Goal: Transaction & Acquisition: Book appointment/travel/reservation

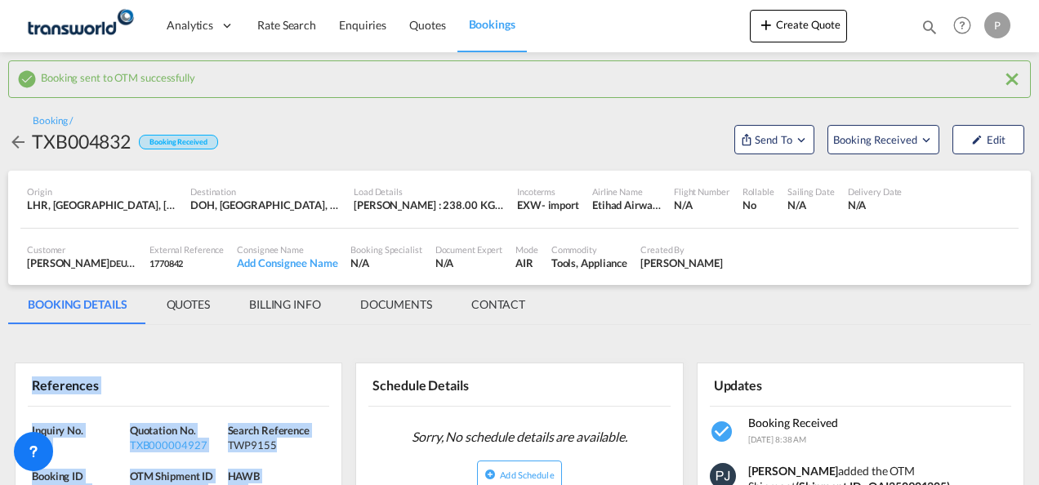
scroll to position [163, 0]
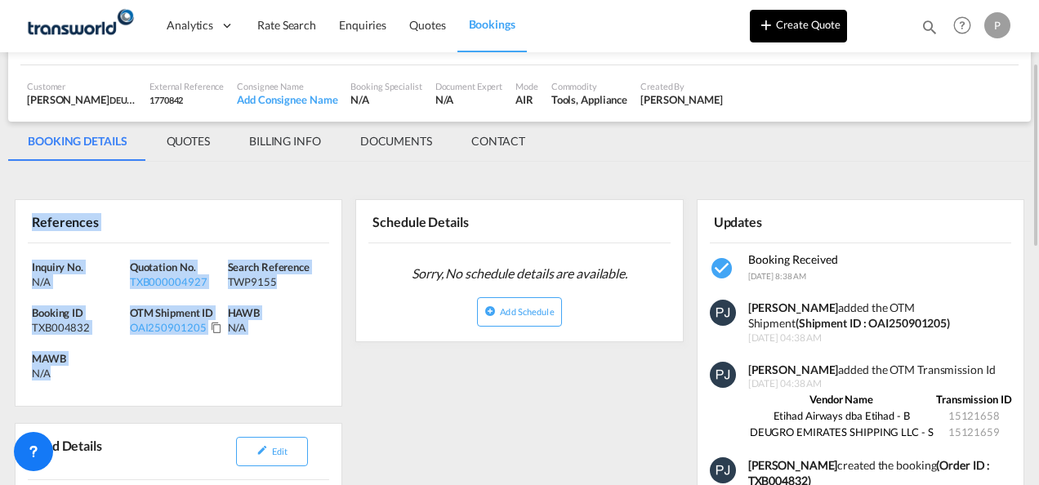
click at [793, 29] on button "Create Quote" at bounding box center [798, 26] width 97 height 33
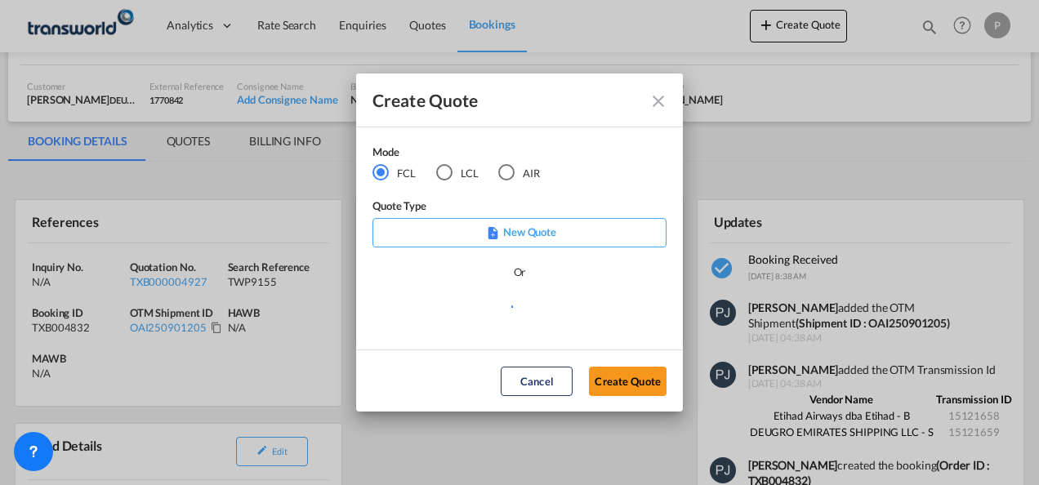
click at [511, 176] on div "AIR" at bounding box center [506, 172] width 16 height 16
click at [628, 376] on button "Create Quote" at bounding box center [628, 381] width 78 height 29
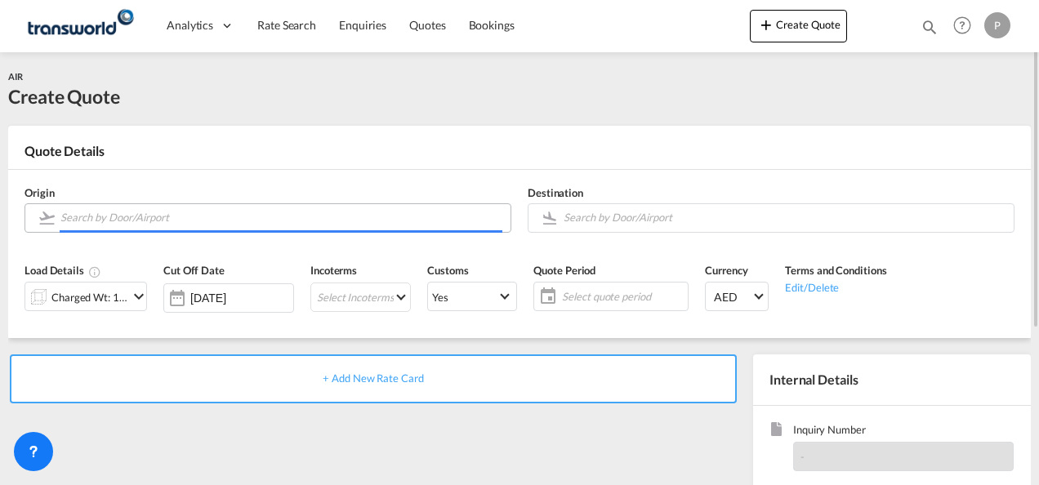
click at [191, 217] on input "Search by Door/Airport" at bounding box center [281, 217] width 442 height 29
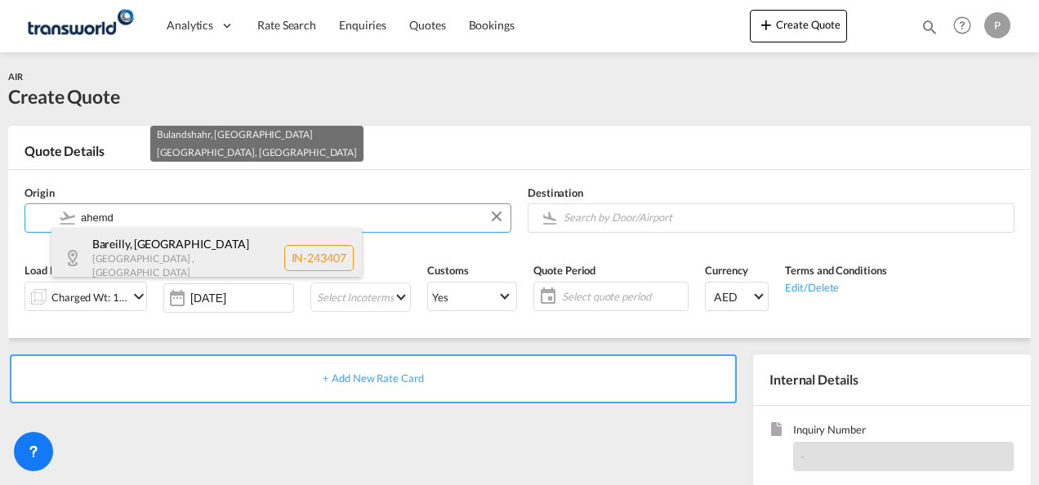
click at [162, 243] on div "[GEOGRAPHIC_DATA] , [GEOGRAPHIC_DATA] [GEOGRAPHIC_DATA] , [GEOGRAPHIC_DATA] [GE…" at bounding box center [206, 258] width 310 height 60
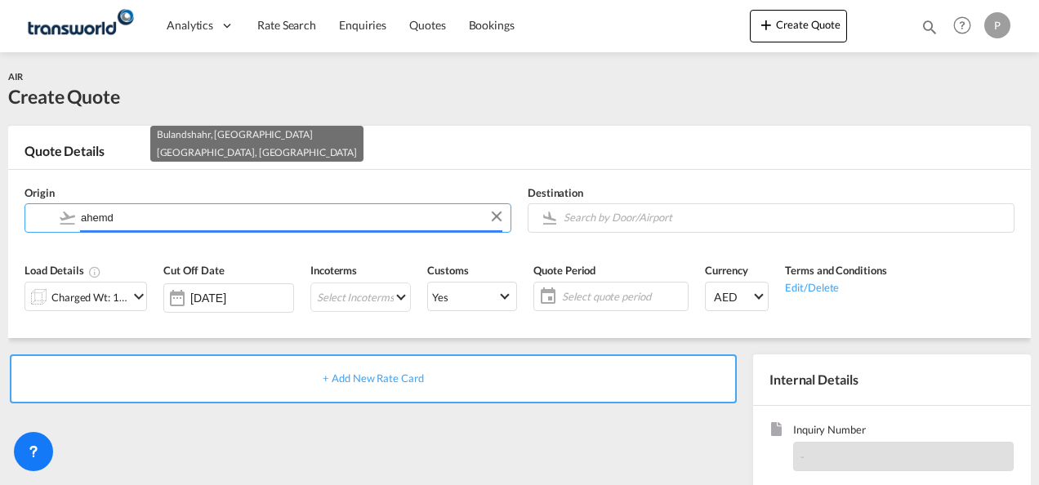
type input "IN-243407, [GEOGRAPHIC_DATA], [GEOGRAPHIC_DATA]"
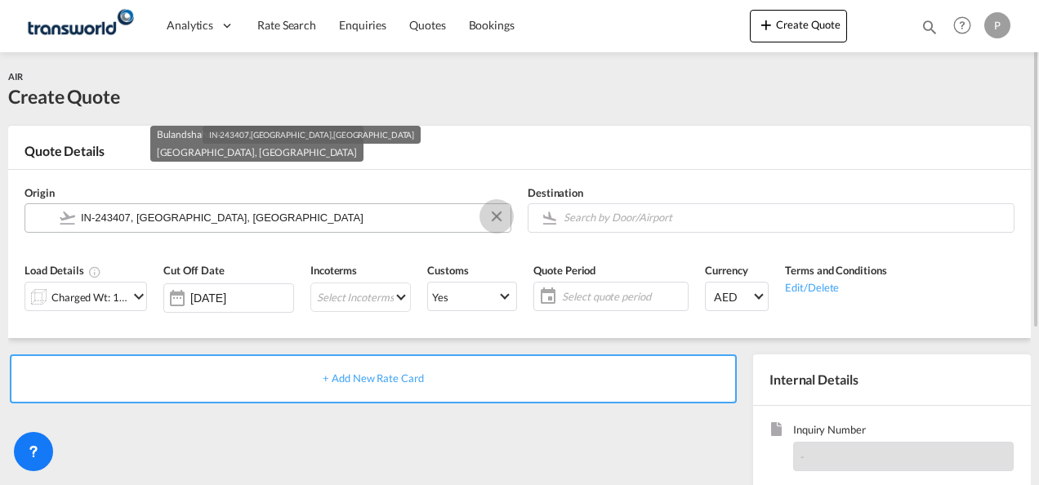
drag, startPoint x: 497, startPoint y: 217, endPoint x: 446, endPoint y: 219, distance: 50.7
click at [496, 217] on button "Clear Input" at bounding box center [496, 216] width 25 height 25
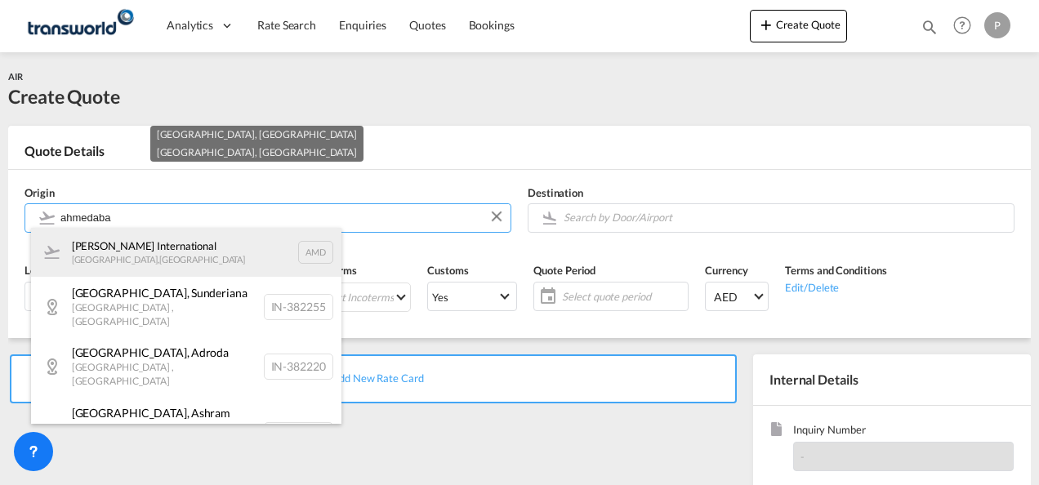
click at [168, 261] on div "[PERSON_NAME] International [GEOGRAPHIC_DATA] , [GEOGRAPHIC_DATA] AMD" at bounding box center [186, 252] width 310 height 49
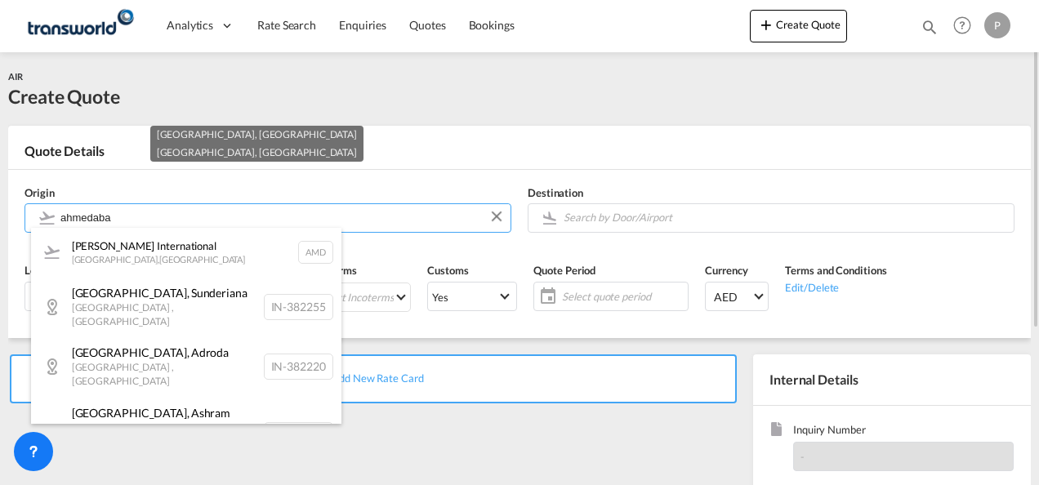
type input "[PERSON_NAME] International, [GEOGRAPHIC_DATA], AMD"
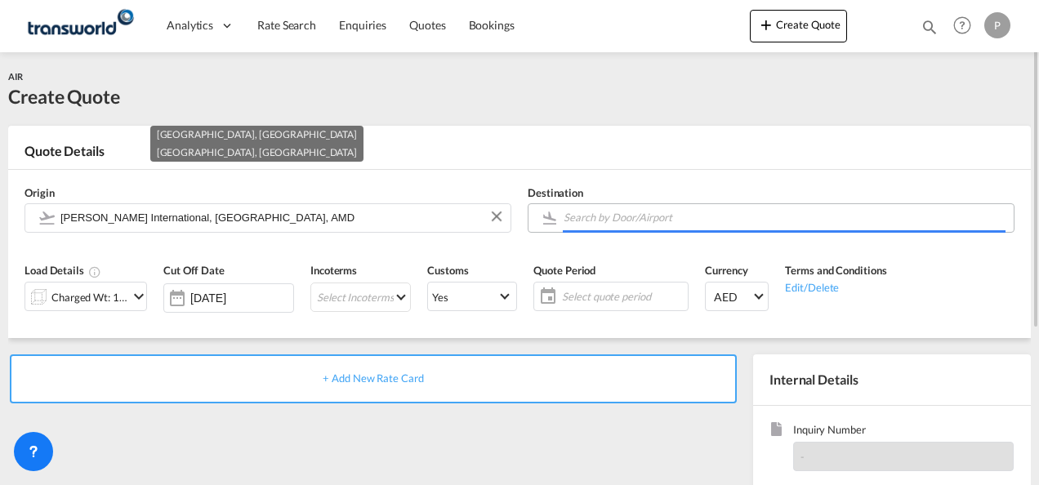
click at [617, 222] on input "Search by Door/Airport" at bounding box center [785, 217] width 442 height 29
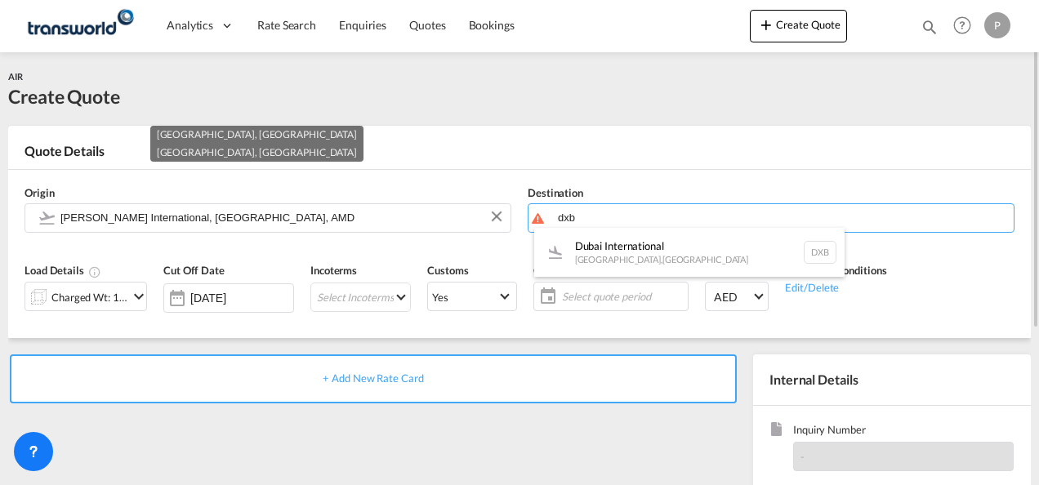
drag, startPoint x: 604, startPoint y: 245, endPoint x: 422, endPoint y: 242, distance: 183.0
click at [604, 245] on div "Dubai International [GEOGRAPHIC_DATA] , [GEOGRAPHIC_DATA] DXB" at bounding box center [689, 252] width 310 height 49
type input "Dubai International, [GEOGRAPHIC_DATA], DXB"
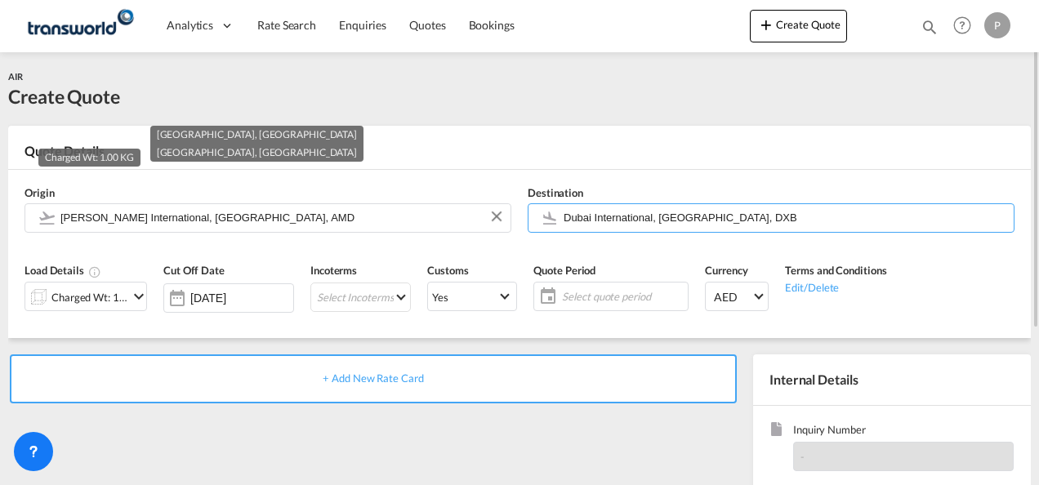
click at [83, 298] on div "Charged Wt: 1.00 KG" at bounding box center [89, 297] width 77 height 23
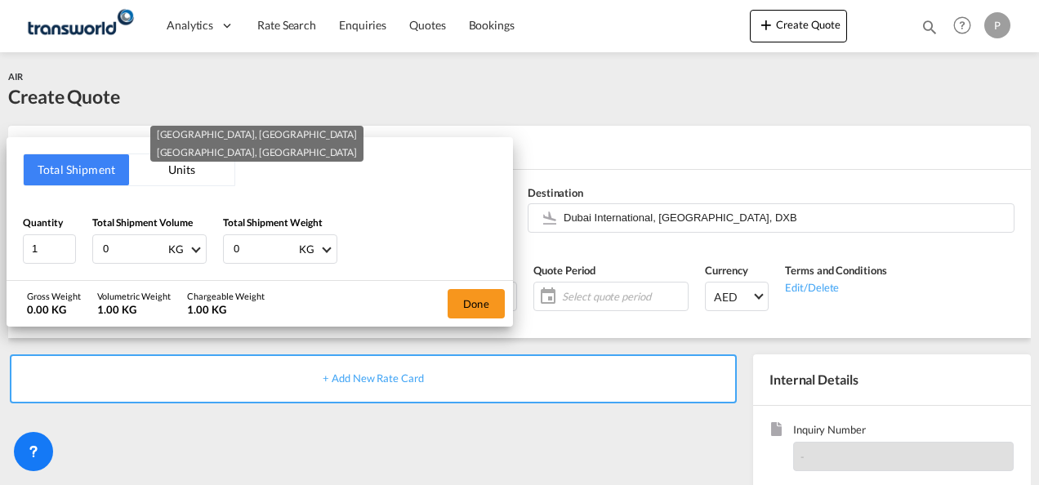
drag, startPoint x: 131, startPoint y: 249, endPoint x: 0, endPoint y: 175, distance: 150.4
click at [0, 185] on html "Analytics Dashboard Rate Search Enquiries Quotes Bookings Analytics" at bounding box center [519, 242] width 1039 height 485
type input "156"
type input "150"
click at [487, 305] on button "Done" at bounding box center [476, 303] width 57 height 29
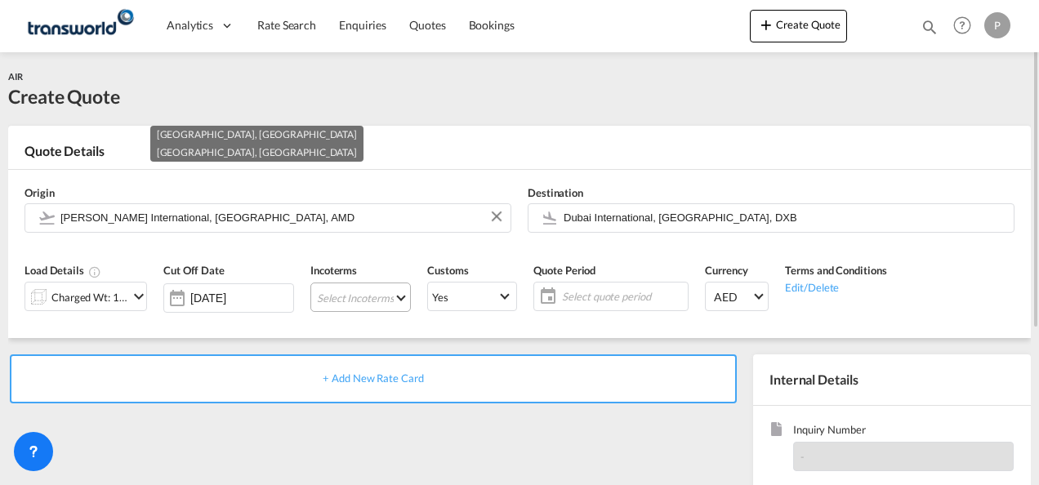
click at [350, 297] on md-select "Select Incoterms EXW - export Ex Works CIF - import Cost,Insurance and Freight …" at bounding box center [360, 297] width 100 height 29
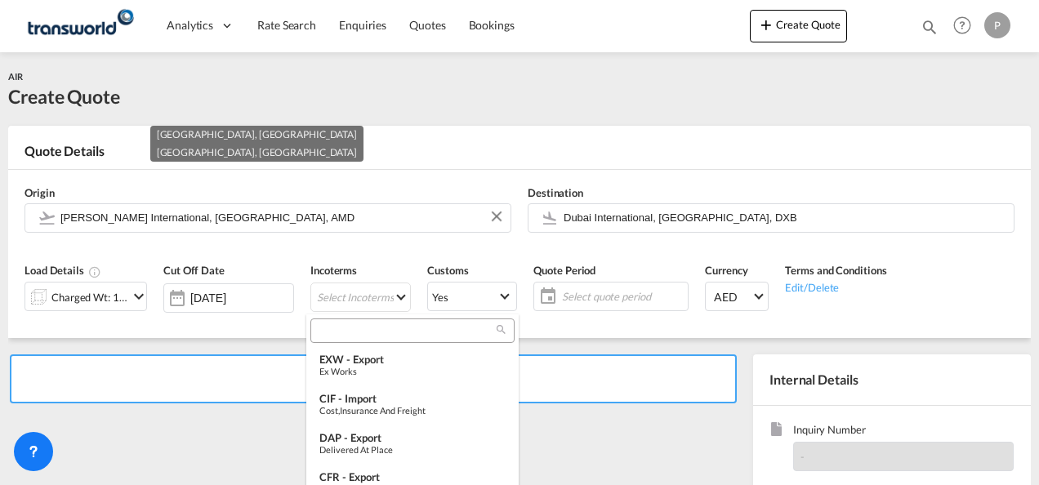
click at [356, 328] on input "search" at bounding box center [405, 330] width 181 height 15
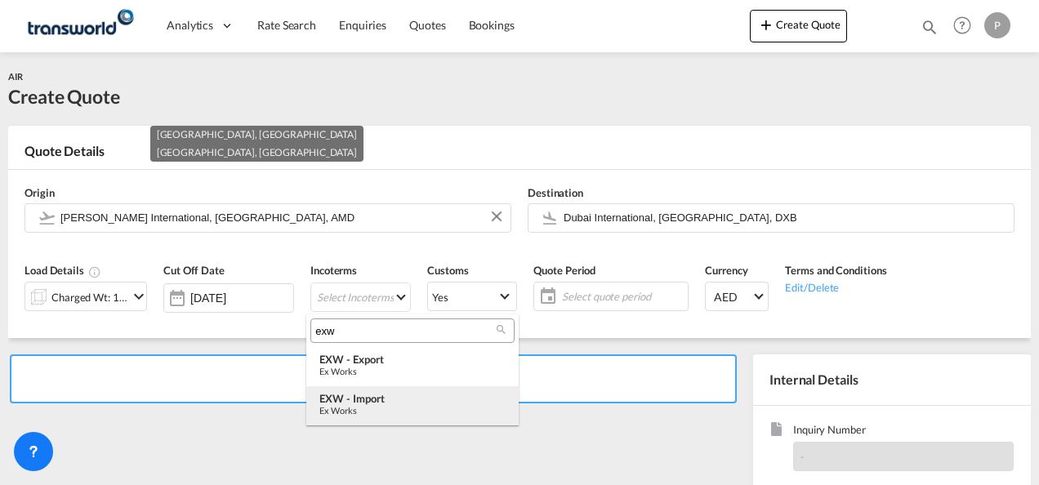
type input "exw"
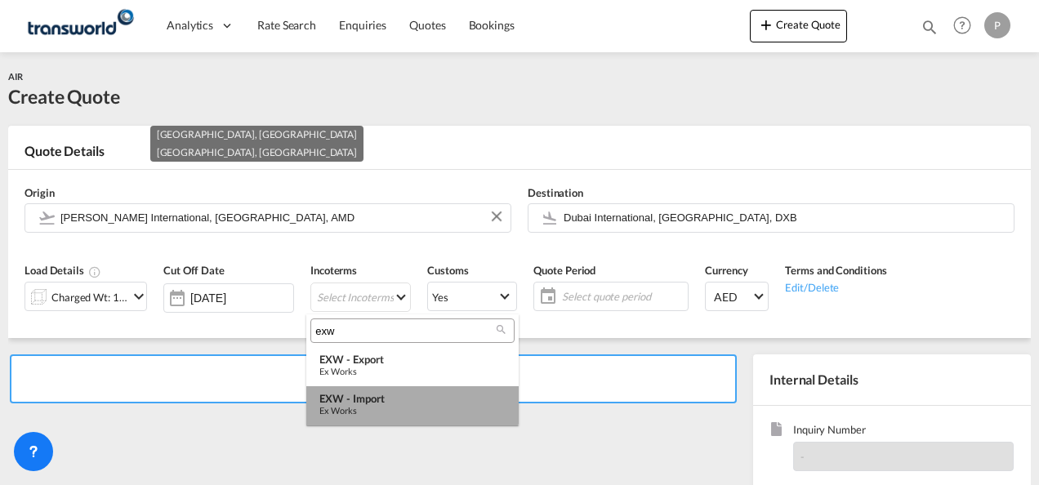
click at [398, 396] on div "EXW - import" at bounding box center [412, 398] width 186 height 13
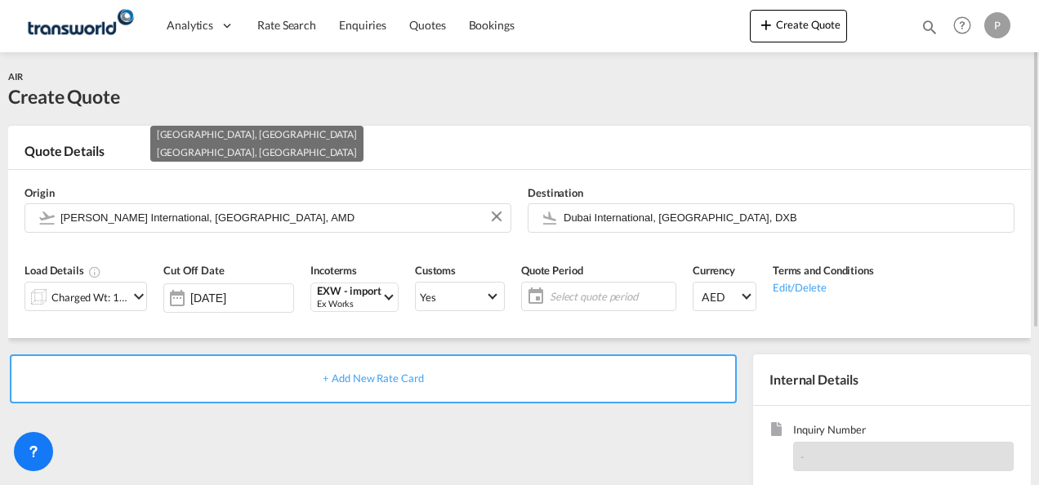
click at [565, 301] on span "Select quote period" at bounding box center [611, 296] width 122 height 15
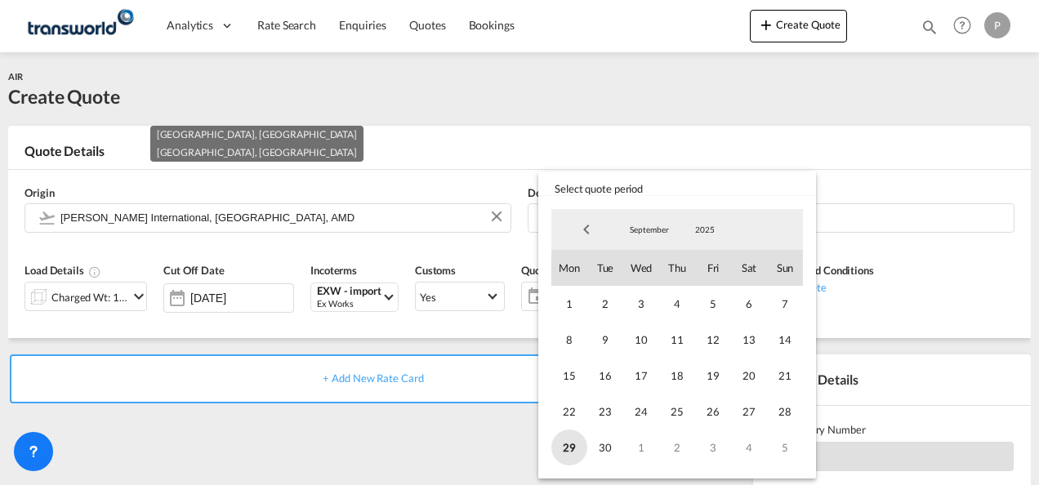
click at [574, 442] on span "29" at bounding box center [569, 448] width 36 height 36
click at [786, 449] on span "5" at bounding box center [785, 448] width 36 height 36
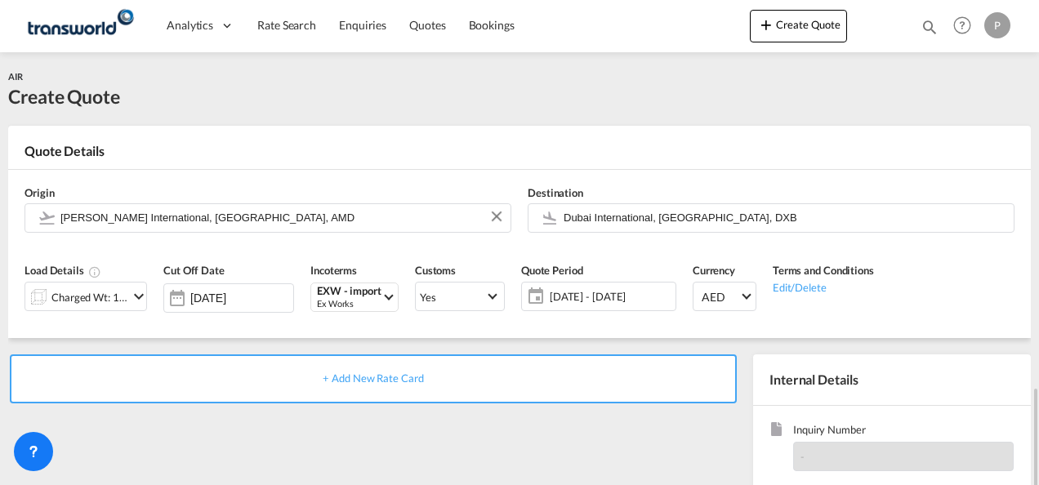
scroll to position [230, 0]
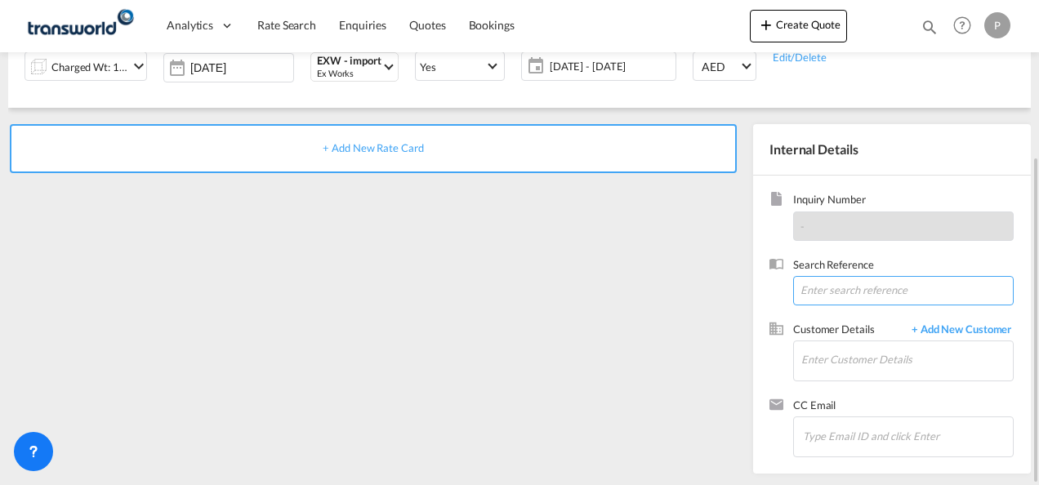
click at [828, 291] on input at bounding box center [903, 290] width 221 height 29
click at [832, 289] on input at bounding box center [903, 290] width 221 height 29
paste input "17614341773"
type input "17614341773"
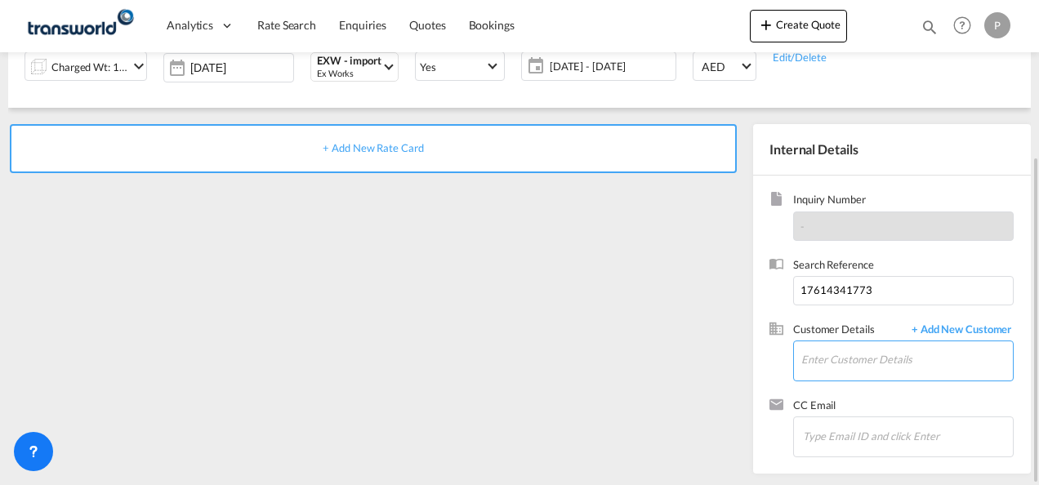
click at [859, 366] on input "Enter Customer Details" at bounding box center [907, 359] width 212 height 37
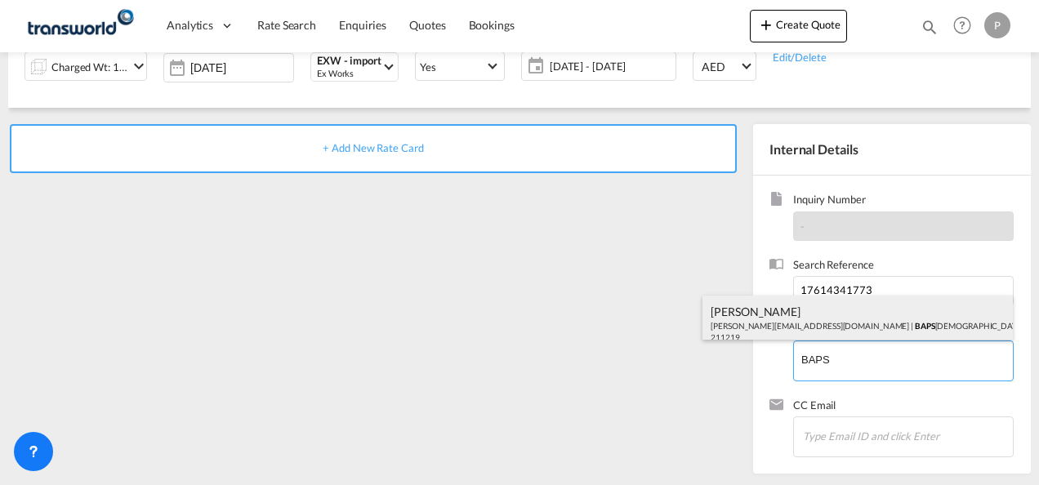
click at [815, 316] on div "[PERSON_NAME] [PERSON_NAME][EMAIL_ADDRESS][DOMAIN_NAME] | BAPS HINDU MANDIR | 2…" at bounding box center [858, 324] width 310 height 56
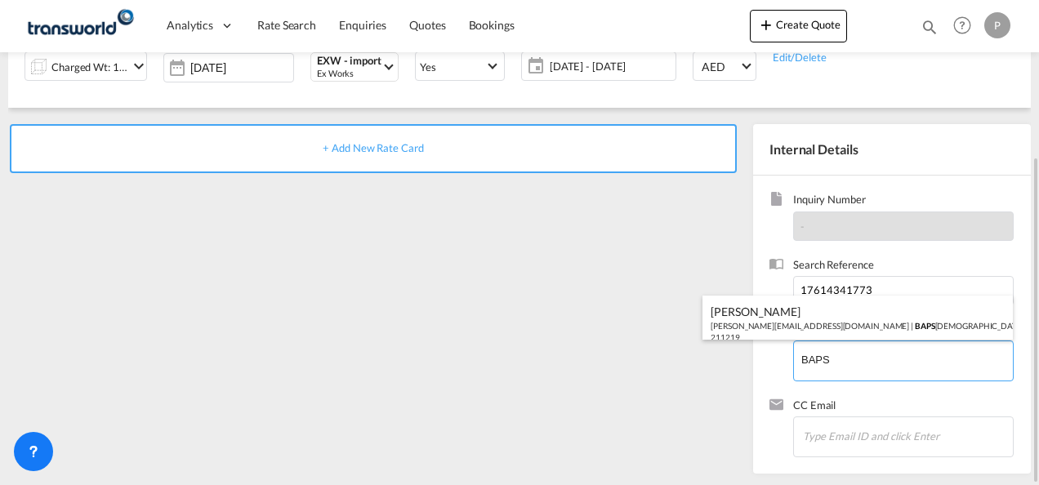
type input "BAPS [DEMOGRAPHIC_DATA] MANDIR, [PERSON_NAME], [PERSON_NAME][EMAIL_ADDRESS][DOM…"
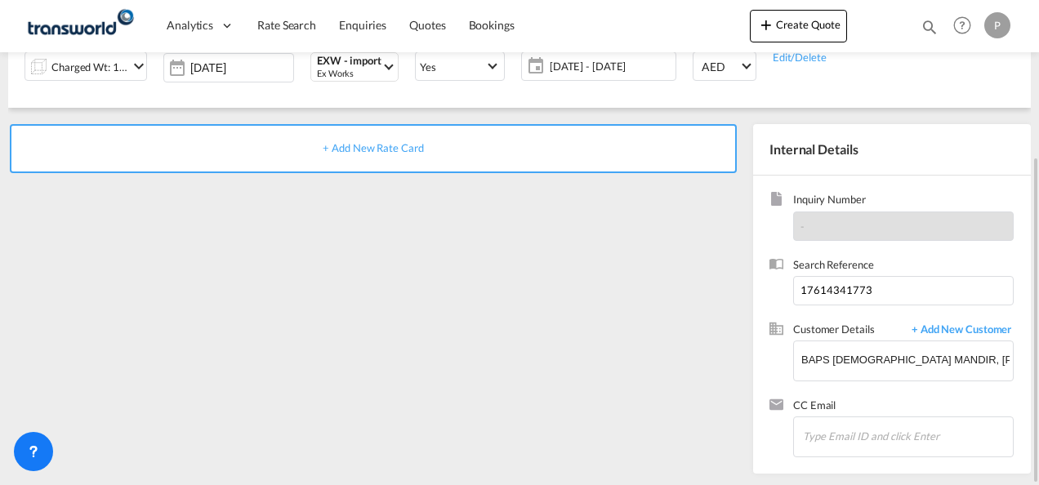
click at [384, 147] on span "+ Add New Rate Card" at bounding box center [373, 147] width 100 height 13
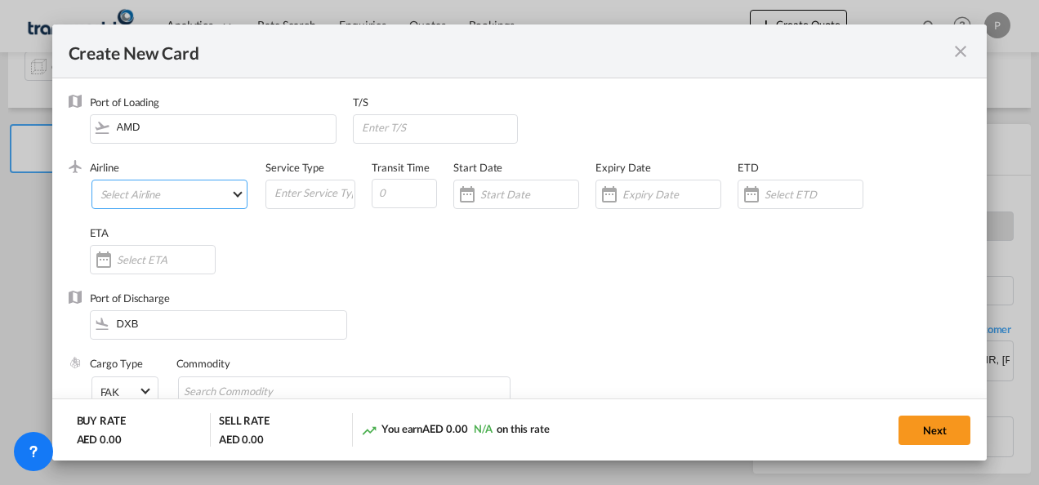
click at [144, 202] on md-select "Select Airline AIR EXPRESS S.A. (1166- / -) CMA CGM Air Cargo (1140-2C / -) DDW…" at bounding box center [169, 194] width 157 height 29
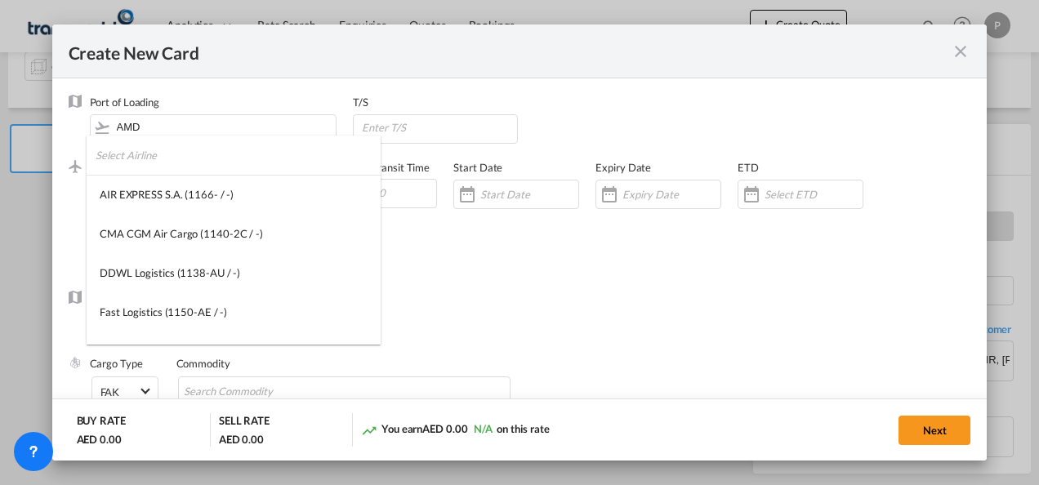
click at [191, 166] on input "search" at bounding box center [238, 155] width 285 height 39
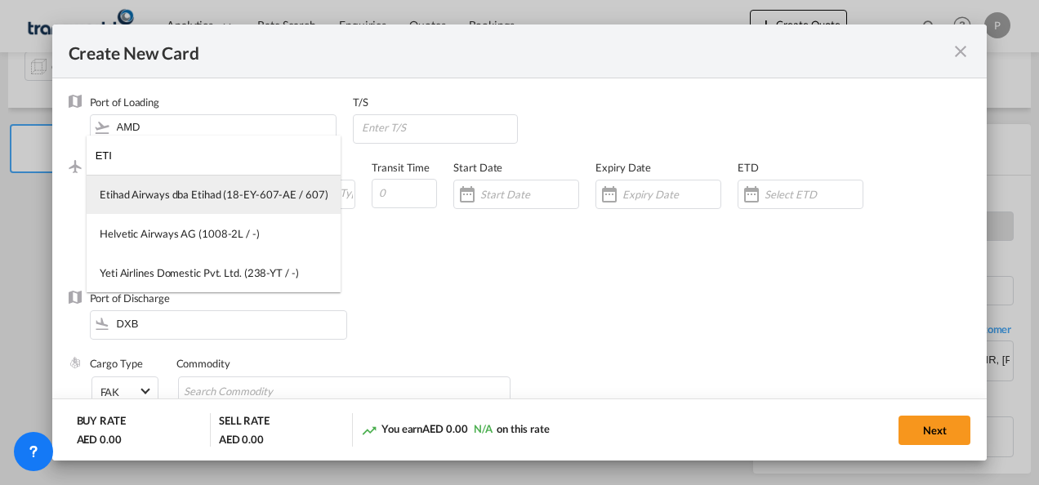
type input "ETI"
click at [185, 199] on div "Etihad Airways dba Etihad (18-EY-607-AE / 607)" at bounding box center [214, 194] width 228 height 15
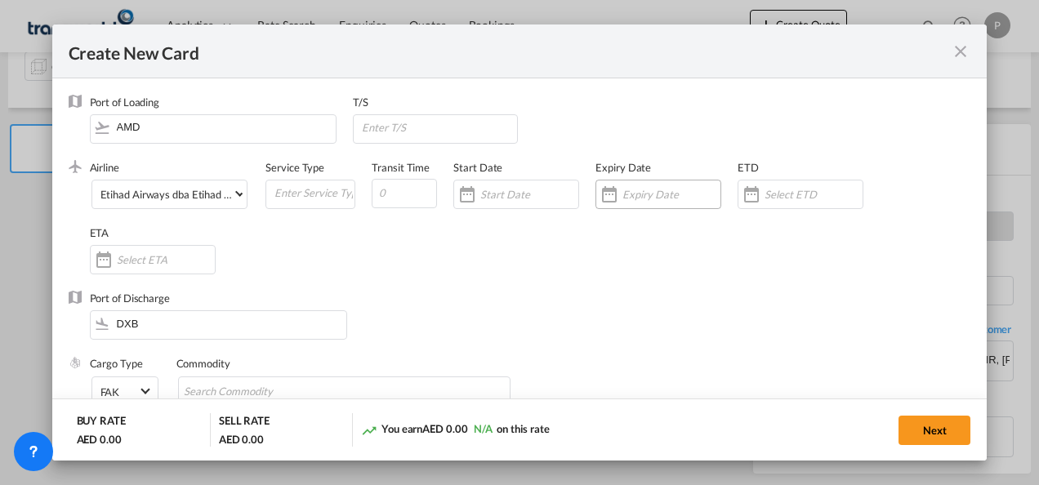
click at [631, 195] on input "Create New Card ..." at bounding box center [671, 194] width 98 height 13
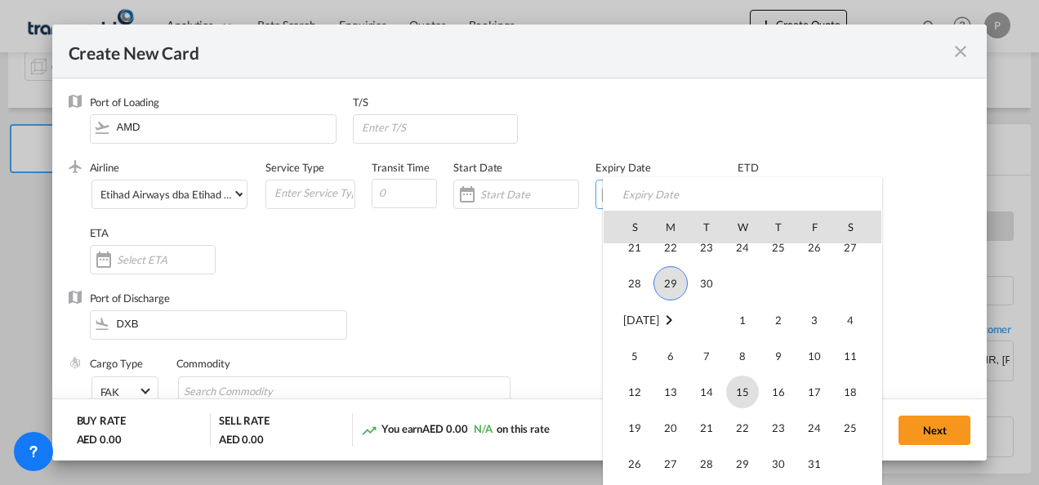
scroll to position [378557, 0]
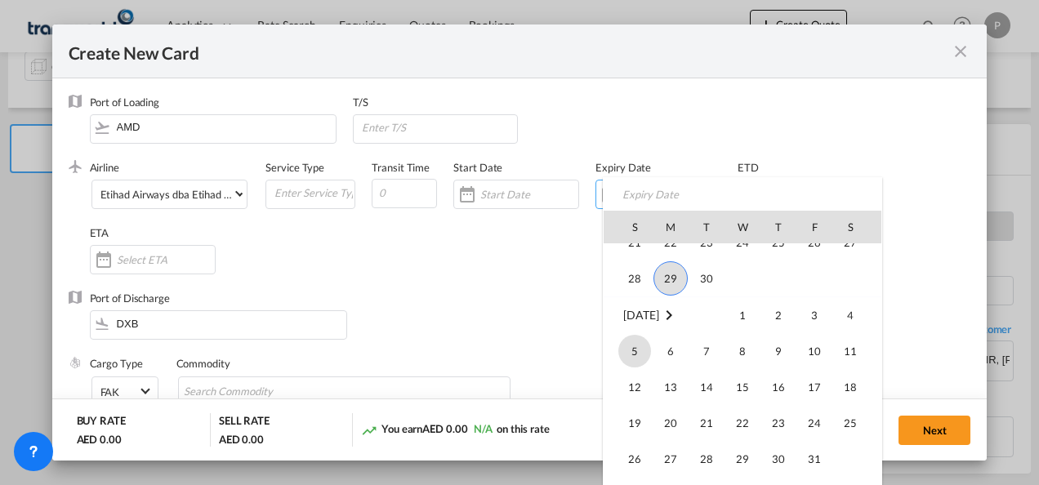
click at [639, 355] on span "5" at bounding box center [634, 351] width 33 height 33
type input "[DATE]"
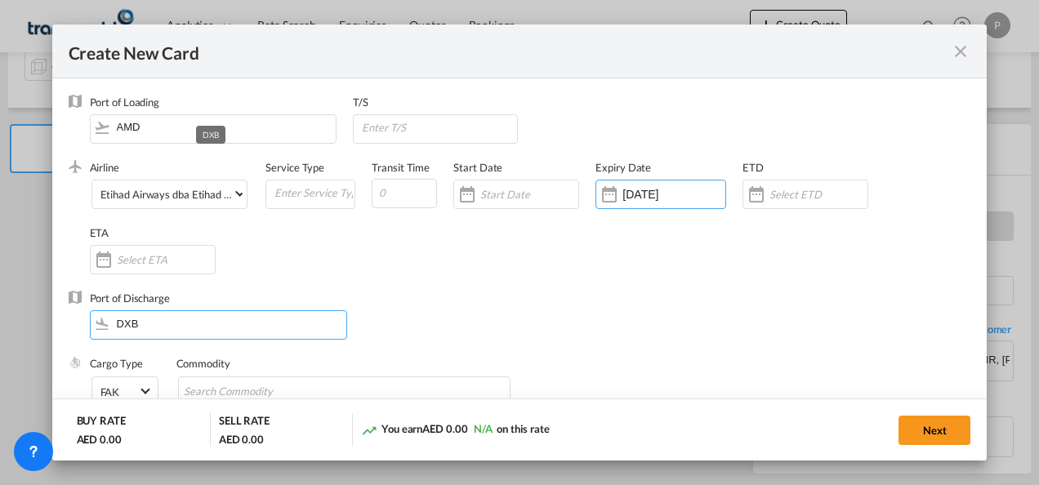
click at [207, 323] on input "DXB" at bounding box center [222, 323] width 248 height 25
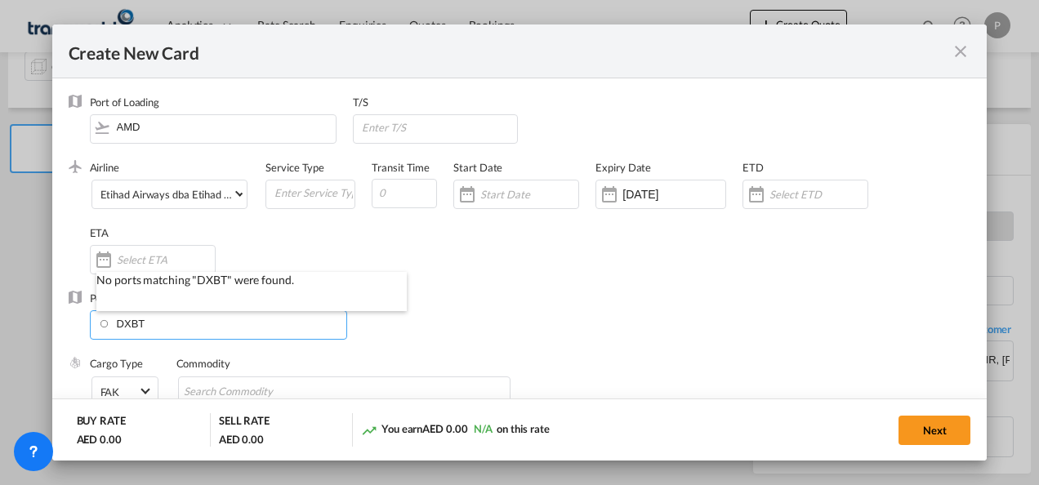
type input "DXB"
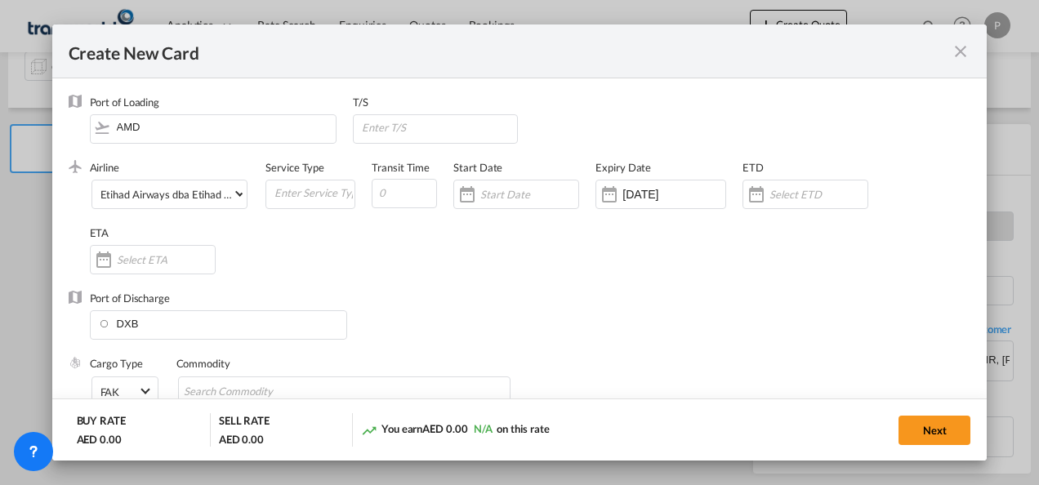
click at [624, 310] on div "Port of Discharge DXB" at bounding box center [520, 323] width 903 height 65
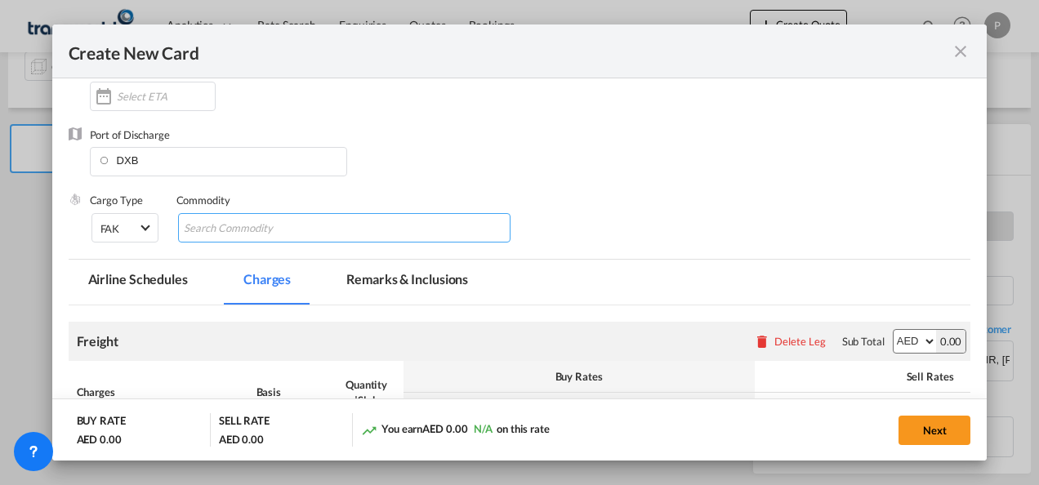
click at [217, 234] on input "Search Commodity" at bounding box center [258, 229] width 149 height 26
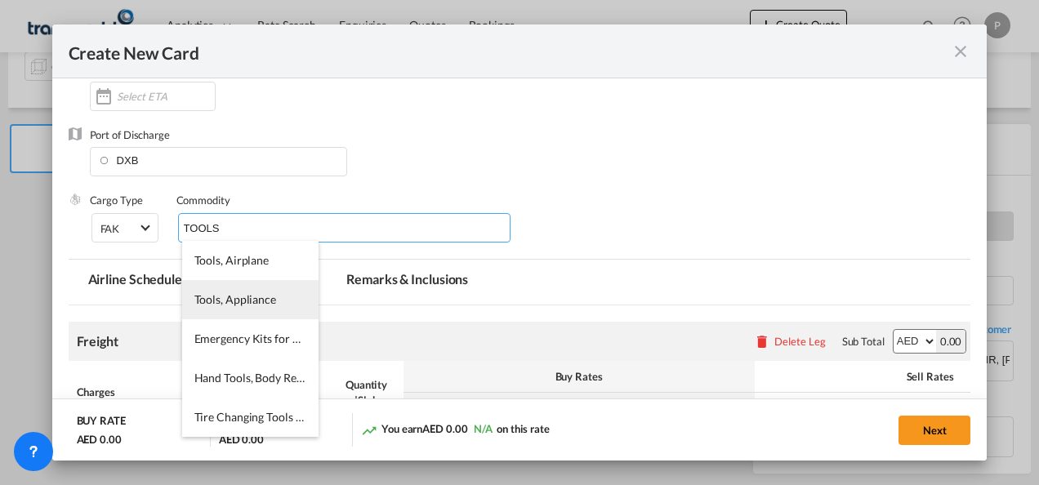
type input "TOOLS"
click at [254, 302] on span "Tools, Appliance" at bounding box center [235, 299] width 82 height 14
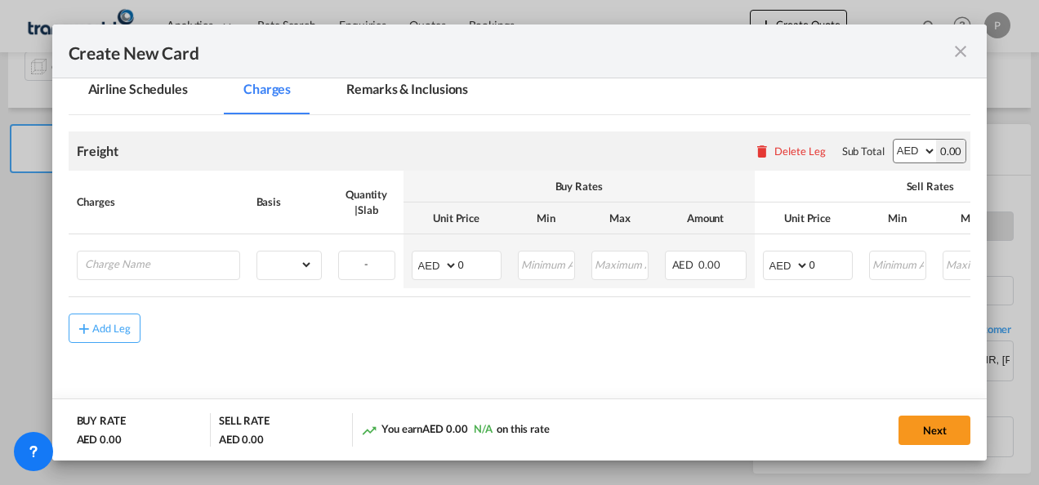
scroll to position [387, 0]
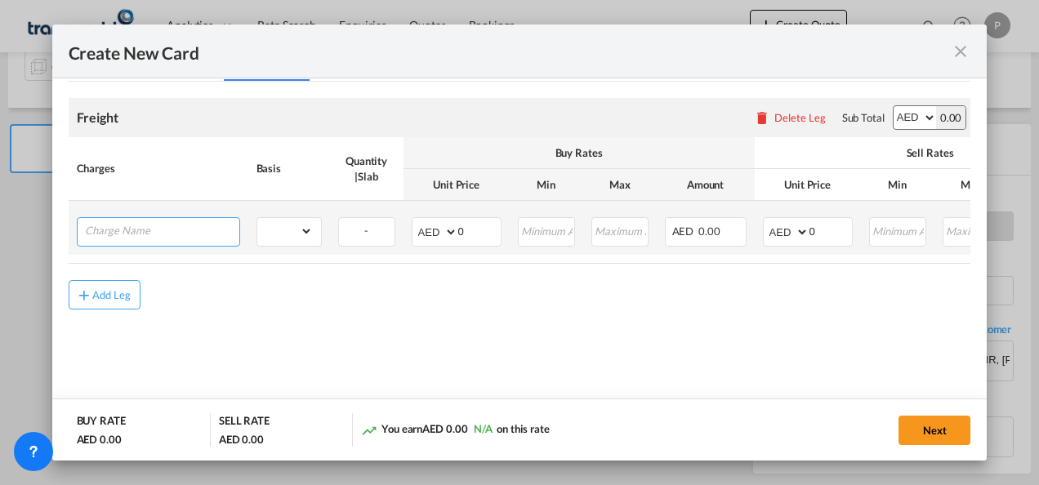
click at [145, 231] on input "Charge Name" at bounding box center [162, 230] width 154 height 25
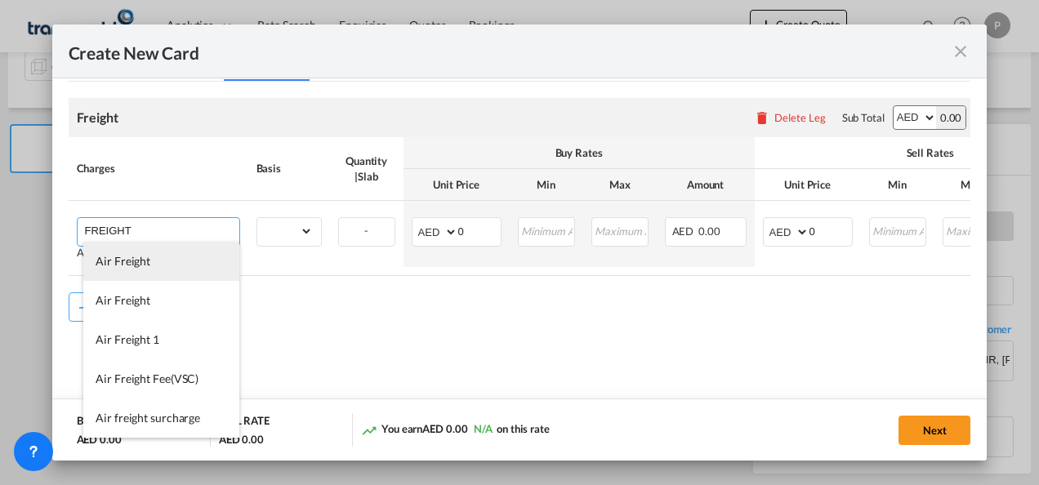
click at [137, 256] on span "Air Freight" at bounding box center [123, 261] width 55 height 14
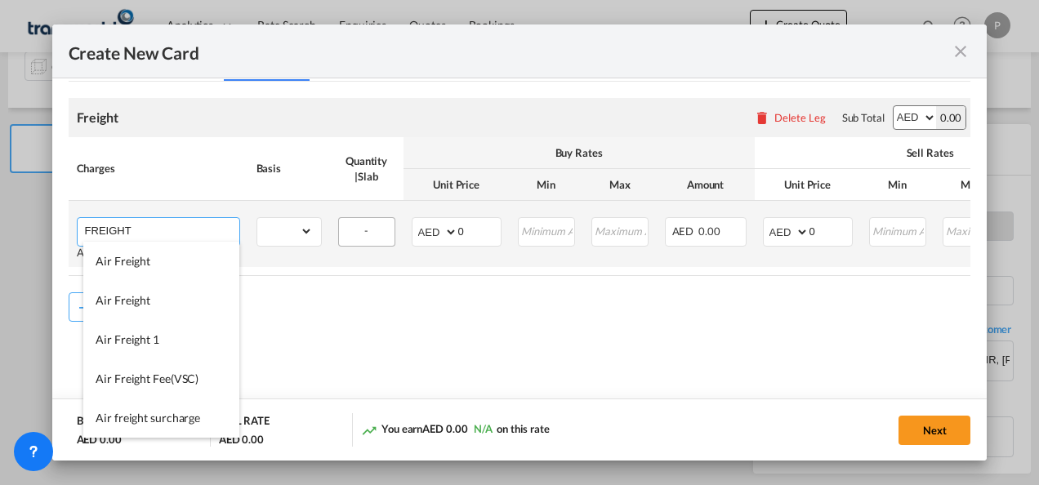
type input "Air Freight"
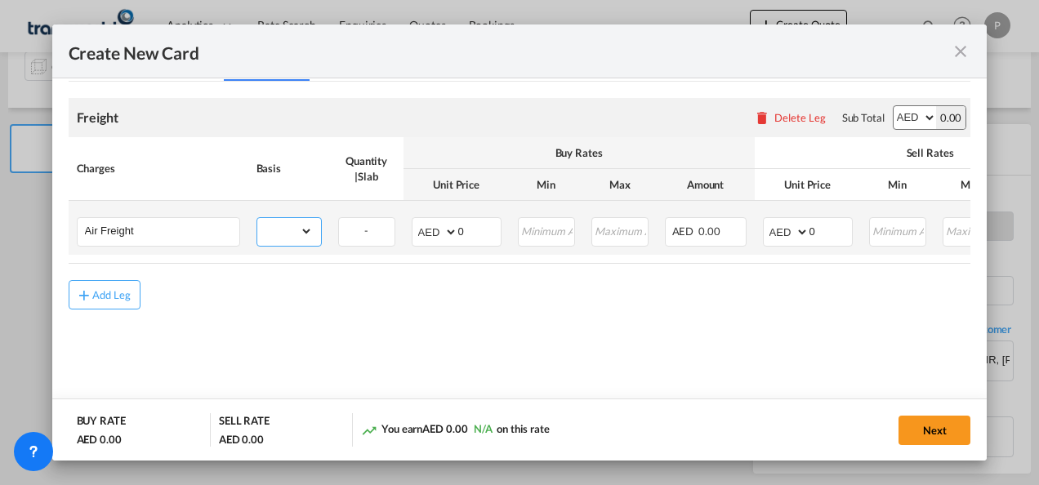
click at [310, 230] on select "gross_weight volumetric_weight per_shipment per_bl per_km % on air freight per_…" at bounding box center [285, 231] width 56 height 26
select select "per_shipment"
click at [257, 218] on select "gross_weight volumetric_weight per_shipment per_bl per_km % on air freight per_…" at bounding box center [285, 231] width 56 height 26
click at [533, 232] on input "Create New Card ..." at bounding box center [547, 230] width 55 height 25
type input "600"
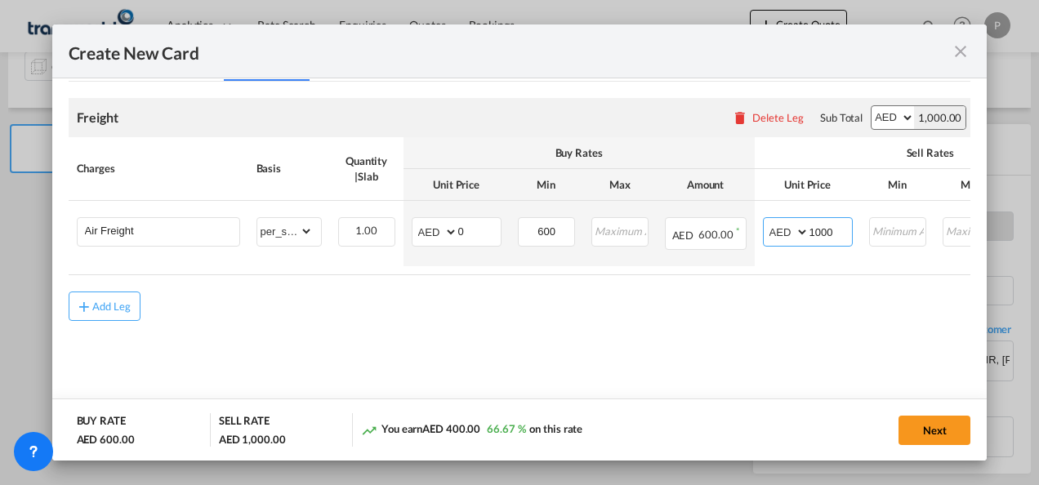
type input "1000"
click at [656, 328] on md-content "Freight Please enter leg name Leg Name Already Exists Delete Leg Sub Total AED …" at bounding box center [520, 233] width 903 height 303
click at [931, 434] on button "Next" at bounding box center [935, 430] width 72 height 29
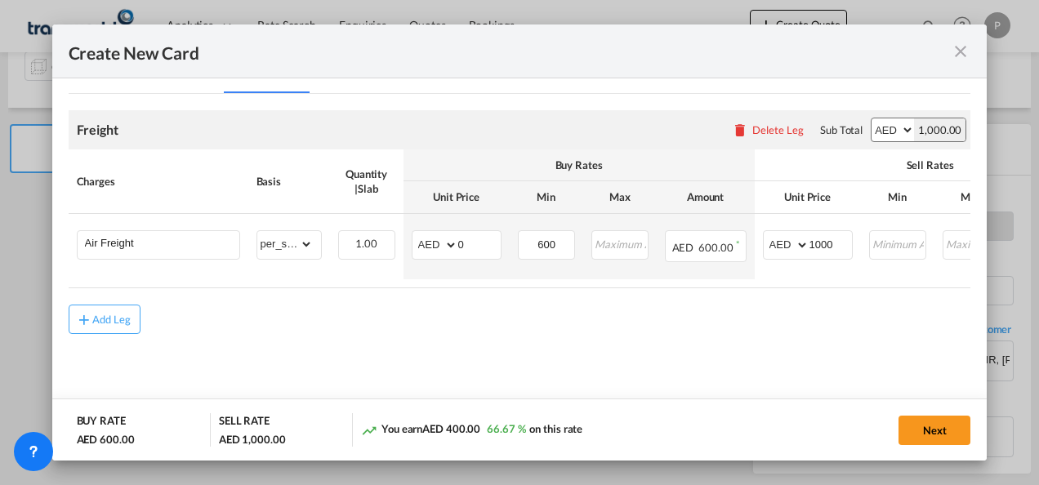
scroll to position [0, 0]
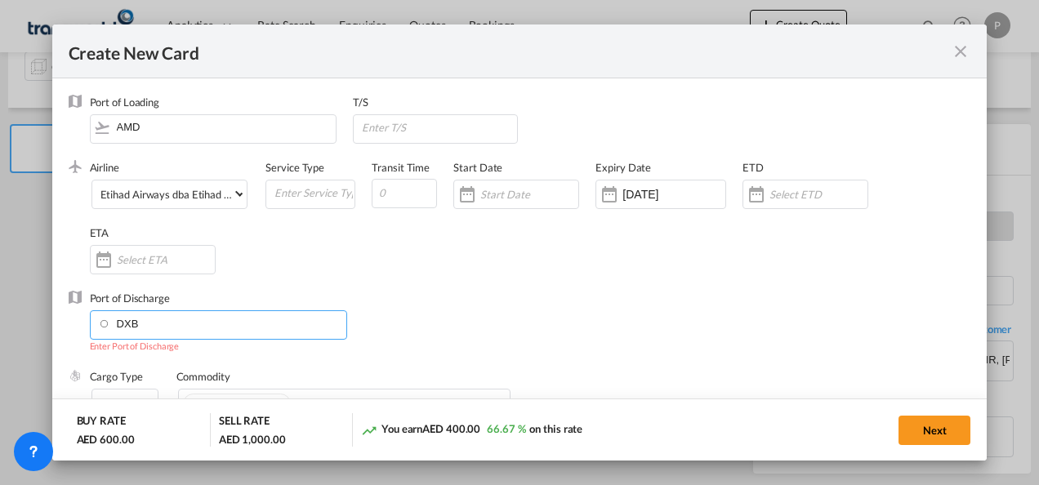
click at [194, 326] on input "DXB" at bounding box center [222, 323] width 248 height 25
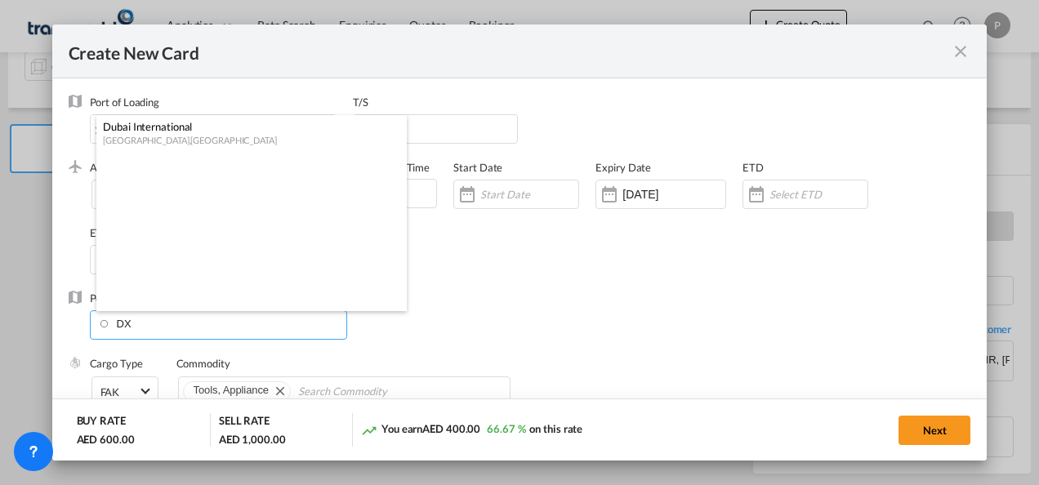
type input "D"
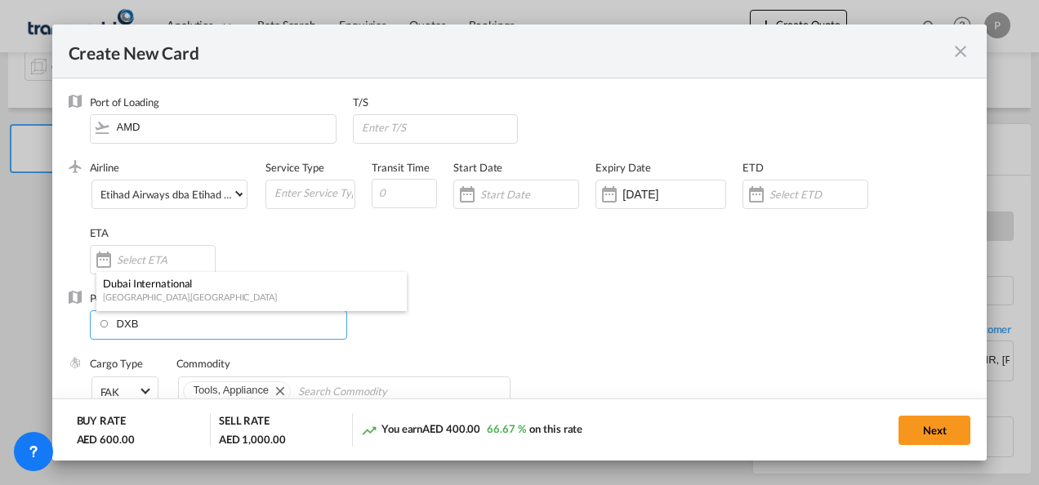
click at [170, 286] on div "Dubai International" at bounding box center [247, 283] width 288 height 15
type input "Dubai International, [GEOGRAPHIC_DATA], DXB"
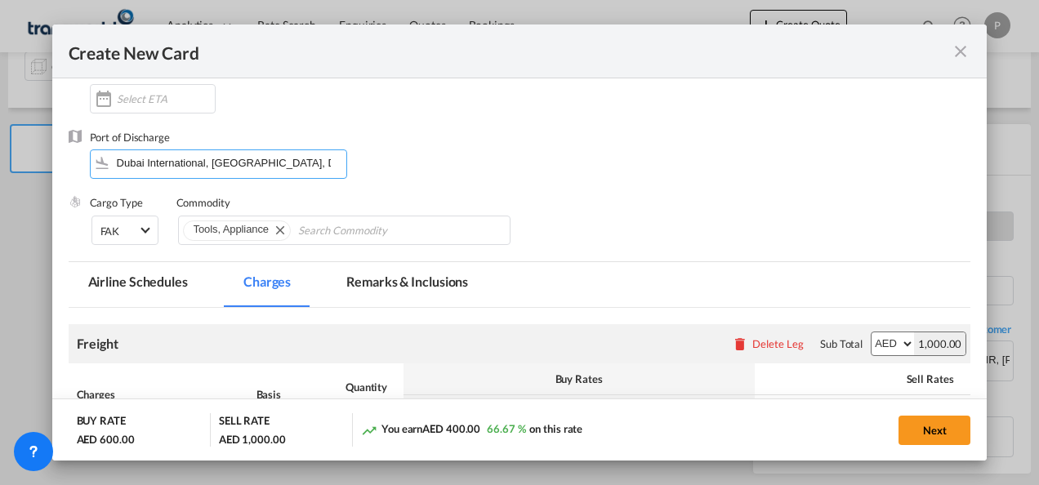
scroll to position [163, 0]
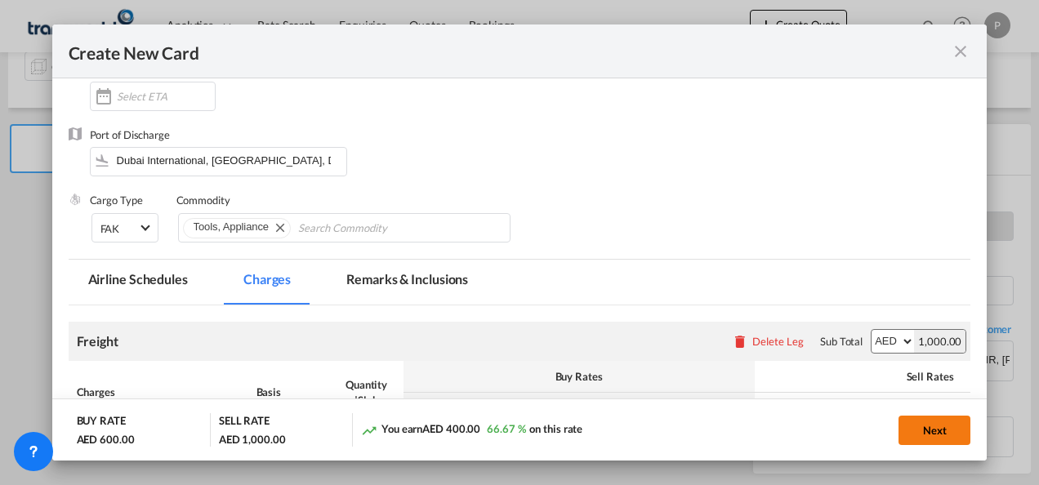
click at [931, 436] on button "Next" at bounding box center [935, 430] width 72 height 29
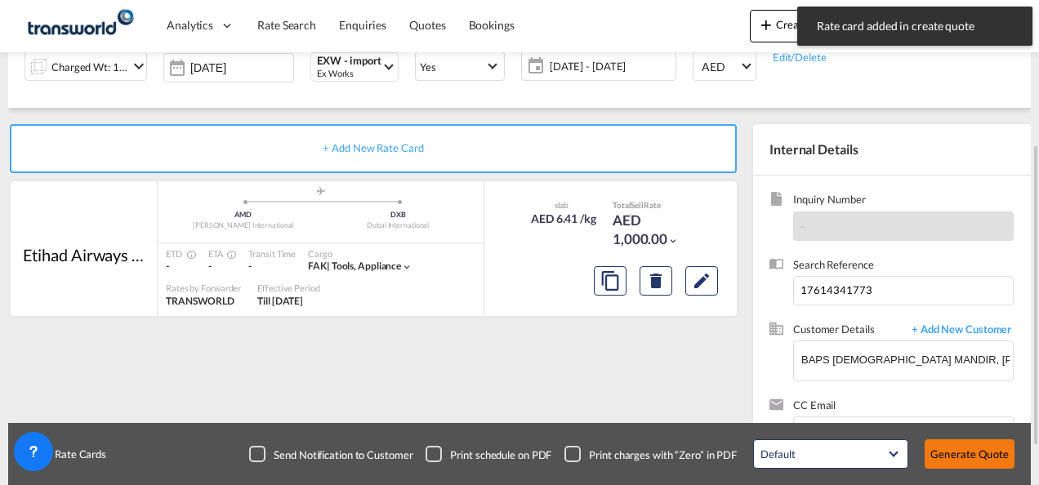
click at [973, 457] on button "Generate Quote" at bounding box center [970, 453] width 90 height 29
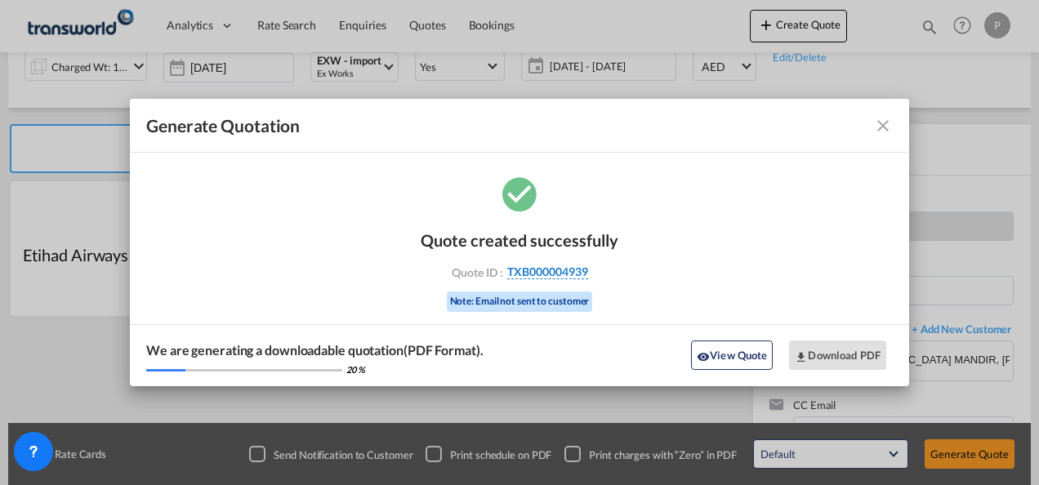
click at [552, 267] on span "TXB000004939" at bounding box center [547, 272] width 81 height 15
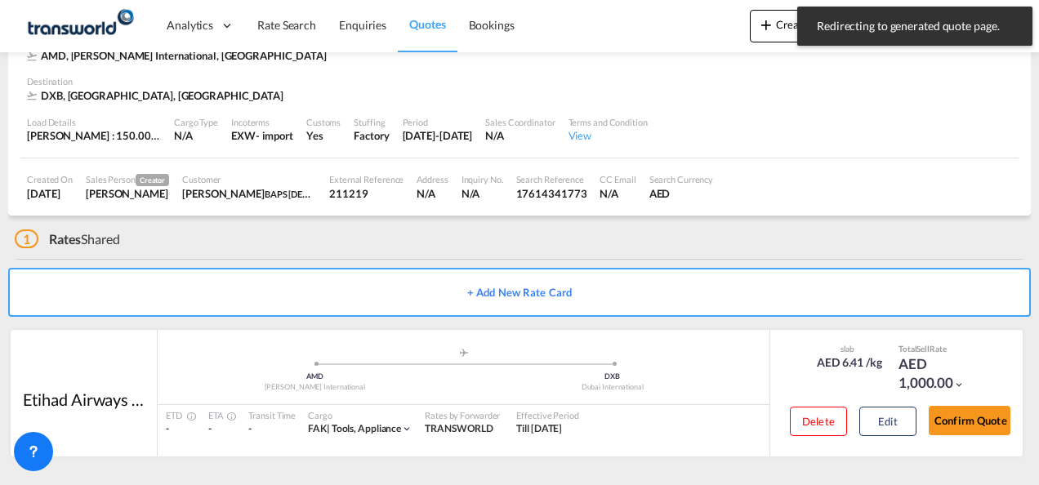
scroll to position [100, 0]
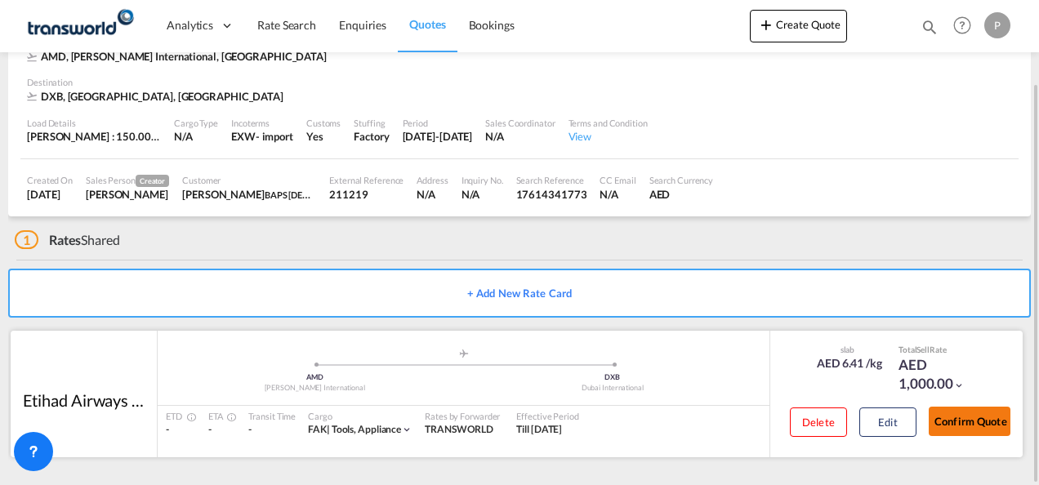
click at [977, 422] on button "Confirm Quote" at bounding box center [970, 421] width 82 height 29
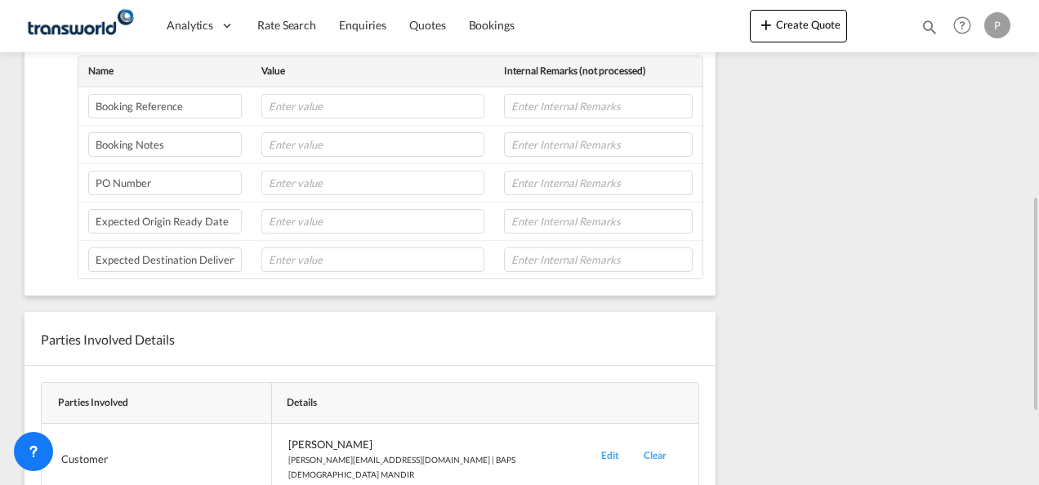
scroll to position [606, 0]
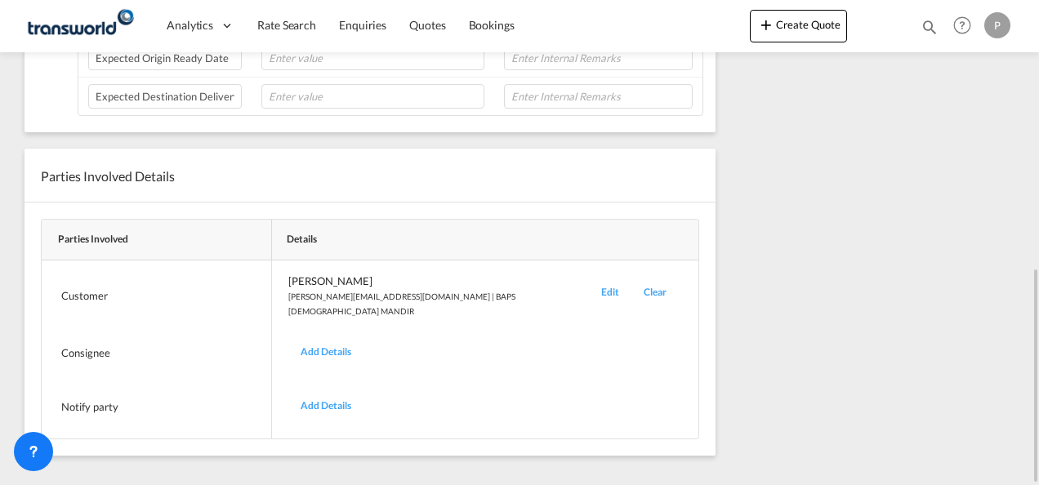
click at [589, 284] on div "Edit" at bounding box center [610, 296] width 42 height 45
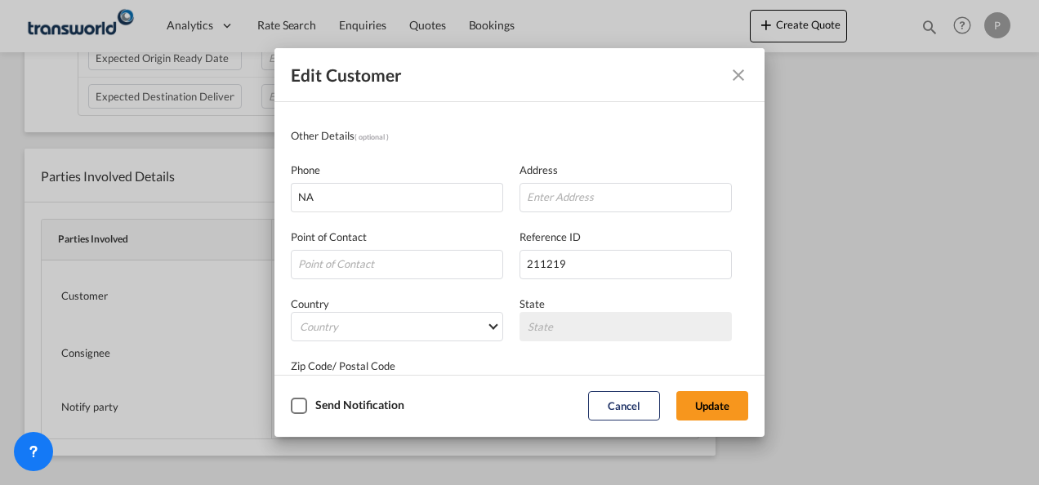
scroll to position [193, 0]
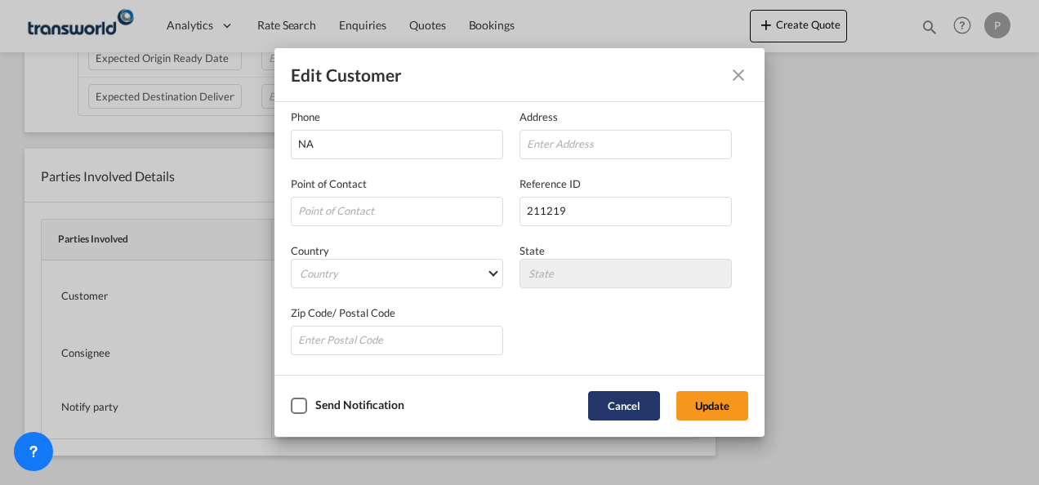
click at [618, 405] on button "Cancel" at bounding box center [624, 405] width 72 height 29
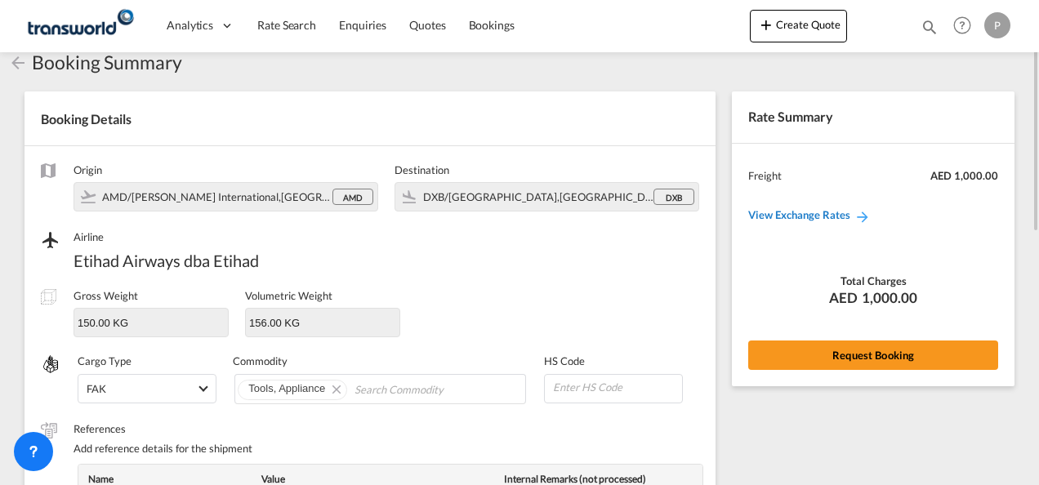
scroll to position [0, 0]
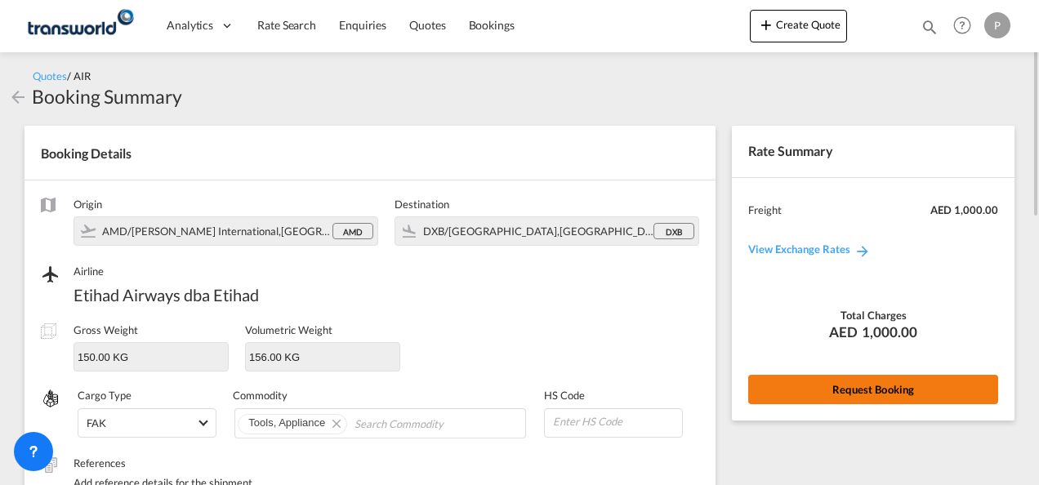
click at [846, 386] on button "Request Booking" at bounding box center [873, 389] width 250 height 29
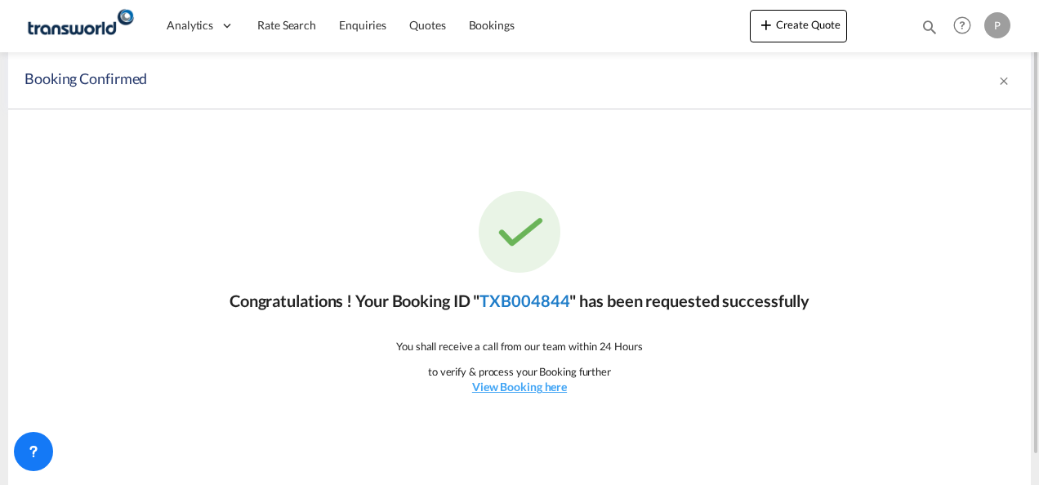
click at [534, 296] on link "TXB004844" at bounding box center [525, 301] width 90 height 20
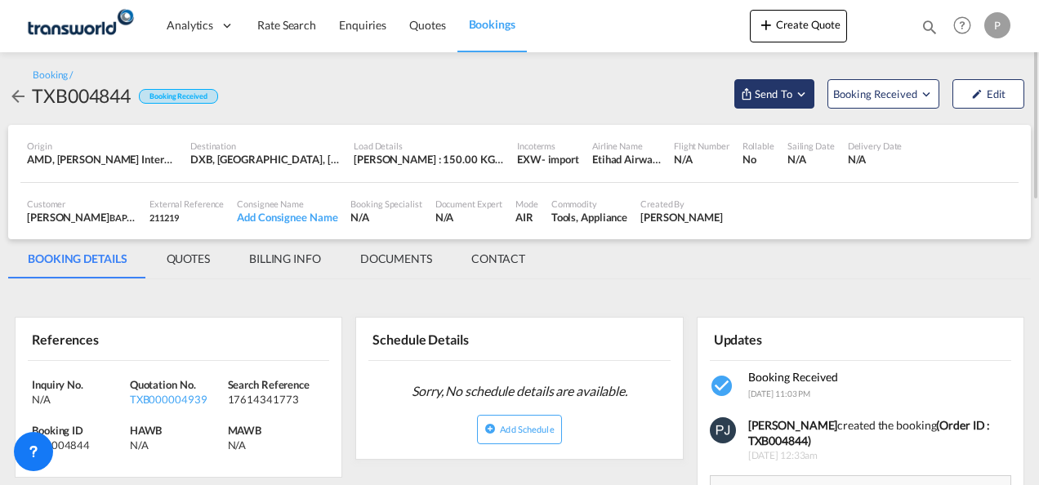
click at [802, 95] on md-icon "Open demo menu" at bounding box center [801, 94] width 15 height 15
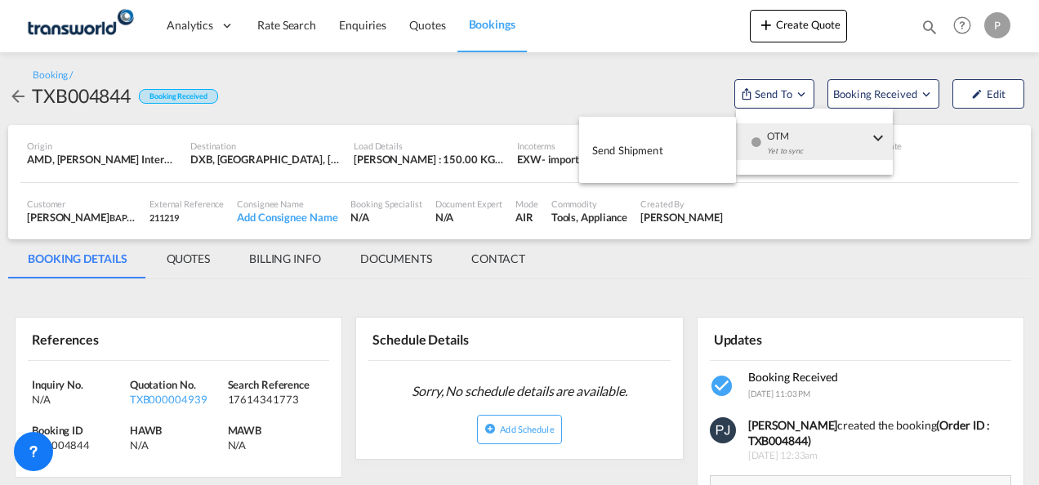
click at [639, 149] on span "Send Shipment" at bounding box center [627, 150] width 71 height 26
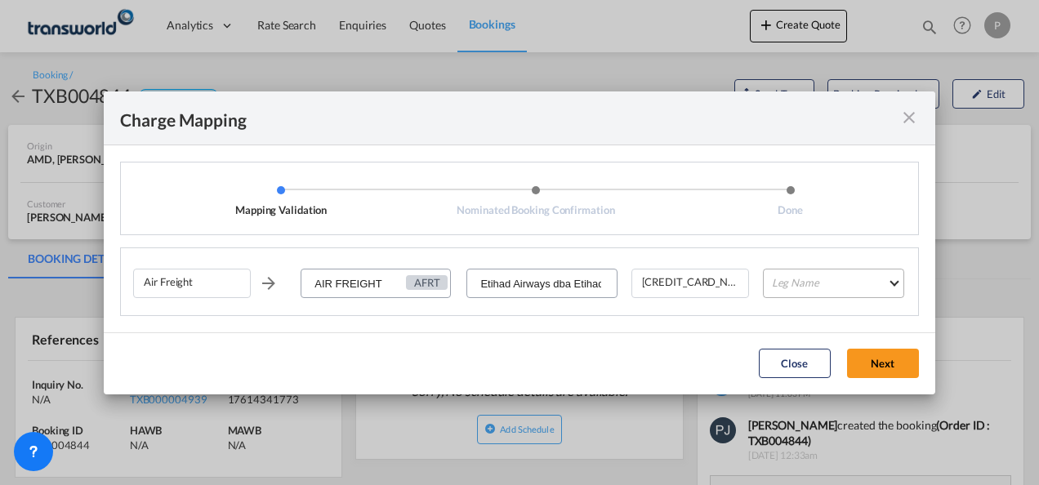
click at [838, 283] on md-select "Leg Name HANDLING ORIGIN HANDLING DESTINATION OTHERS TL PICK UP CUSTOMS ORIGIN …" at bounding box center [833, 283] width 141 height 29
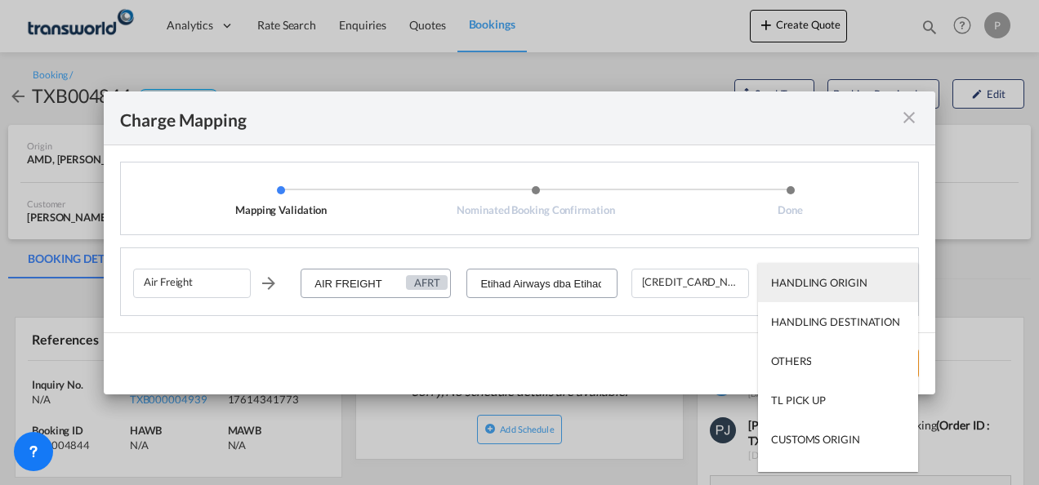
type md-option "HANDLING ORIGIN"
type md-option "AIR"
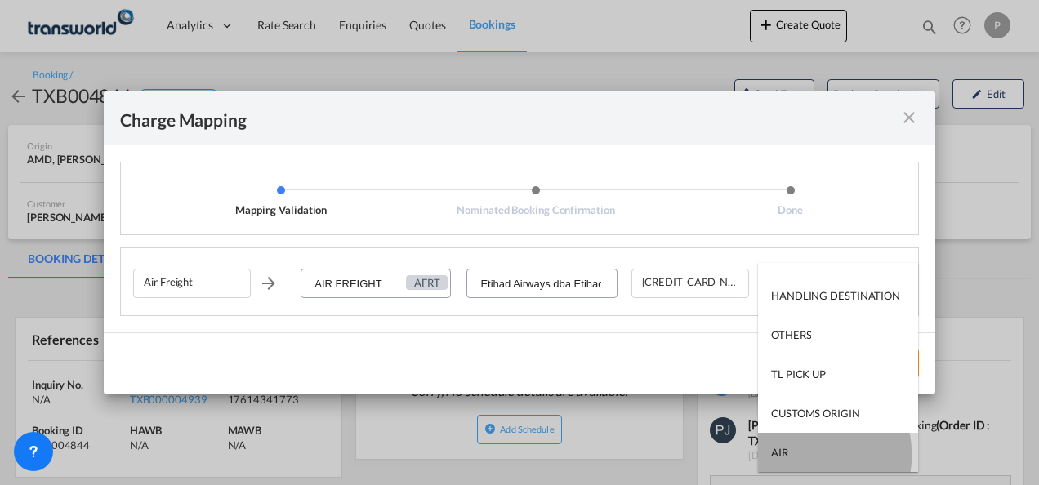
click at [799, 455] on md-option "AIR" at bounding box center [838, 452] width 160 height 39
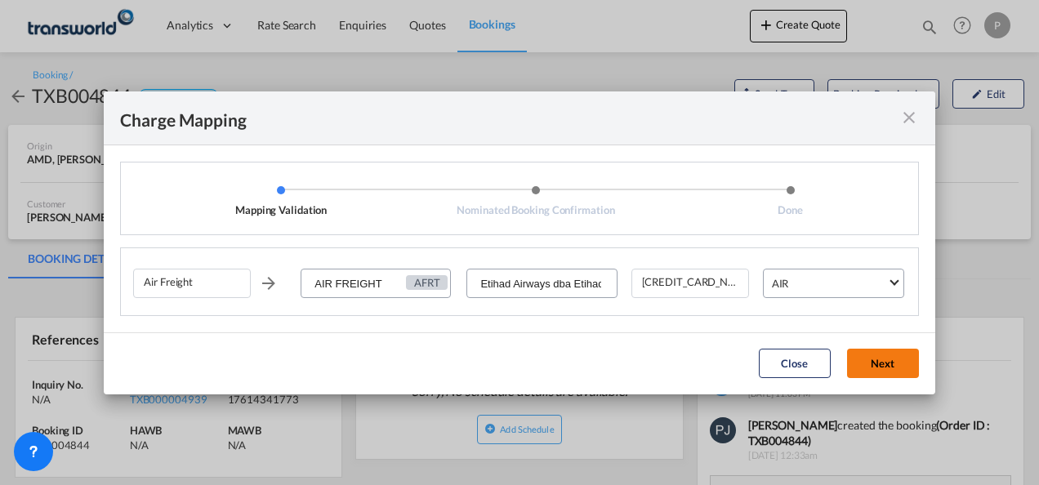
click at [873, 366] on button "Next" at bounding box center [883, 363] width 72 height 29
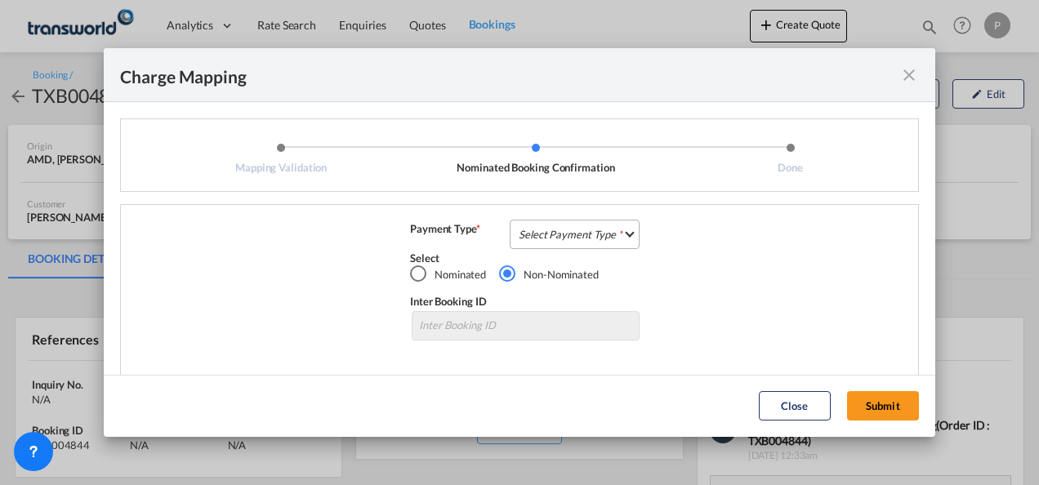
click at [542, 235] on md-select "Select Payment Type COLLECT PREPAID" at bounding box center [575, 234] width 130 height 29
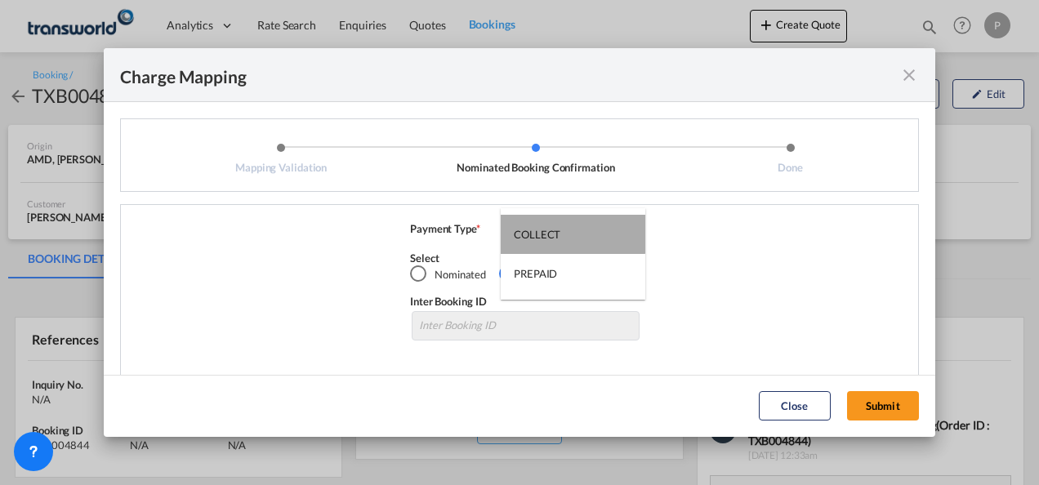
click at [550, 234] on div "COLLECT" at bounding box center [537, 234] width 47 height 15
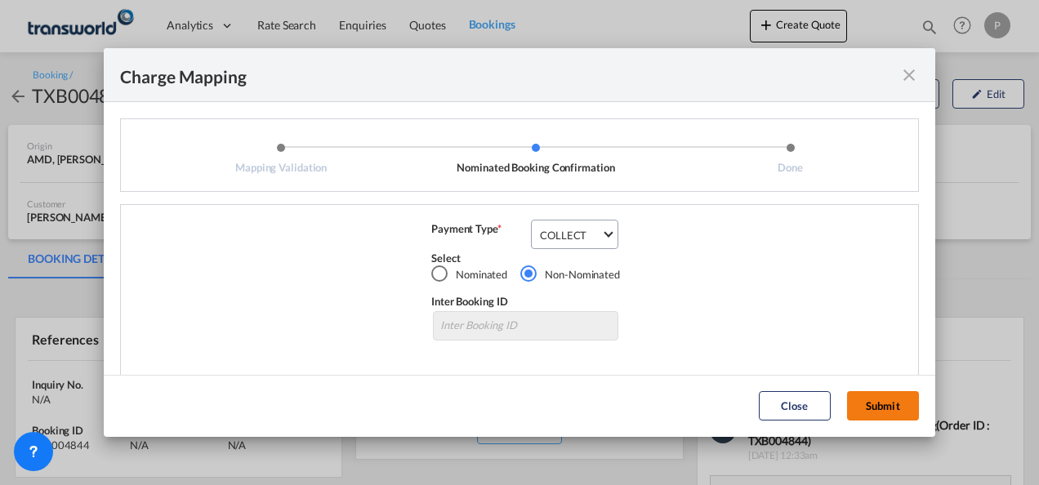
click at [889, 404] on button "Submit" at bounding box center [883, 405] width 72 height 29
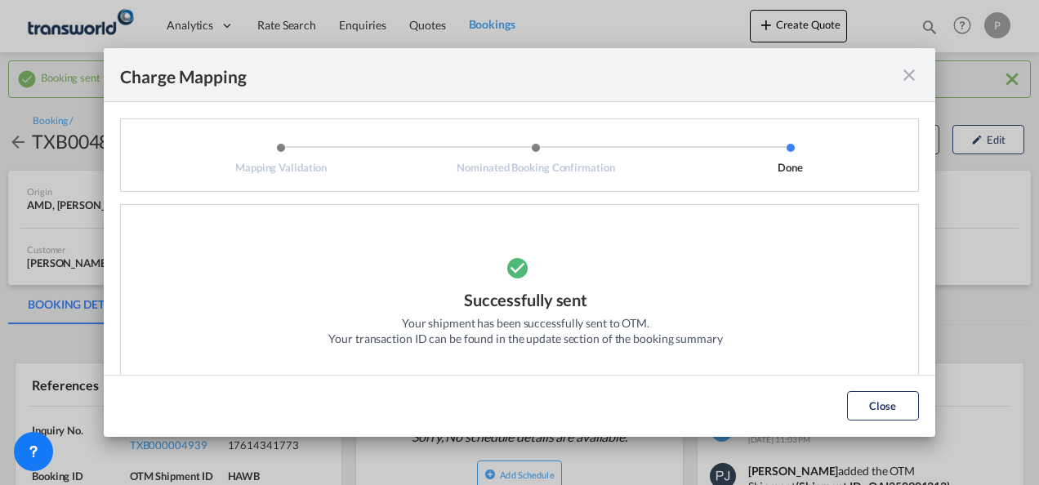
drag, startPoint x: 876, startPoint y: 404, endPoint x: 805, endPoint y: 390, distance: 71.6
click at [873, 404] on button "Close" at bounding box center [883, 405] width 72 height 29
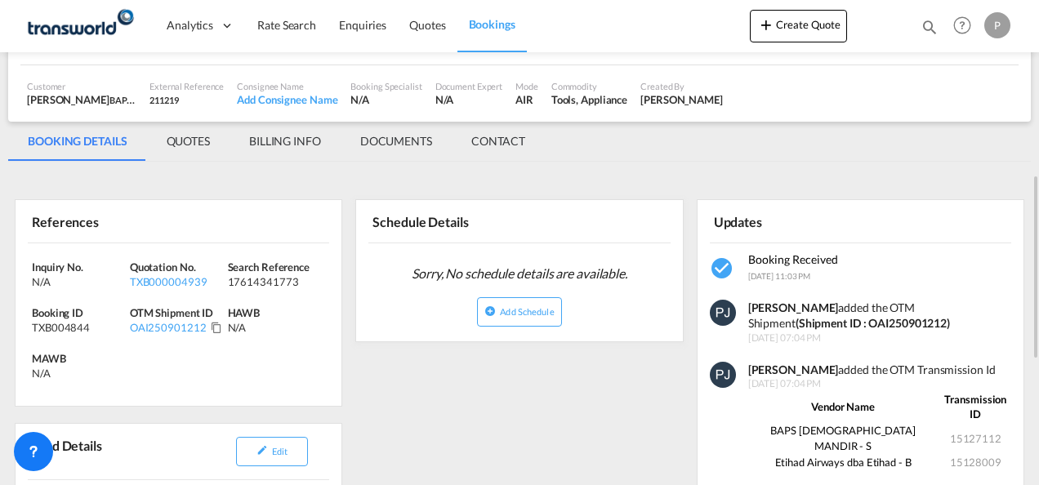
scroll to position [245, 0]
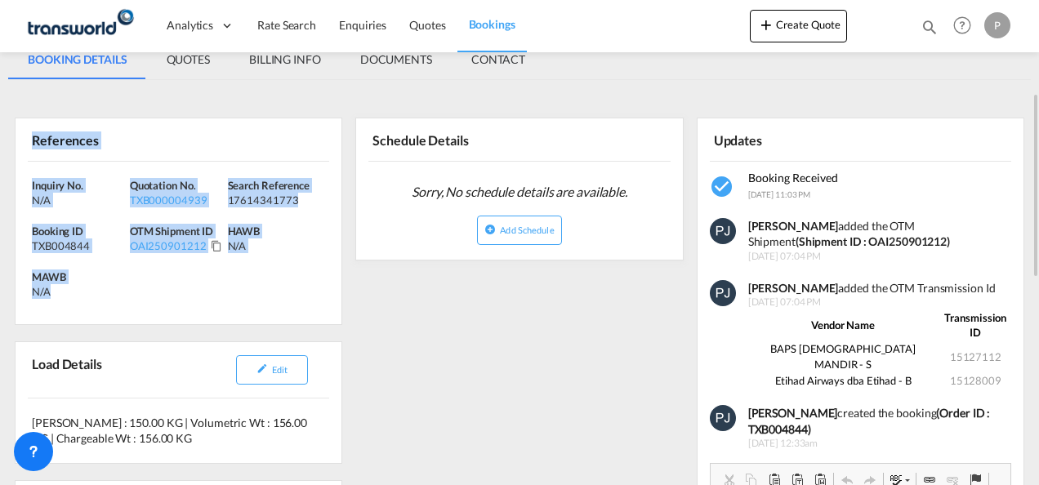
drag, startPoint x: 33, startPoint y: 134, endPoint x: 135, endPoint y: 278, distance: 176.3
click at [141, 288] on div "References Inquiry No. N/A Quotation No. TXB000004939 Search Reference 17614341…" at bounding box center [179, 221] width 328 height 207
copy div "References Inquiry No. N/A Quotation No. TXB000004939 Search Reference 17614341…"
click at [808, 25] on button "Create Quote" at bounding box center [798, 26] width 97 height 33
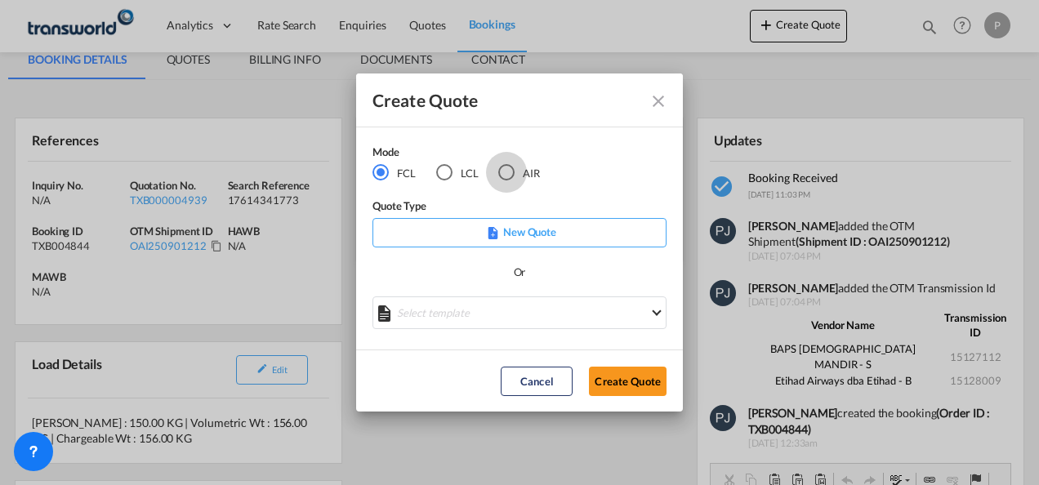
drag, startPoint x: 507, startPoint y: 173, endPoint x: 515, endPoint y: 178, distance: 9.5
click at [510, 172] on div "AIR" at bounding box center [506, 172] width 16 height 16
click at [632, 382] on button "Create Quote" at bounding box center [628, 381] width 78 height 29
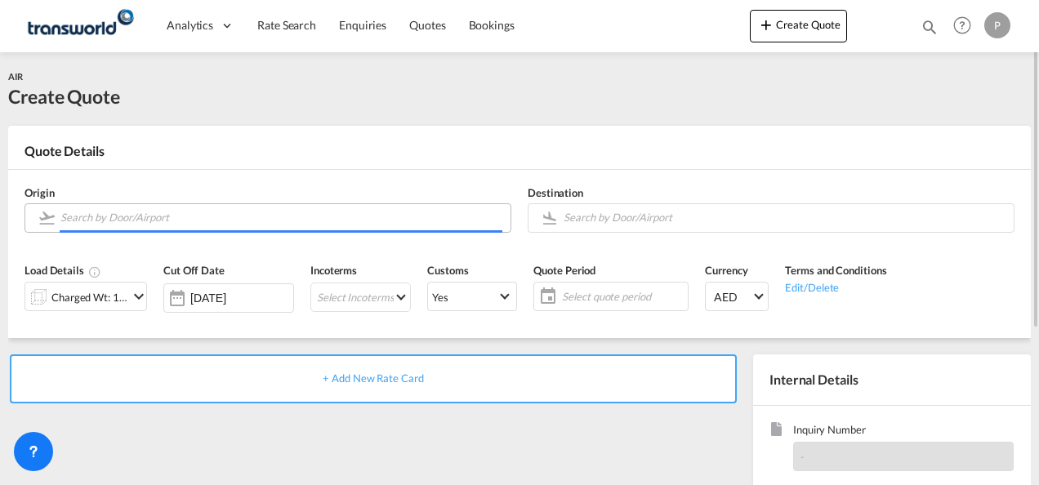
click at [132, 216] on input "Search by Door/Airport" at bounding box center [281, 217] width 442 height 29
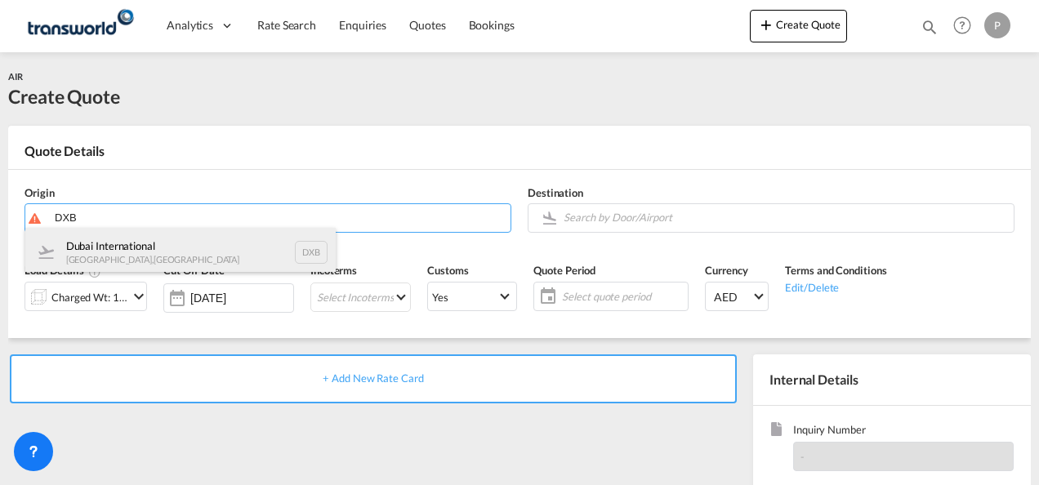
click at [169, 263] on div "Dubai International [GEOGRAPHIC_DATA] , [GEOGRAPHIC_DATA] DXB" at bounding box center [180, 252] width 310 height 49
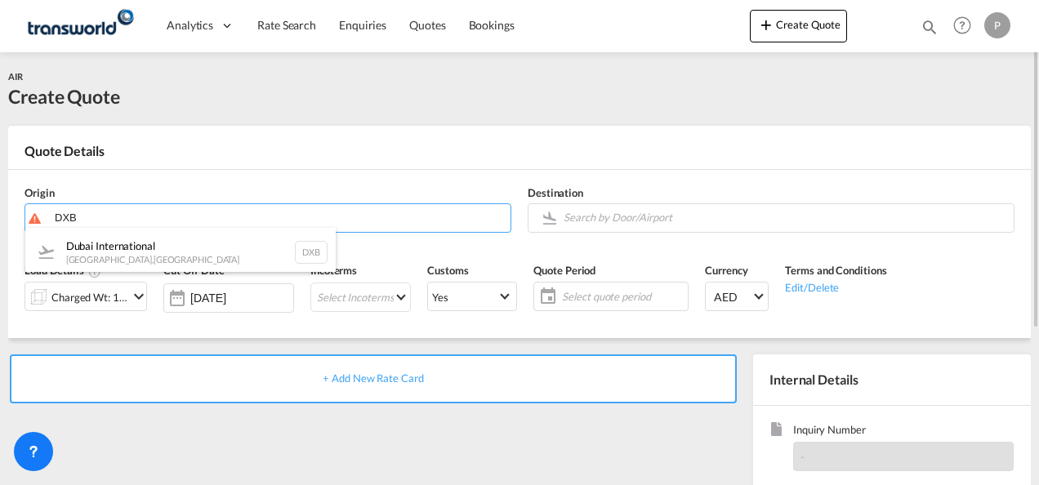
type input "Dubai International, [GEOGRAPHIC_DATA], DXB"
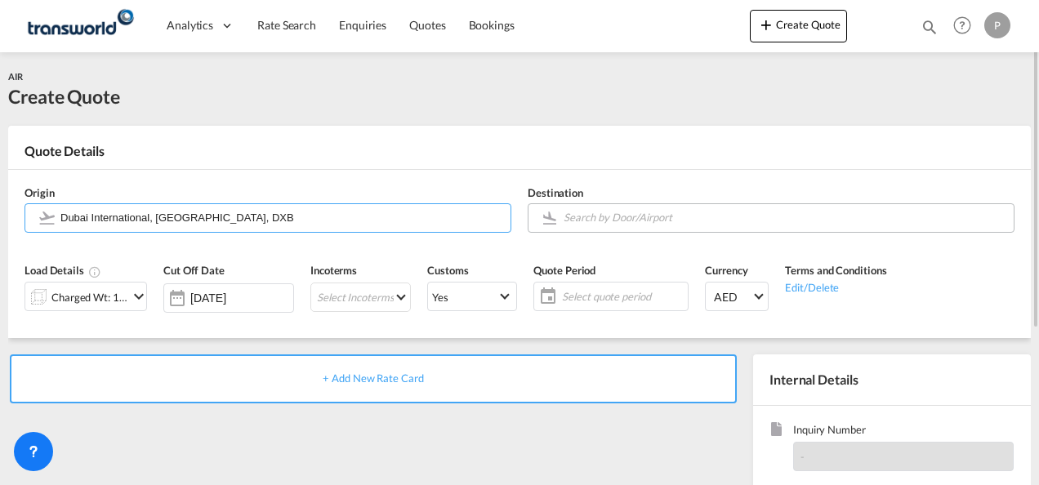
click at [631, 219] on input "Search by Door/Airport" at bounding box center [785, 217] width 442 height 29
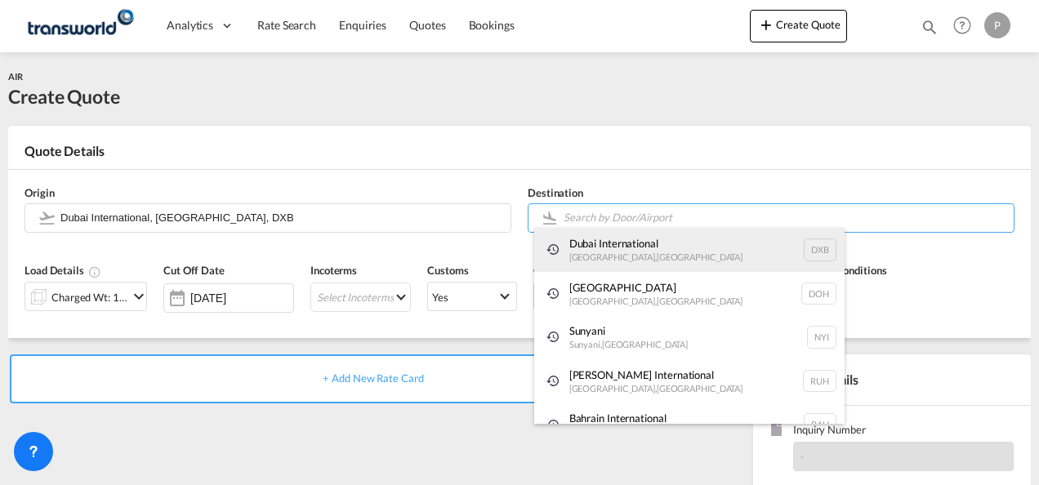
paste input "[GEOGRAPHIC_DATA]"
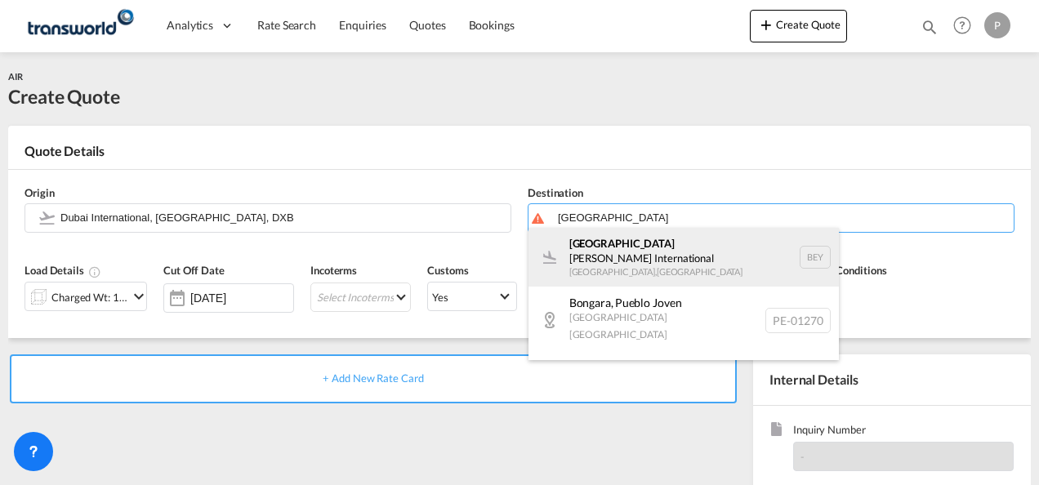
click at [692, 248] on div "Beirut [PERSON_NAME] International [GEOGRAPHIC_DATA] , [GEOGRAPHIC_DATA] BEY" at bounding box center [684, 257] width 310 height 59
type input "Beirut [PERSON_NAME] International, [GEOGRAPHIC_DATA], BEY"
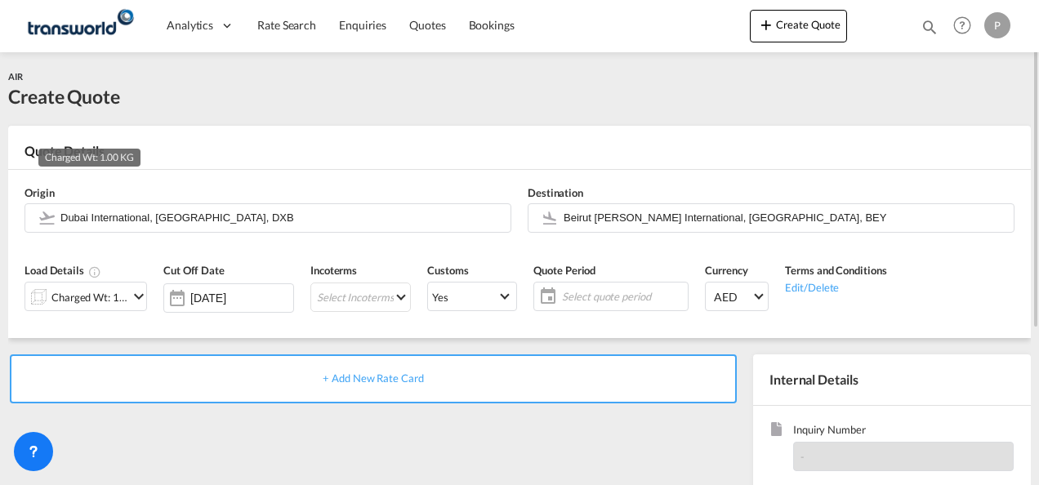
click at [123, 297] on div "Charged Wt: 1.00 KG" at bounding box center [89, 297] width 77 height 23
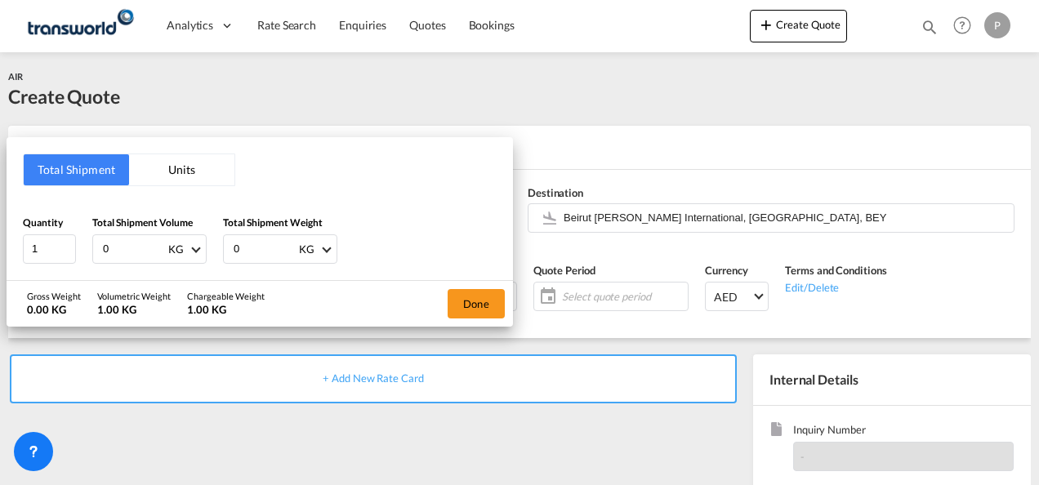
drag, startPoint x: 124, startPoint y: 246, endPoint x: -3, endPoint y: 203, distance: 134.6
click at [0, 203] on html "Analytics Dashboard Rate Search Enquiries Quotes Bookings Analytics" at bounding box center [519, 242] width 1039 height 485
type input "411"
type input "166"
click at [472, 298] on button "Done" at bounding box center [476, 303] width 57 height 29
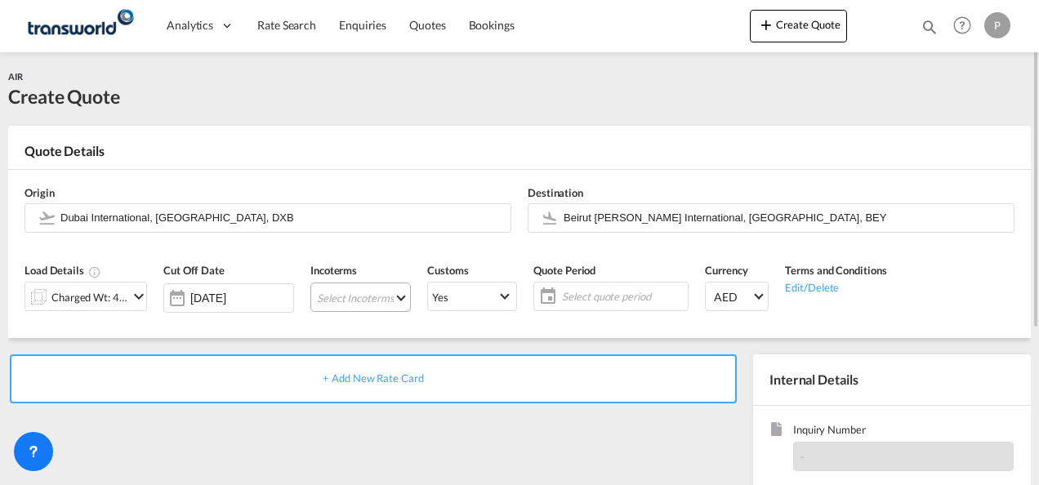
click at [346, 296] on md-select "Select Incoterms EXW - export Ex Works CIF - import Cost,Insurance and Freight …" at bounding box center [360, 297] width 100 height 29
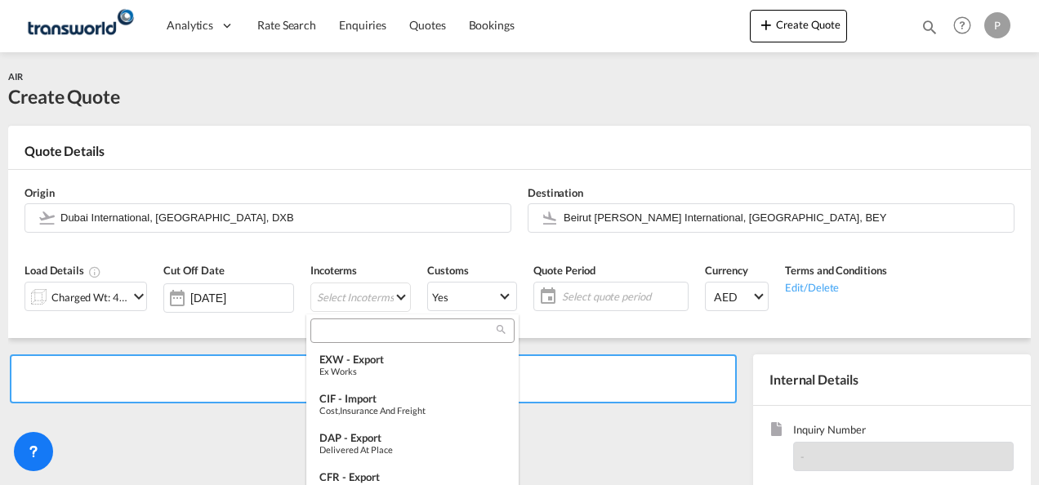
click at [350, 332] on input "search" at bounding box center [405, 330] width 181 height 15
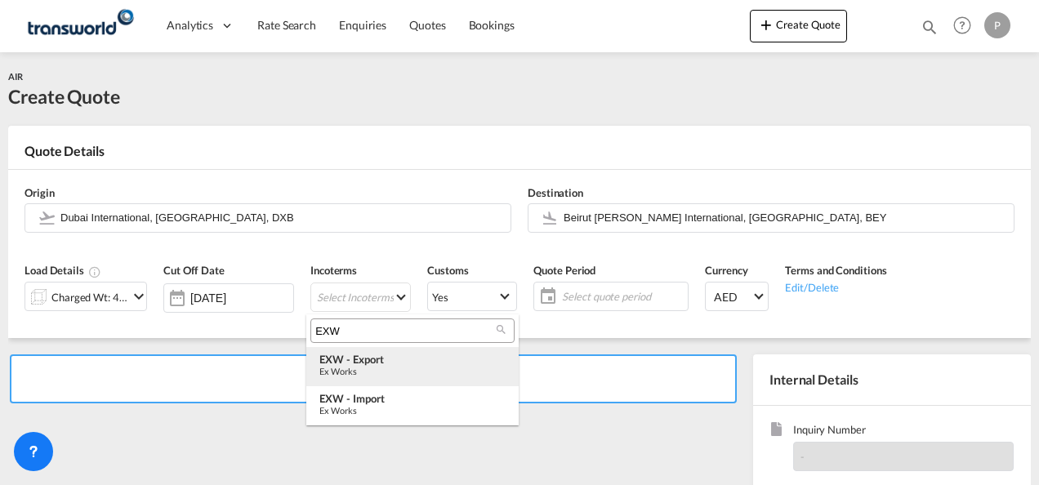
type input "EXW"
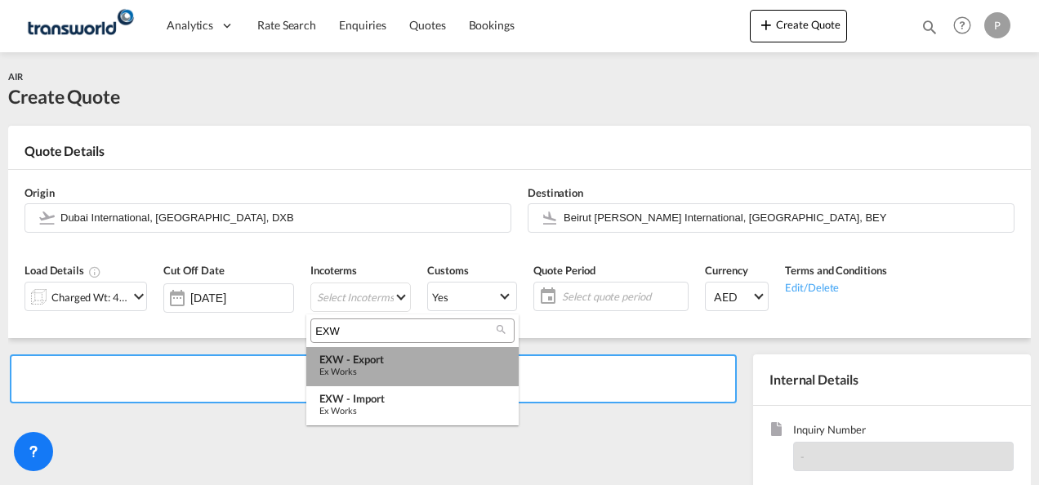
click at [363, 359] on div "EXW - export" at bounding box center [412, 359] width 186 height 13
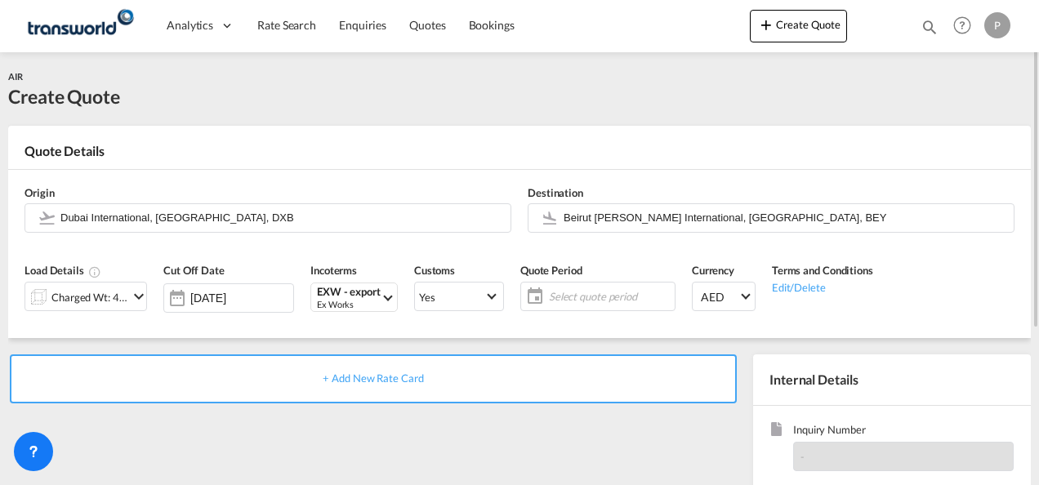
scroll to position [163, 0]
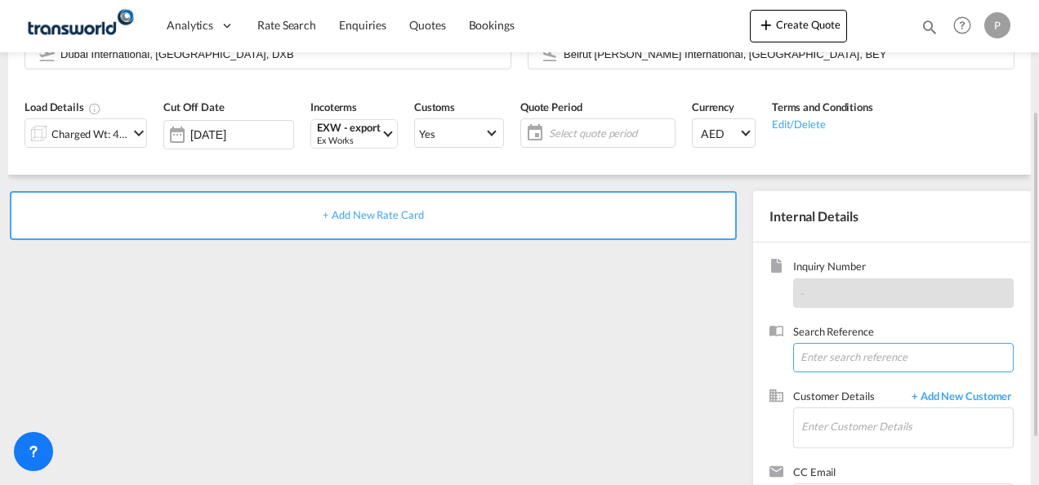
click at [822, 362] on input at bounding box center [903, 357] width 221 height 29
paste input "17614602744"
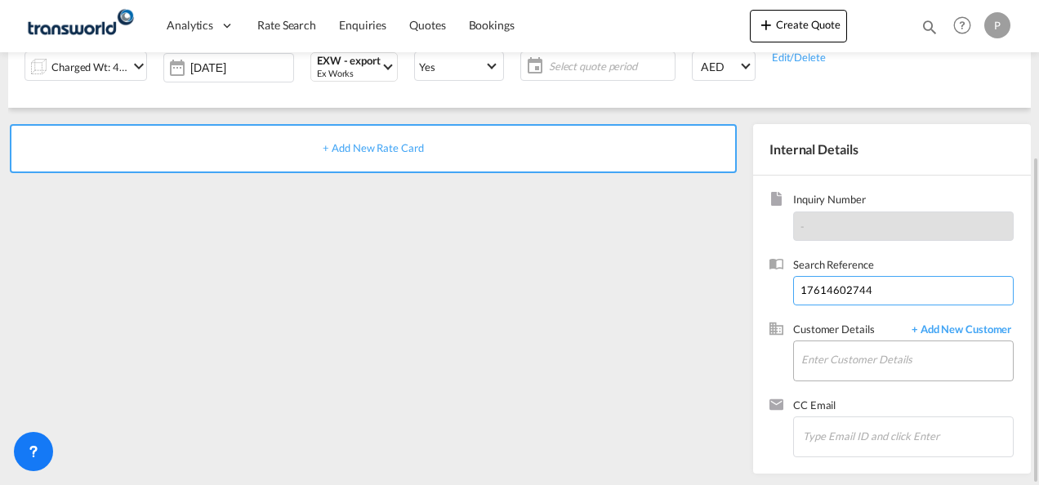
type input "17614602744"
click at [850, 345] on input "Enter Customer Details" at bounding box center [907, 359] width 212 height 37
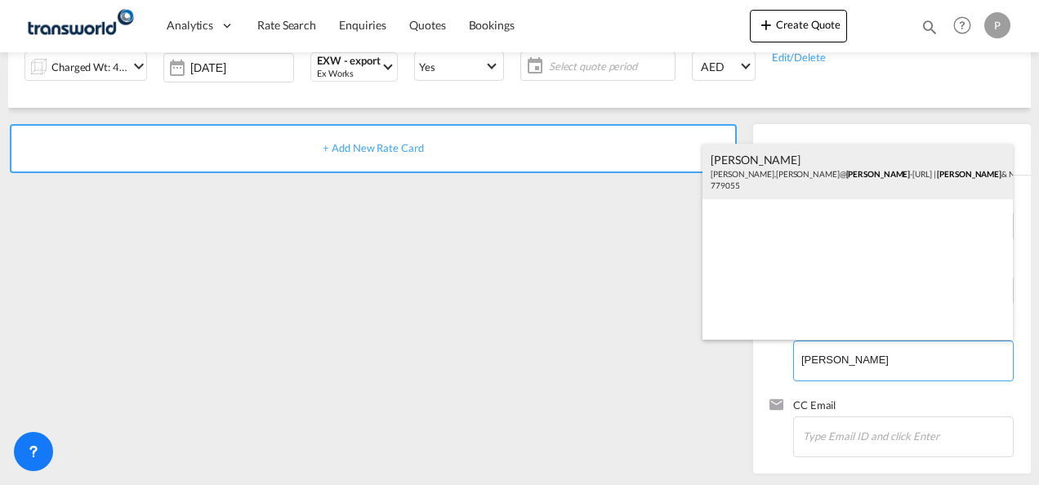
click at [790, 168] on div "[PERSON_NAME] [PERSON_NAME].[PERSON_NAME]@ [PERSON_NAME].com | [PERSON_NAME] & …" at bounding box center [858, 172] width 310 height 56
type input "[PERSON_NAME] & NEPHEW [PERSON_NAME], [PERSON_NAME][EMAIL_ADDRESS][PERSON_NAME]…"
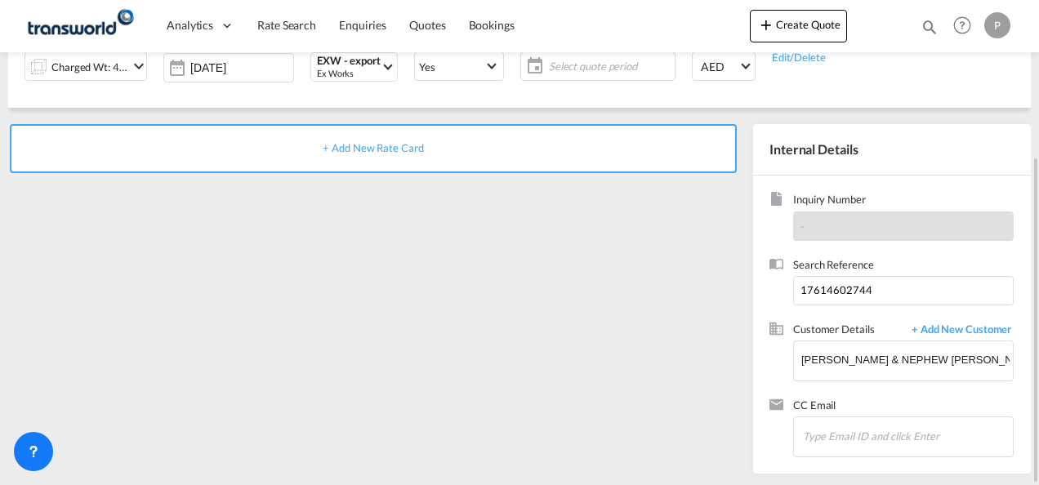
click at [362, 141] on span "+ Add New Rate Card" at bounding box center [373, 147] width 100 height 13
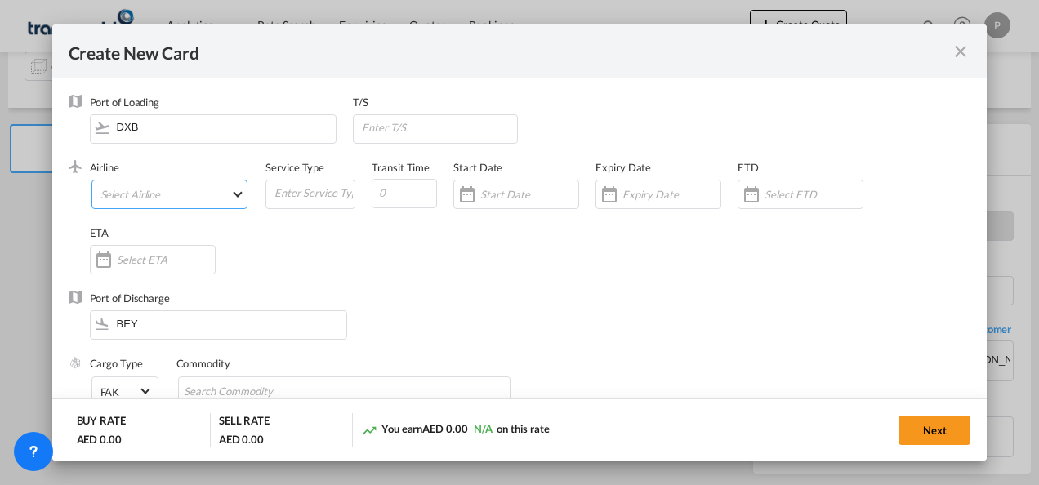
click at [165, 191] on md-select "Select Airline AIR EXPRESS S.A. (1166- / -) CMA CGM Air Cargo (1140-2C / -) DDW…" at bounding box center [169, 194] width 157 height 29
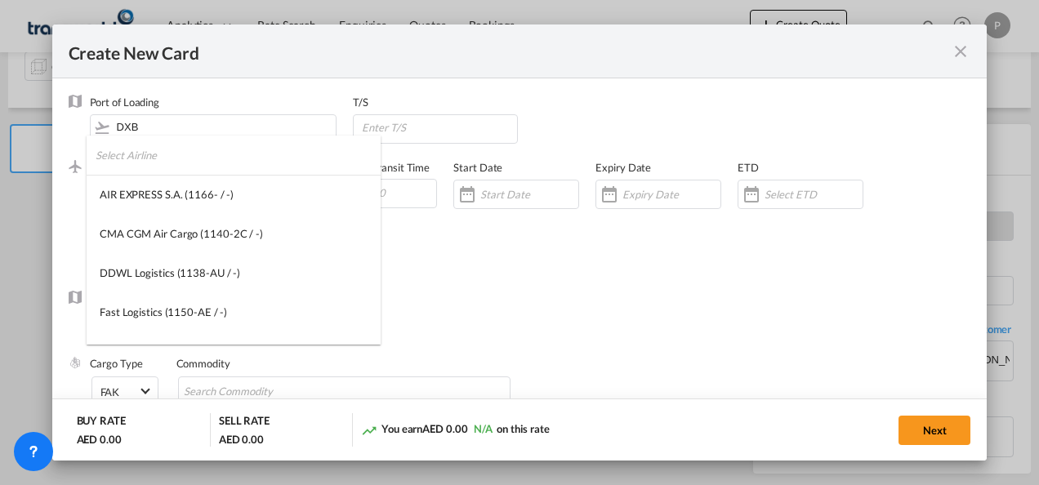
click at [203, 160] on input "search" at bounding box center [238, 155] width 285 height 39
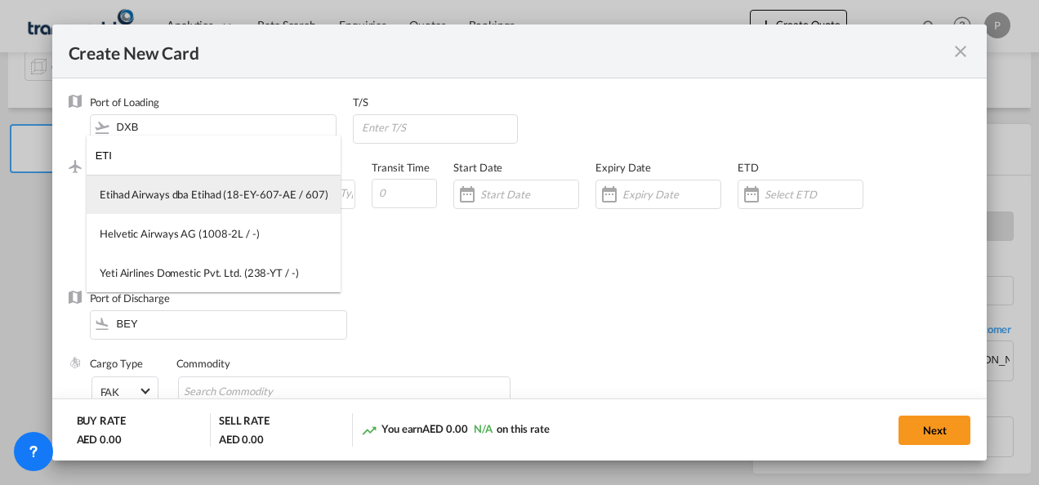
type input "ETI"
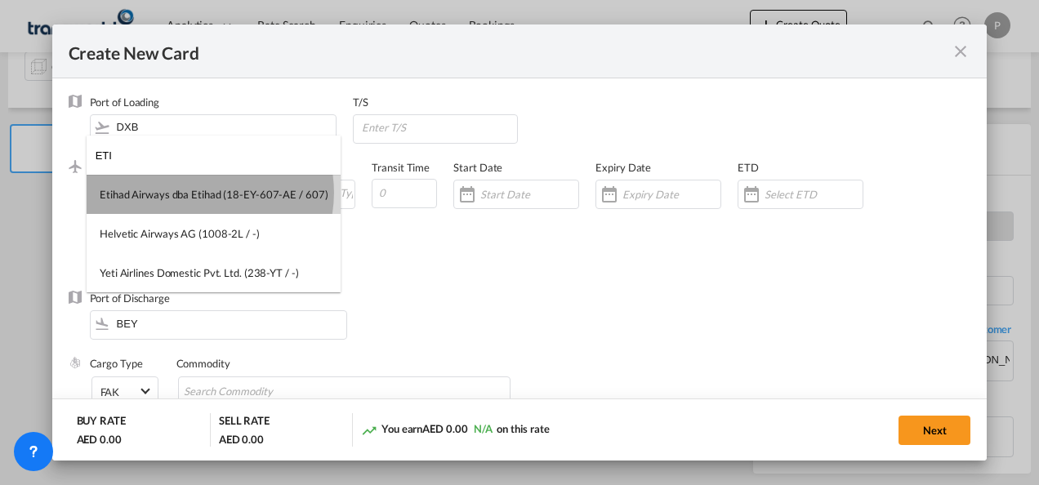
click at [201, 193] on div "Etihad Airways dba Etihad (18-EY-607-AE / 607)" at bounding box center [214, 194] width 228 height 15
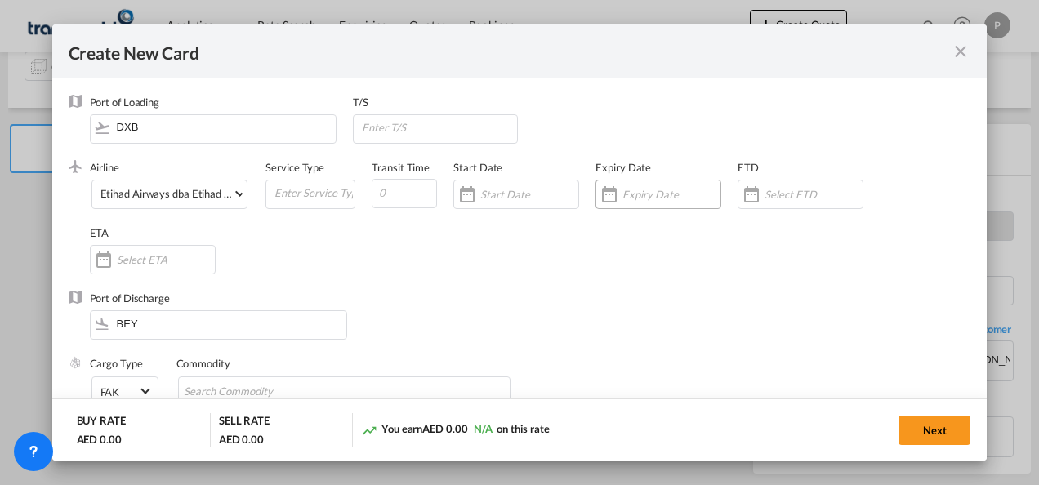
click at [648, 193] on input "Create New Card ..." at bounding box center [671, 194] width 98 height 13
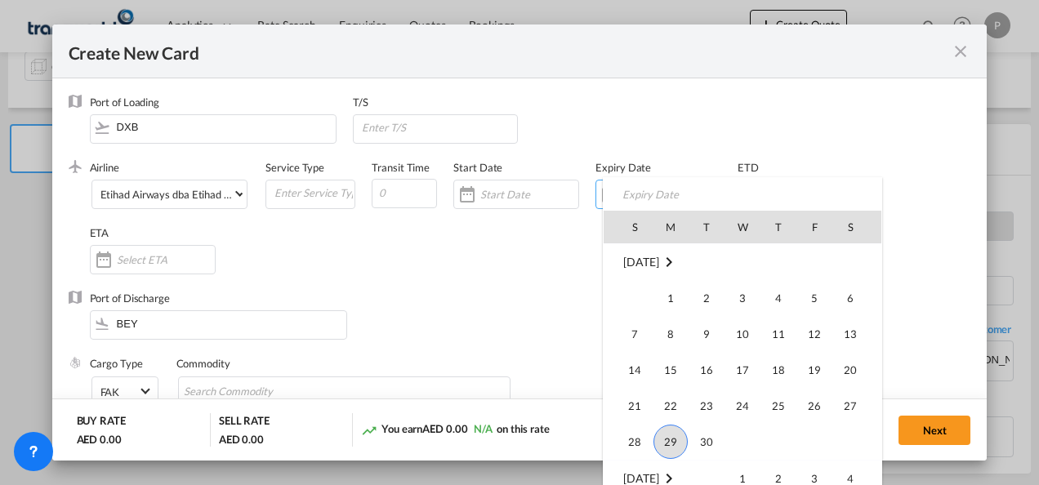
scroll to position [378557, 0]
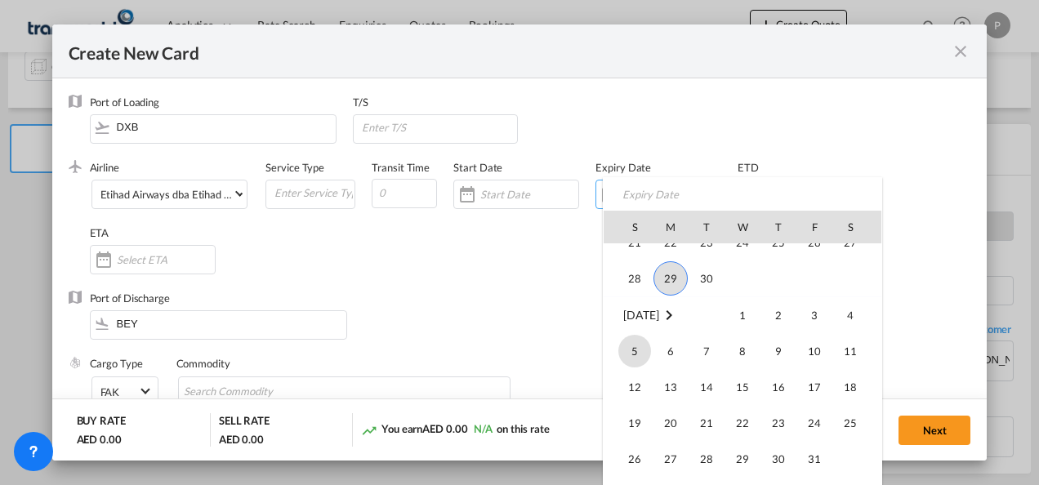
click at [637, 353] on span "5" at bounding box center [634, 351] width 33 height 33
type input "[DATE]"
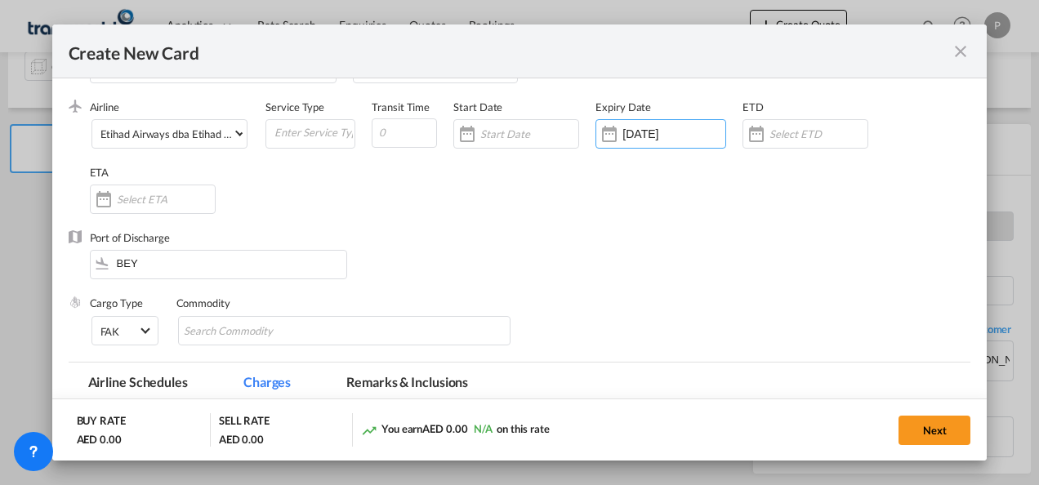
scroll to position [82, 0]
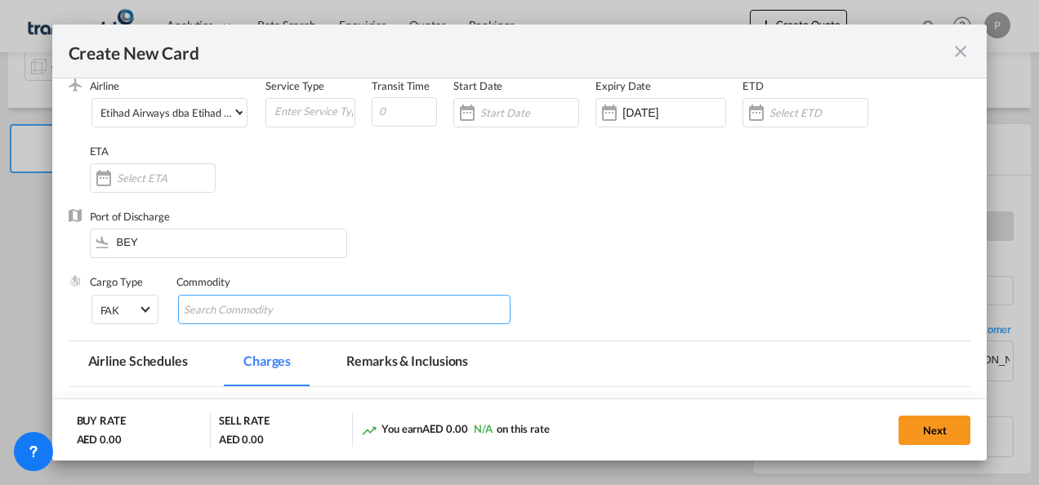
click at [250, 307] on input "Chips input." at bounding box center [258, 310] width 149 height 26
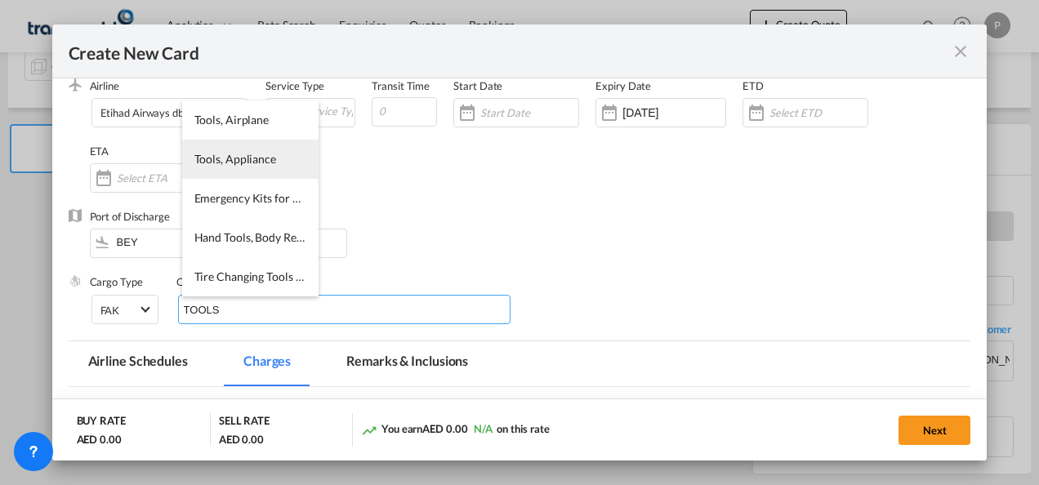
type input "TOOLS"
click at [234, 163] on span "Tools, Appliance" at bounding box center [235, 159] width 82 height 14
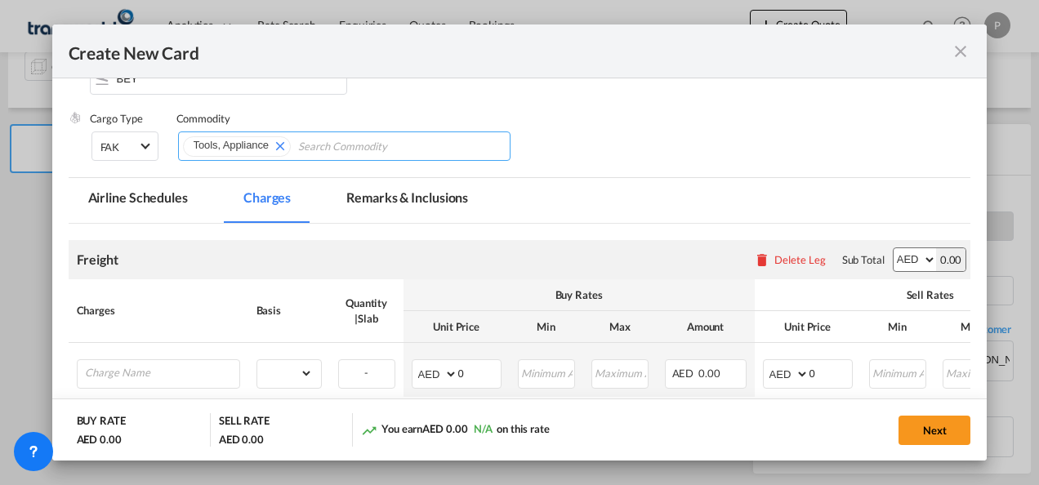
scroll to position [327, 0]
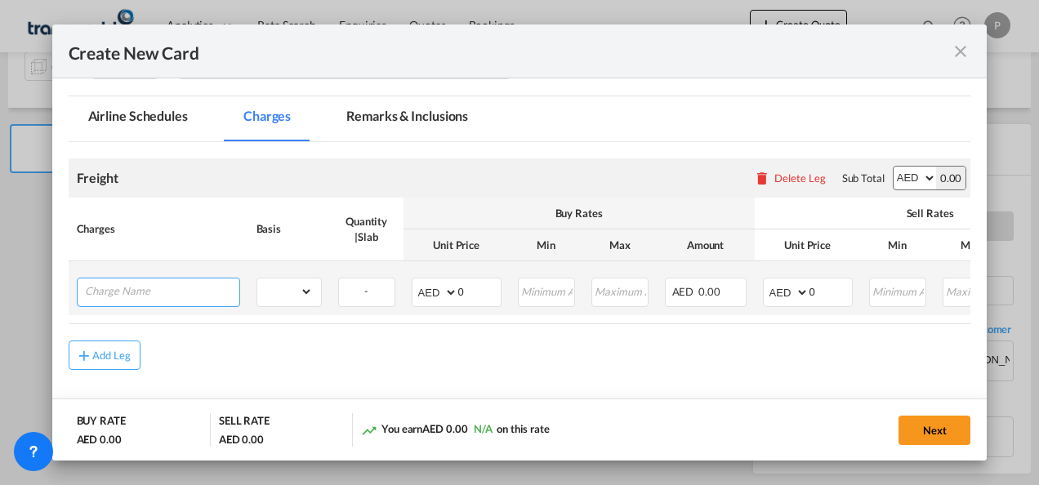
click at [167, 292] on input "Charge Name" at bounding box center [162, 291] width 154 height 25
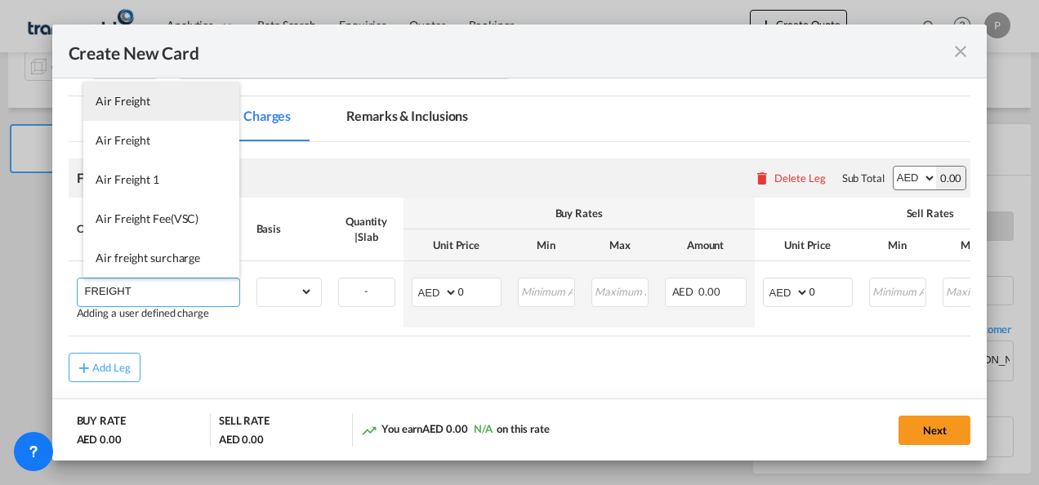
click at [150, 98] on li "Air Freight" at bounding box center [161, 101] width 156 height 39
type input "Air Freight"
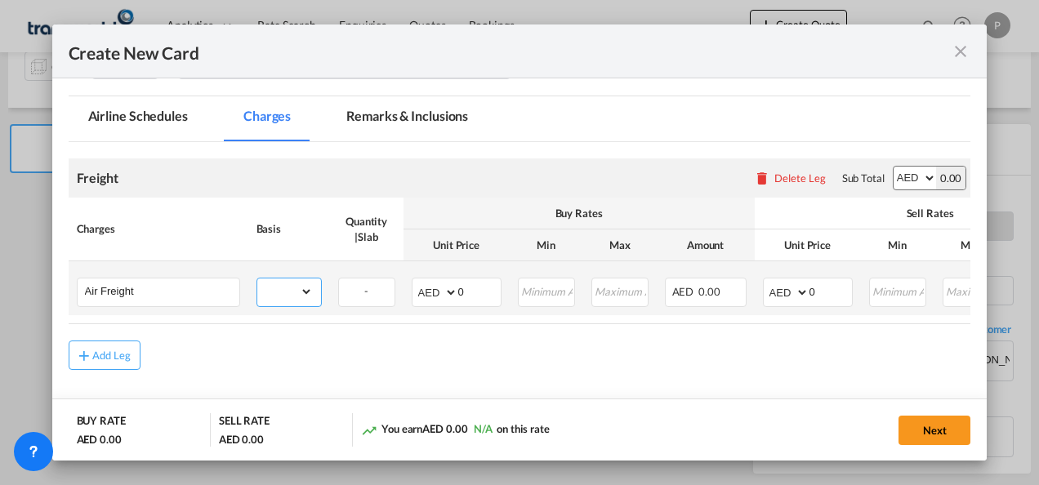
drag, startPoint x: 306, startPoint y: 291, endPoint x: 306, endPoint y: 280, distance: 10.6
click at [306, 291] on select "gross_weight volumetric_weight per_shipment per_bl per_km % on air freight per_…" at bounding box center [285, 292] width 56 height 26
select select "per_shipment"
click at [257, 279] on select "gross_weight volumetric_weight per_shipment per_bl per_km % on air freight per_…" at bounding box center [285, 292] width 56 height 26
click at [474, 290] on input "0" at bounding box center [479, 291] width 42 height 25
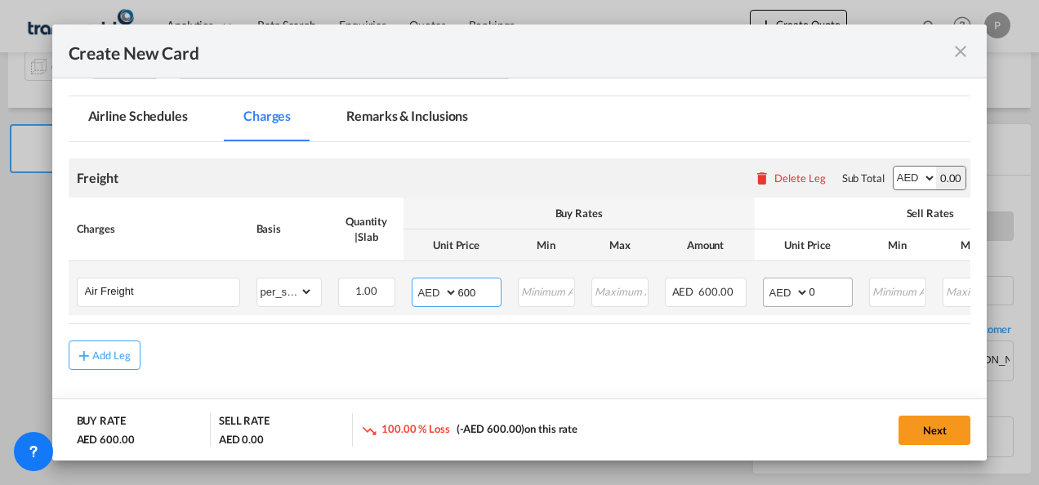
type input "600"
click at [828, 288] on input "0" at bounding box center [831, 291] width 42 height 25
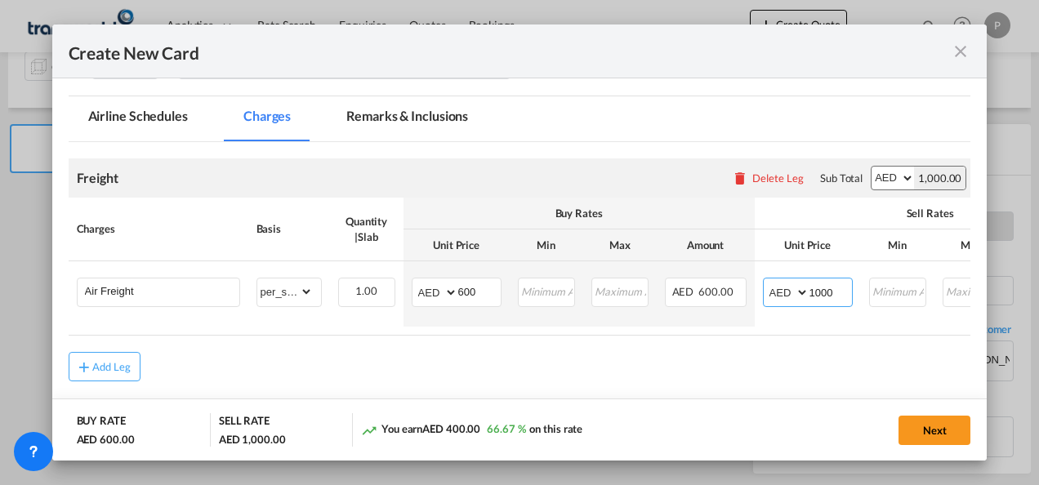
type input "1000"
click at [734, 337] on air-lcl-rate-modification "Freight Please enter leg name Leg Name Already Exists Delete Leg Sub Total AED …" at bounding box center [520, 262] width 903 height 240
click at [943, 426] on button "Next" at bounding box center [935, 430] width 72 height 29
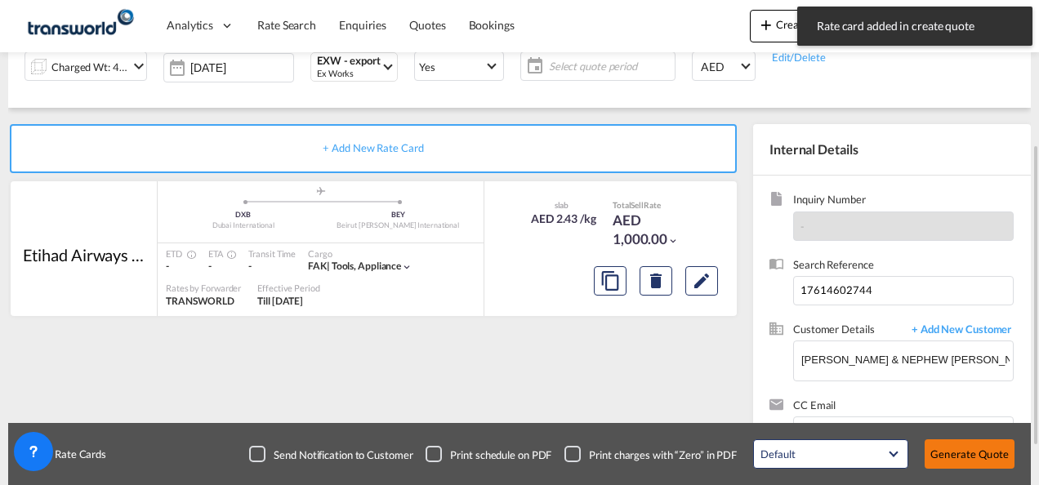
click at [974, 451] on button "Generate Quote" at bounding box center [970, 453] width 90 height 29
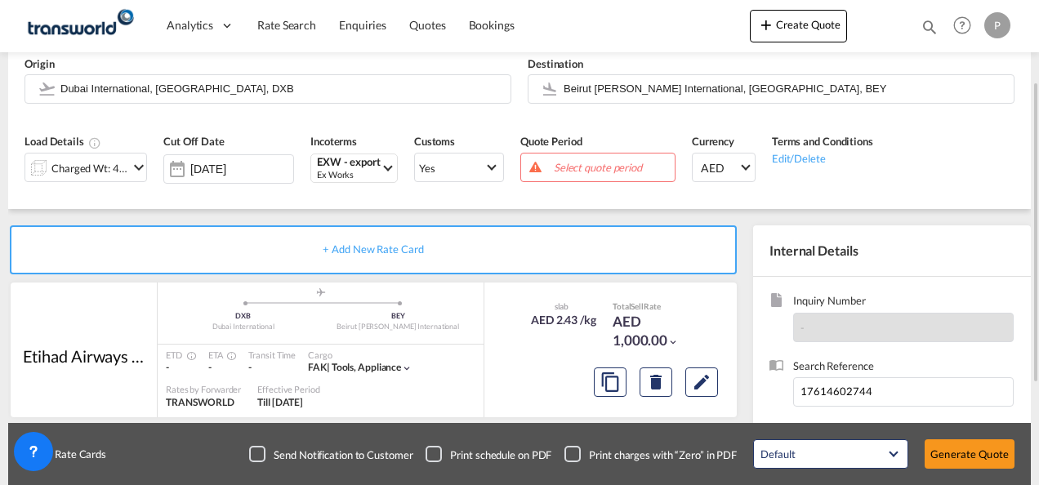
scroll to position [47, 0]
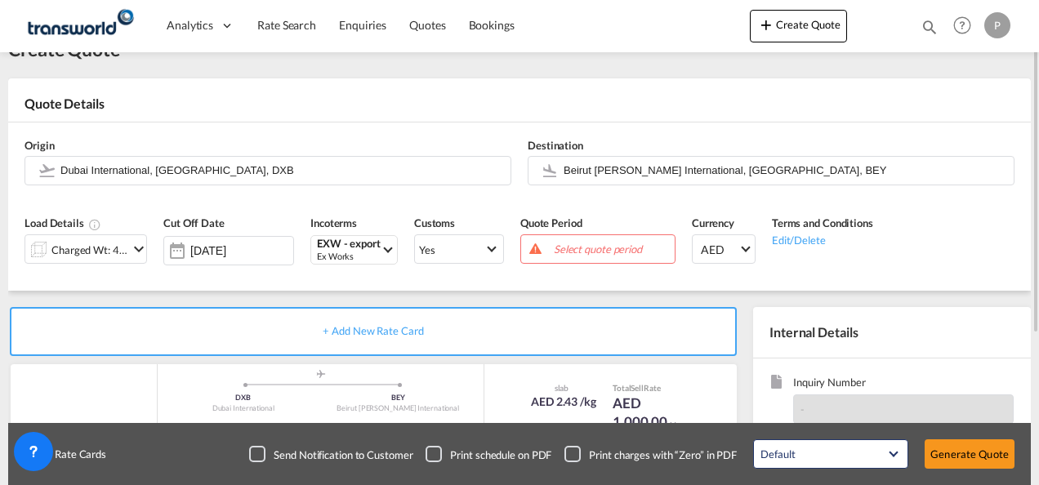
click at [585, 250] on span "Select quote period" at bounding box center [612, 249] width 117 height 15
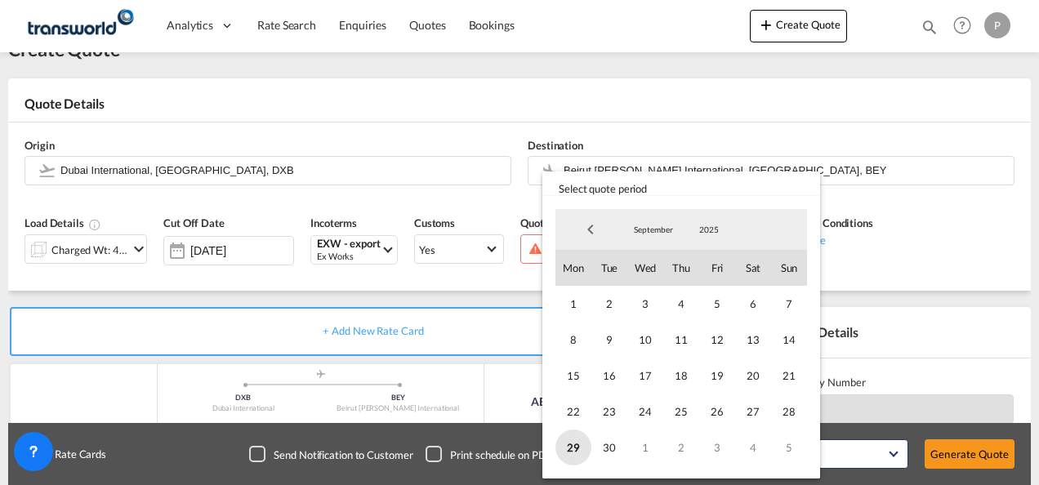
click at [580, 442] on span "29" at bounding box center [573, 448] width 36 height 36
click at [791, 448] on span "5" at bounding box center [789, 448] width 36 height 36
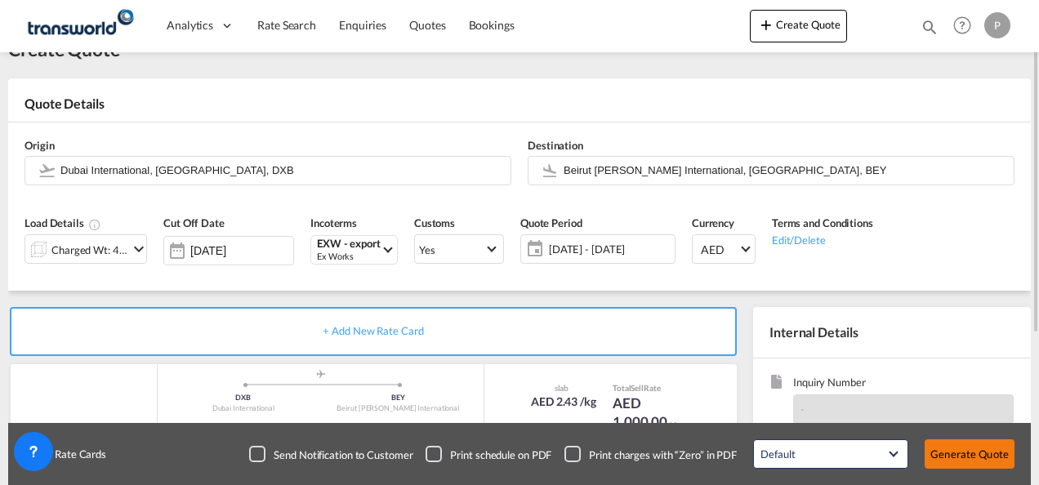
click at [957, 458] on button "Generate Quote" at bounding box center [970, 453] width 90 height 29
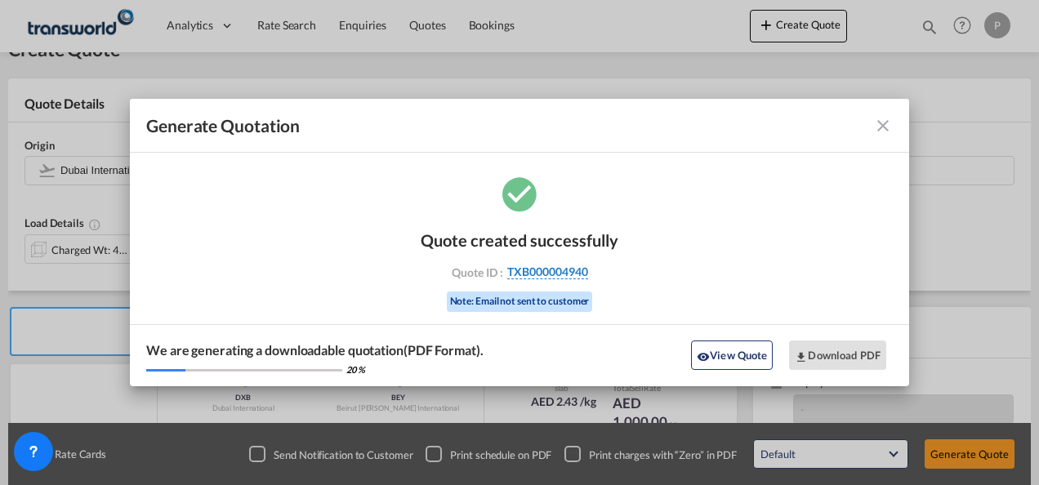
click at [564, 269] on span "TXB000004940" at bounding box center [547, 272] width 81 height 15
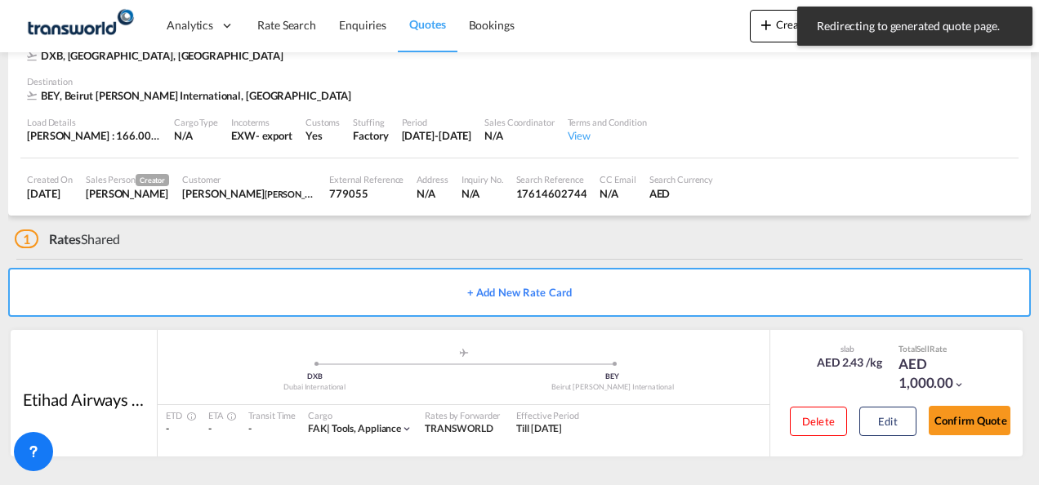
scroll to position [100, 0]
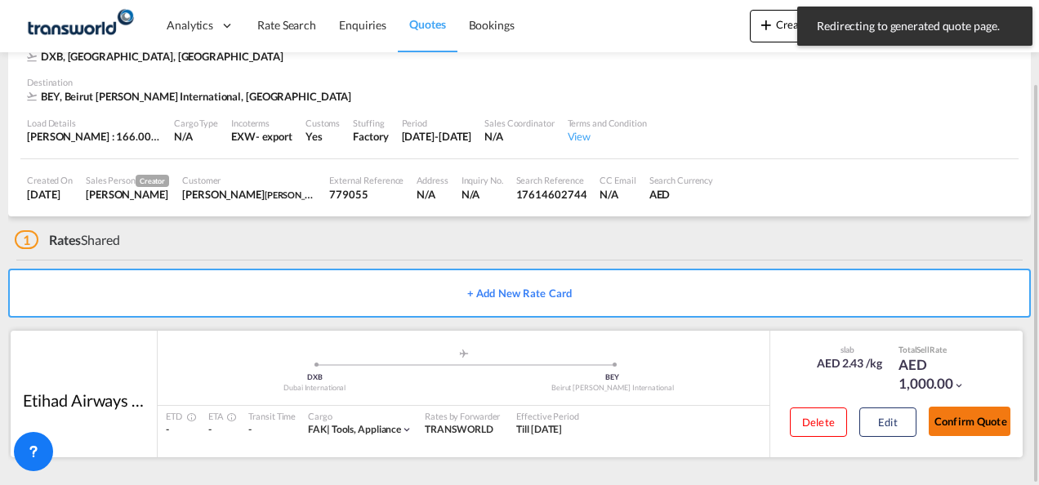
click at [977, 425] on button "Confirm Quote" at bounding box center [970, 421] width 82 height 29
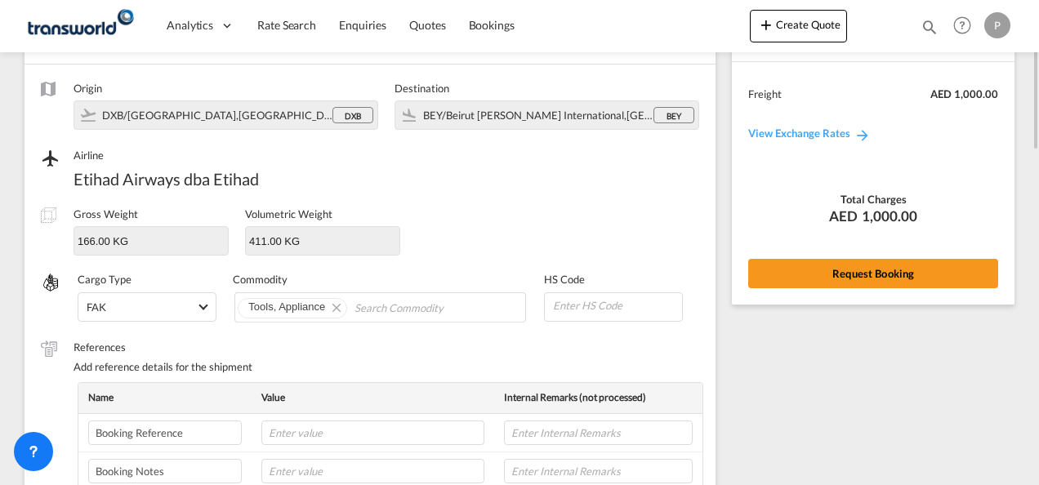
scroll to position [34, 0]
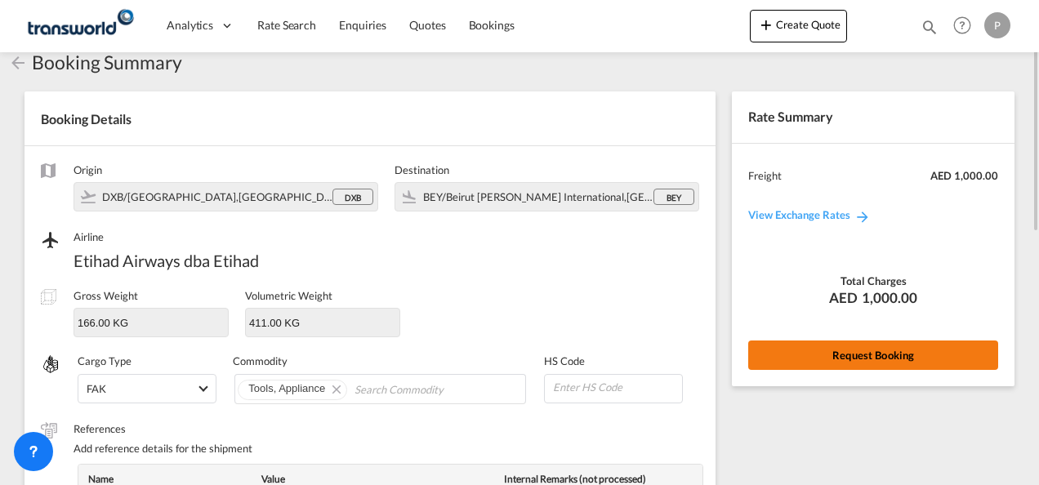
click at [848, 352] on button "Request Booking" at bounding box center [873, 355] width 250 height 29
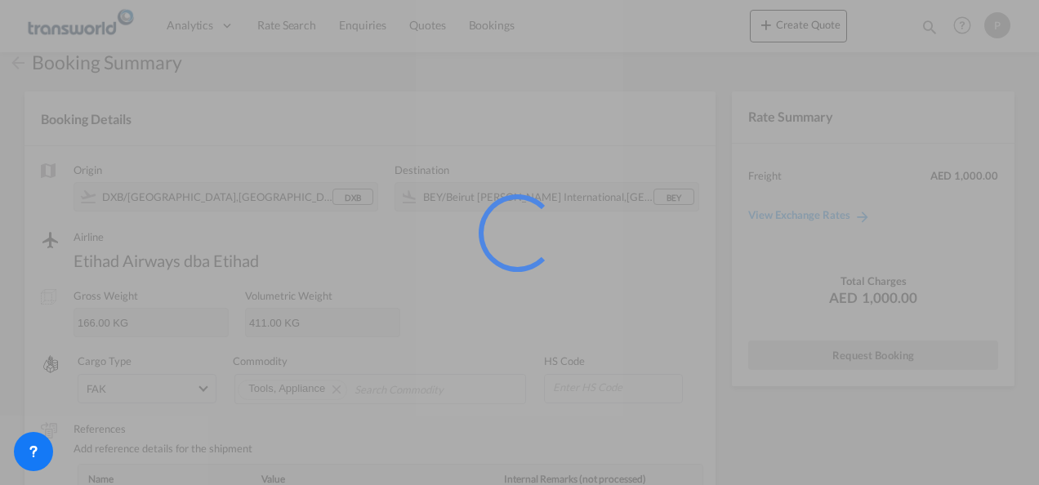
scroll to position [30, 0]
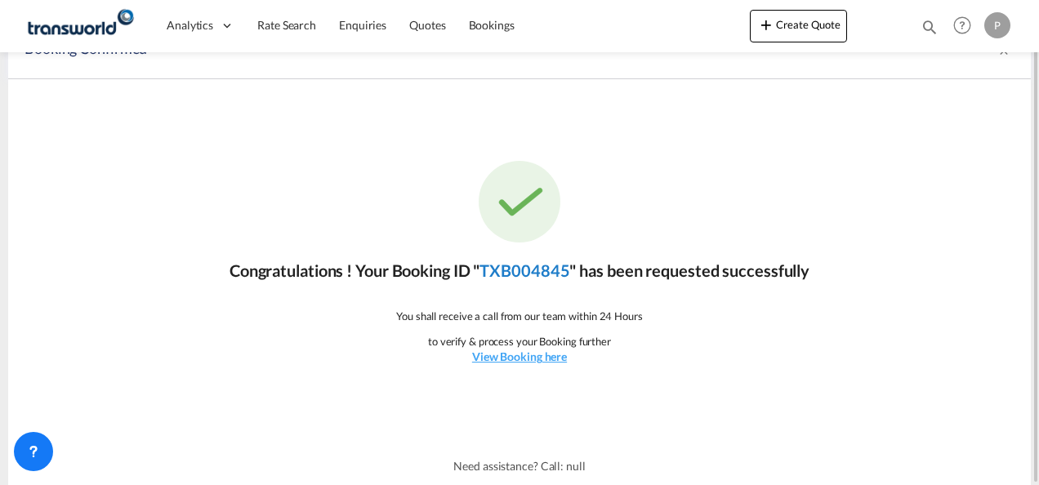
click at [546, 271] on link "TXB004845" at bounding box center [525, 271] width 90 height 20
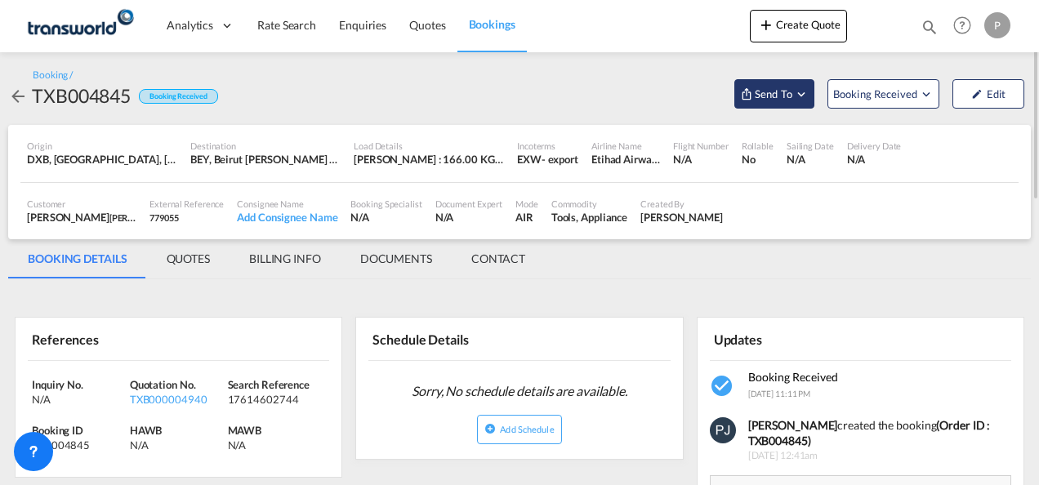
click at [807, 93] on md-icon "Open demo menu" at bounding box center [801, 94] width 15 height 15
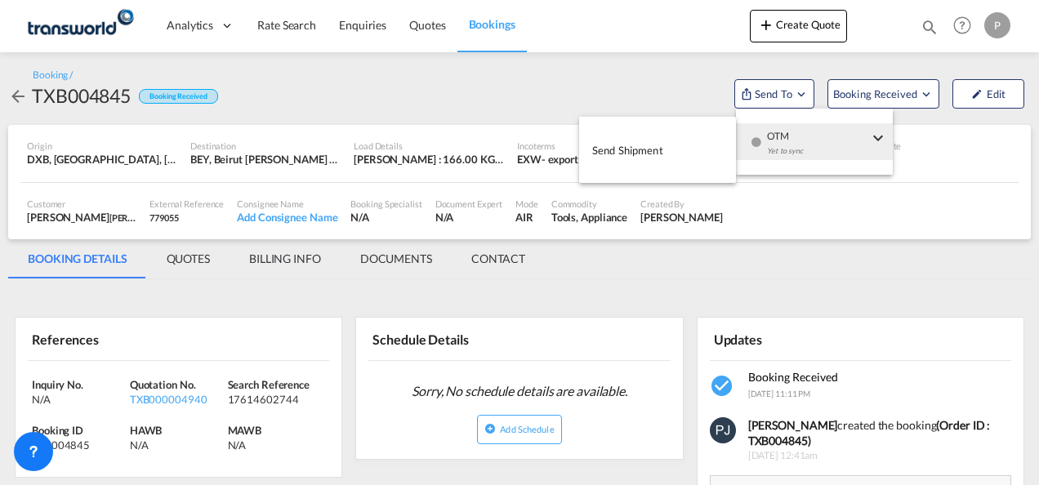
click at [631, 153] on span "Send Shipment" at bounding box center [627, 150] width 71 height 26
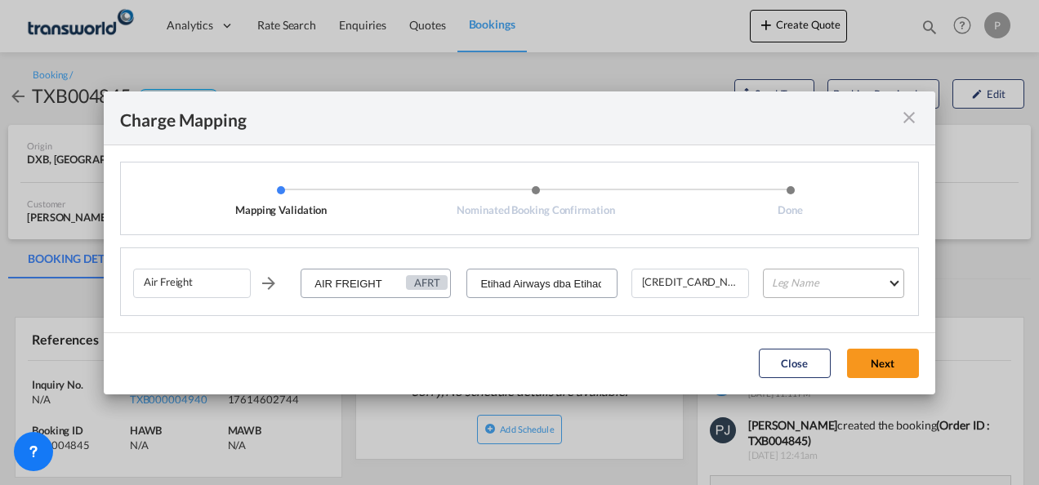
click at [804, 290] on md-select "Leg Name HANDLING ORIGIN HANDLING DESTINATION OTHERS TL PICK UP CUSTOMS ORIGIN …" at bounding box center [833, 283] width 141 height 29
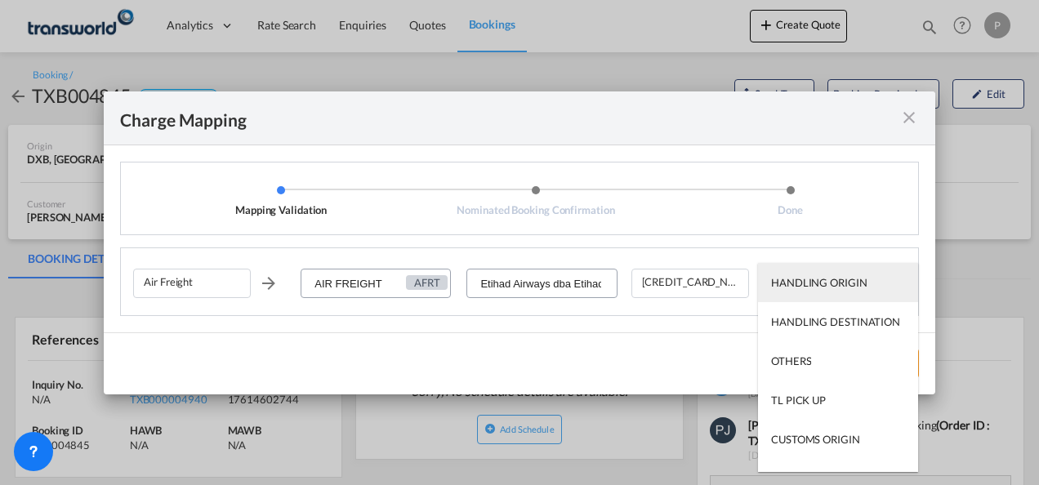
type md-option "HANDLING ORIGIN"
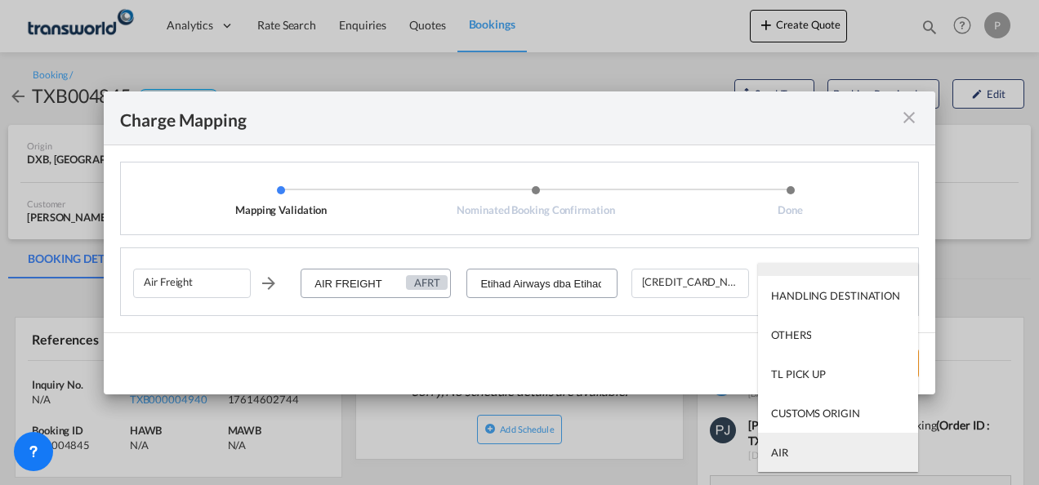
type md-option "AIR"
click at [812, 454] on md-option "AIR" at bounding box center [838, 452] width 160 height 39
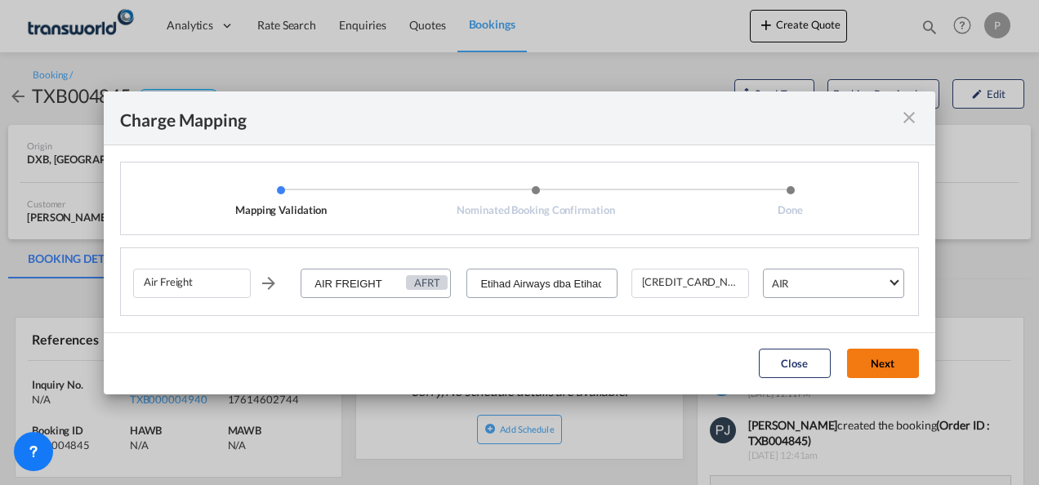
click at [881, 359] on button "Next" at bounding box center [883, 363] width 72 height 29
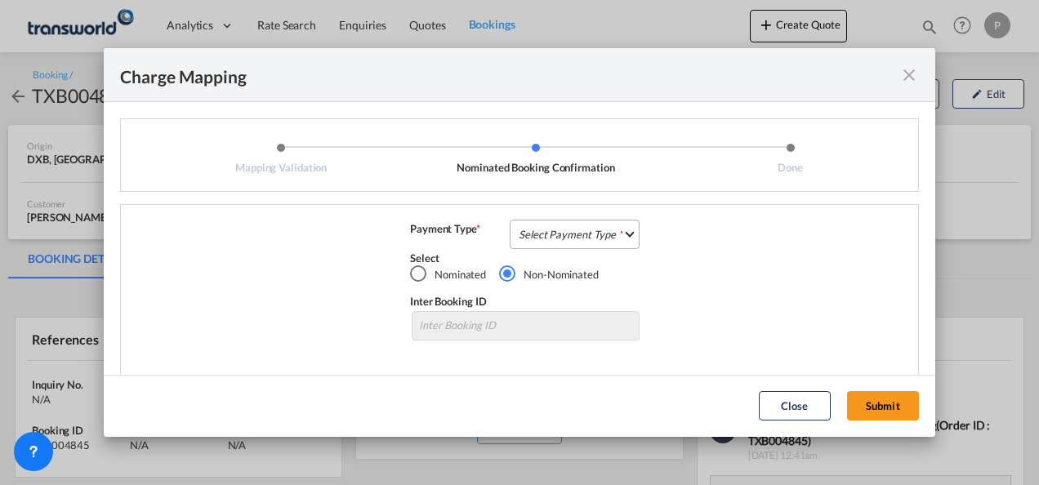
click at [556, 236] on md-select "Select Payment Type COLLECT PREPAID" at bounding box center [575, 234] width 130 height 29
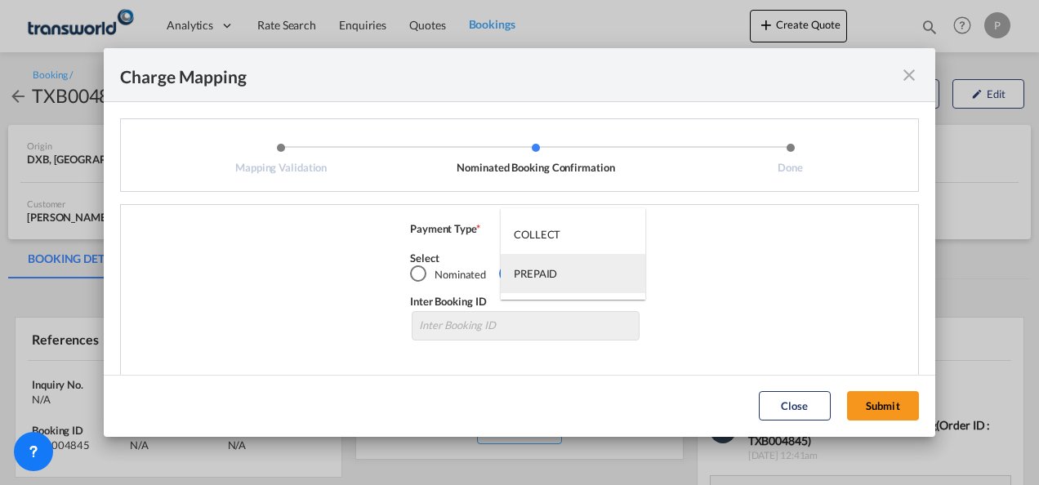
click at [546, 283] on md-option "PREPAID" at bounding box center [573, 273] width 145 height 39
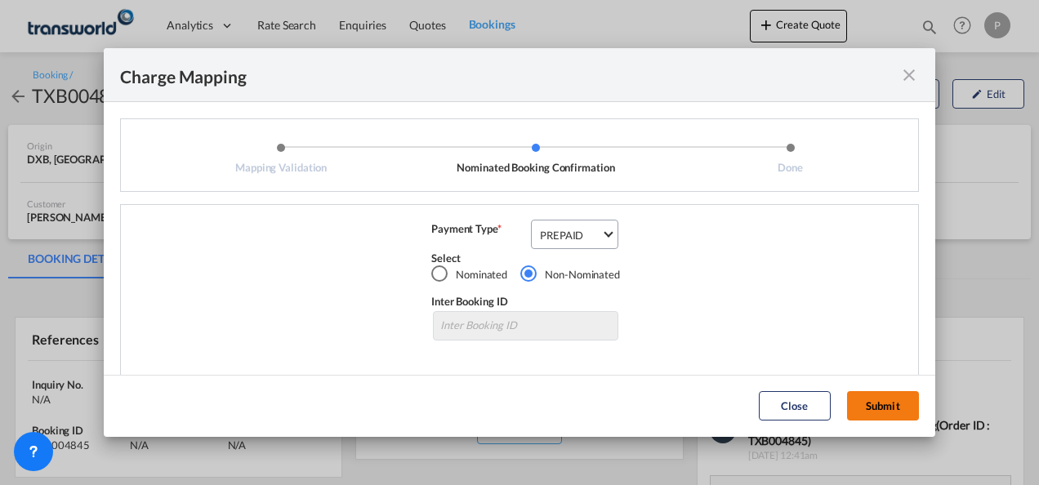
click at [869, 402] on button "Submit" at bounding box center [883, 405] width 72 height 29
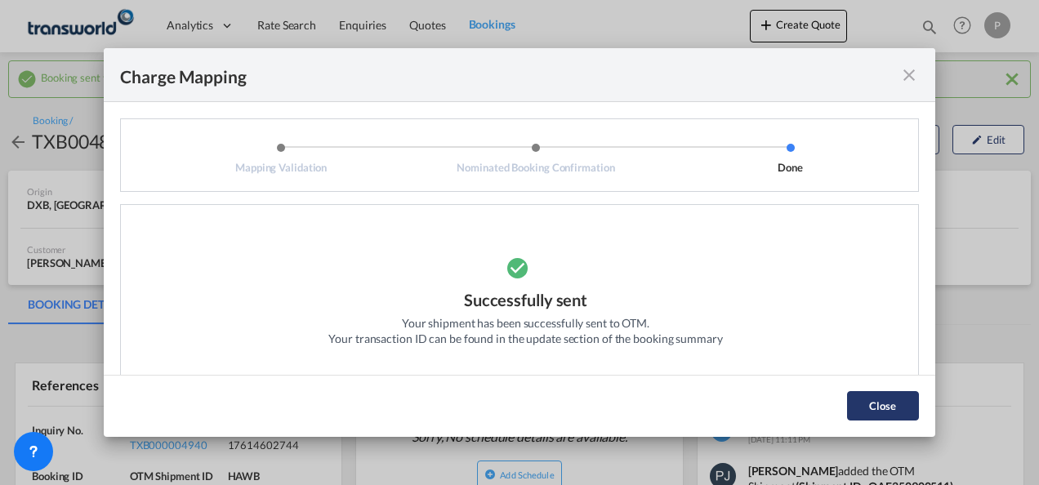
click at [868, 412] on button "Close" at bounding box center [883, 405] width 72 height 29
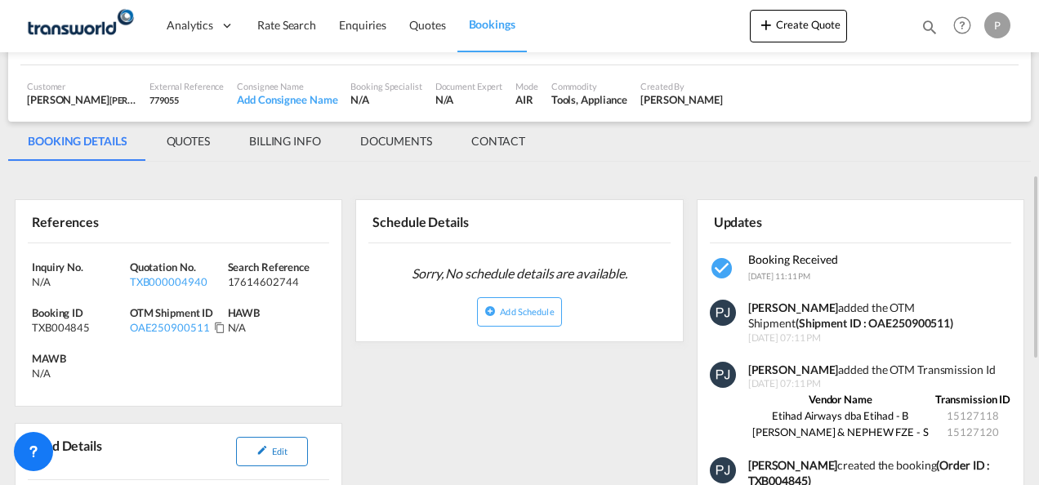
scroll to position [245, 0]
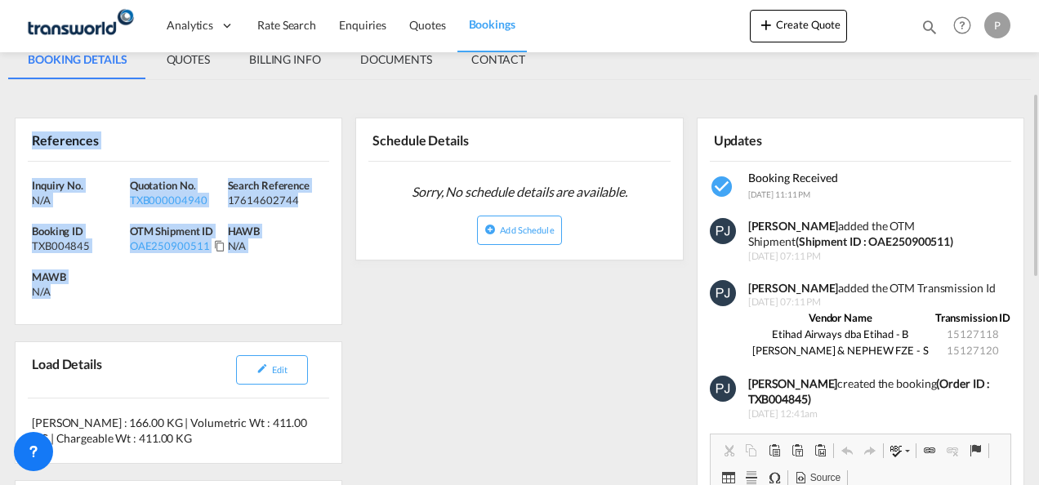
drag, startPoint x: 30, startPoint y: 138, endPoint x: 114, endPoint y: 291, distance: 174.4
click at [114, 291] on div "References Inquiry No. N/A Quotation No. TXB000004940 Search Reference 17614602…" at bounding box center [179, 221] width 328 height 207
copy div "References Inquiry No. N/A Quotation No. TXB000004940 Search Reference 17614602…"
click at [779, 29] on button "Create Quote" at bounding box center [798, 26] width 97 height 33
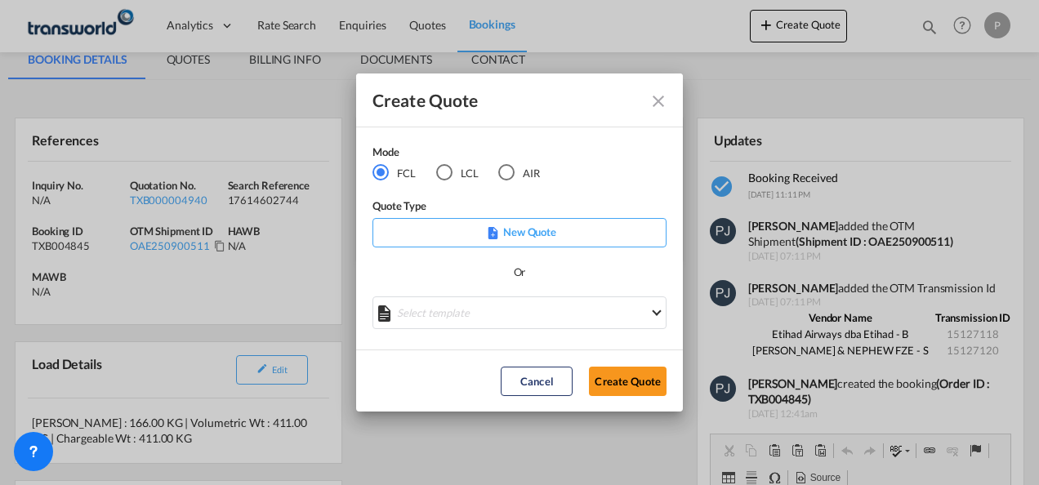
click at [505, 172] on div "AIR" at bounding box center [506, 172] width 16 height 16
click at [611, 376] on button "Create Quote" at bounding box center [628, 381] width 78 height 29
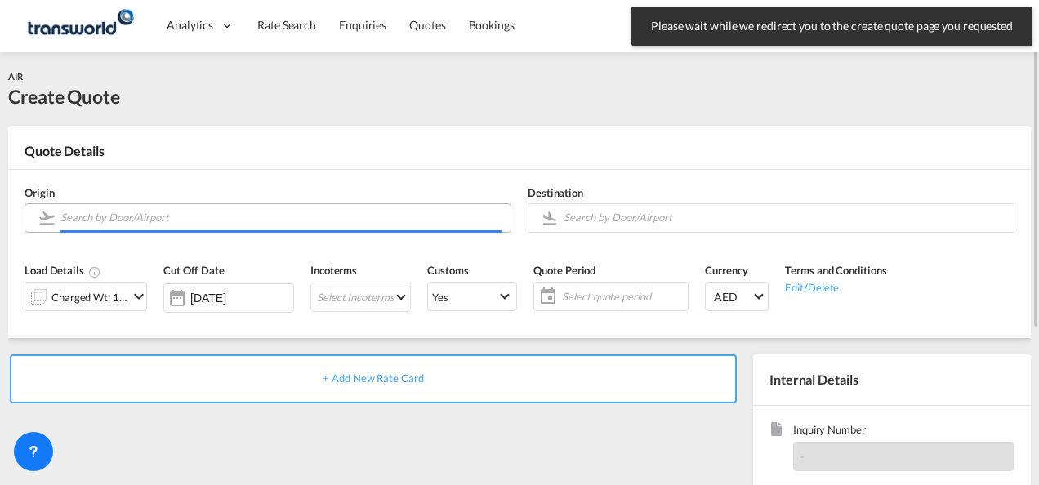
click at [163, 210] on input "Search by Door/Airport" at bounding box center [281, 217] width 442 height 29
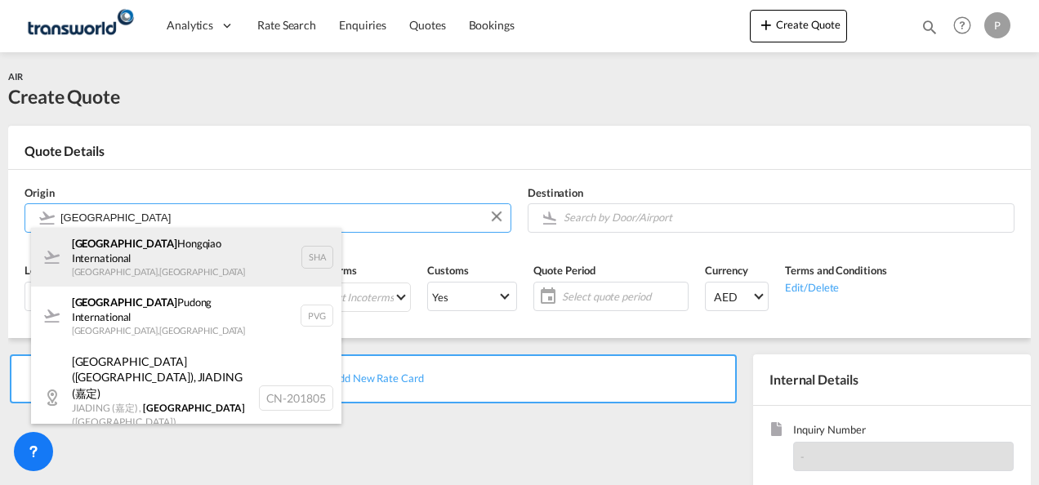
click at [212, 253] on div "Shanghai Hongqiao International [GEOGRAPHIC_DATA] , [GEOGRAPHIC_DATA] SHA" at bounding box center [186, 257] width 310 height 59
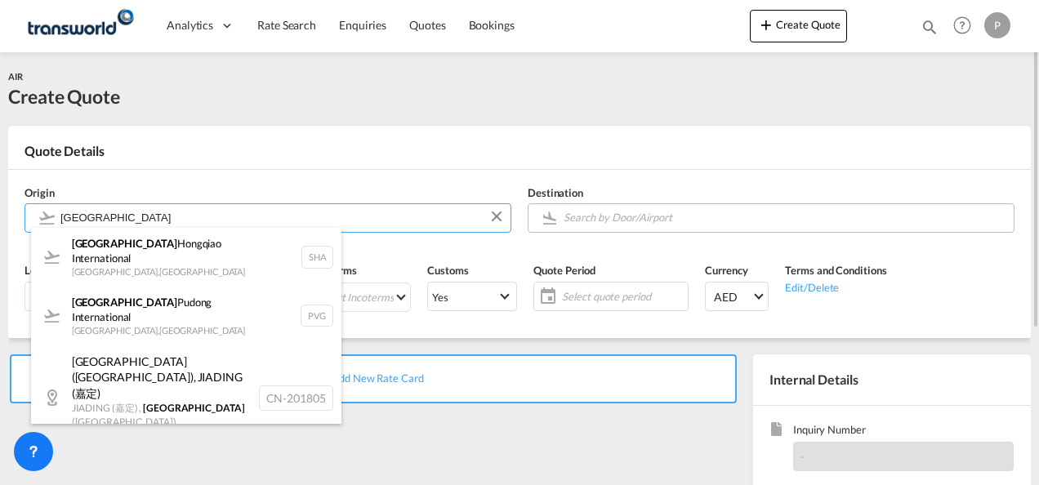
type input "Shanghai Hongqiao International, [GEOGRAPHIC_DATA], SHA"
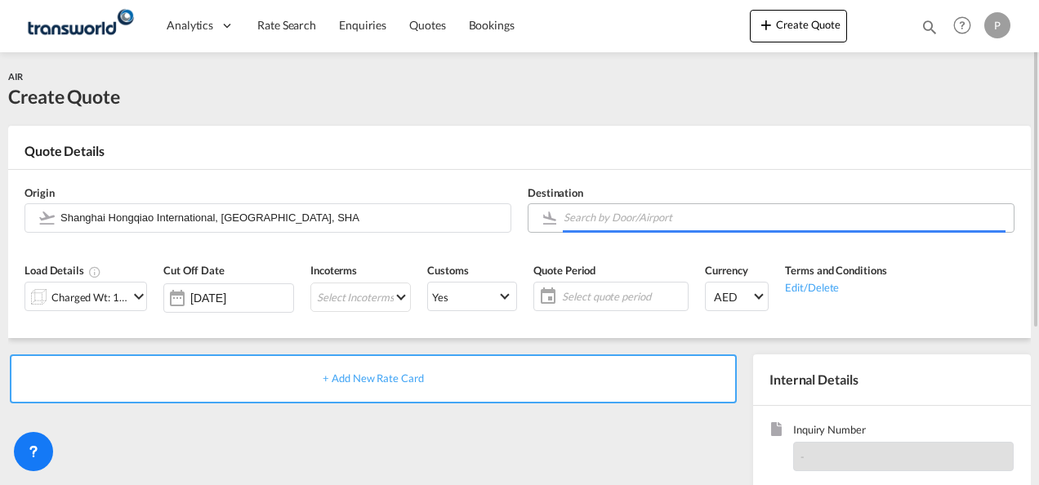
click at [603, 216] on input "Search by Door/Airport" at bounding box center [785, 217] width 442 height 29
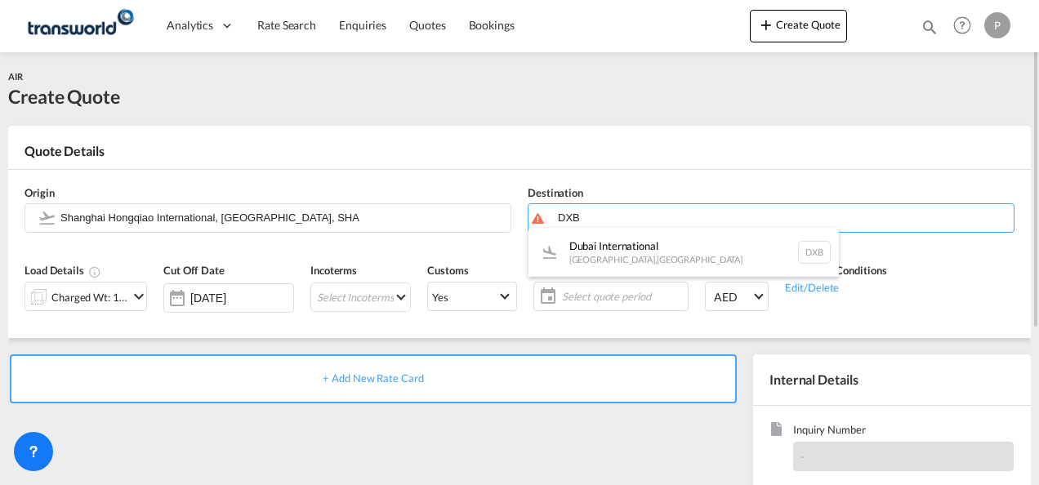
drag, startPoint x: 613, startPoint y: 253, endPoint x: 582, endPoint y: 249, distance: 31.3
click at [613, 253] on div "Dubai International [GEOGRAPHIC_DATA] , [GEOGRAPHIC_DATA] DXB" at bounding box center [684, 252] width 310 height 49
type input "Dubai International, [GEOGRAPHIC_DATA], DXB"
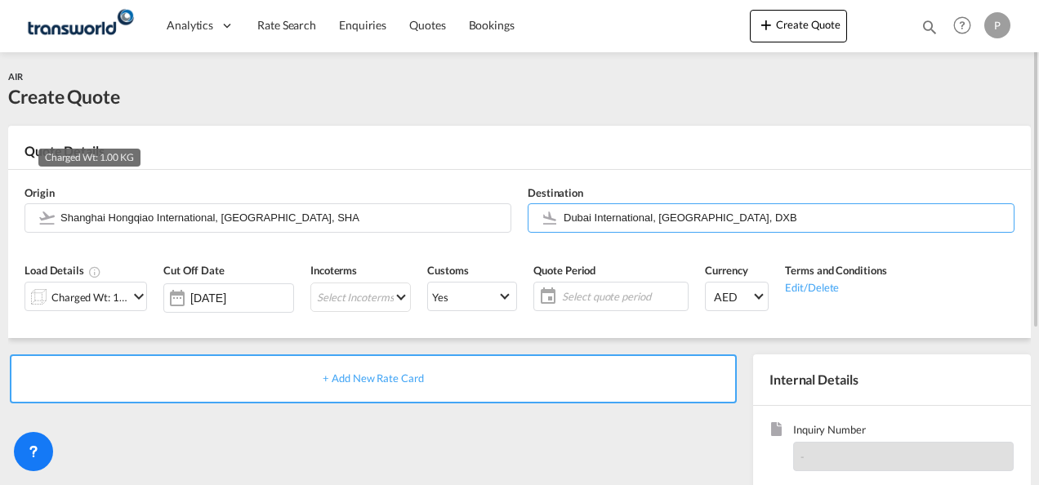
click at [118, 294] on div "Charged Wt: 1.00 KG" at bounding box center [89, 297] width 77 height 23
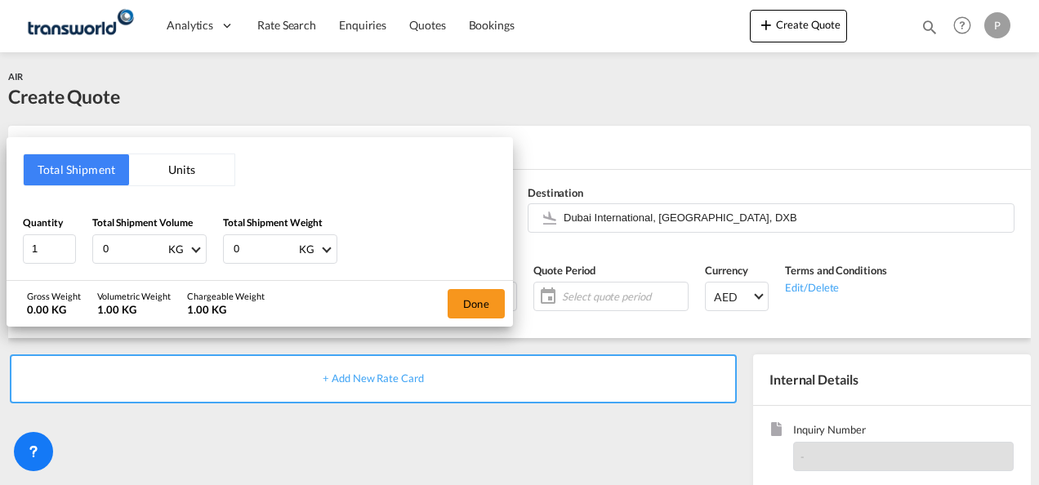
drag, startPoint x: 128, startPoint y: 247, endPoint x: 2, endPoint y: 216, distance: 130.4
click at [0, 215] on html "Analytics Dashboard Rate Search Enquiries Quotes Bookings Analytics" at bounding box center [519, 242] width 1039 height 485
type input "320"
click at [455, 304] on button "Done" at bounding box center [476, 303] width 57 height 29
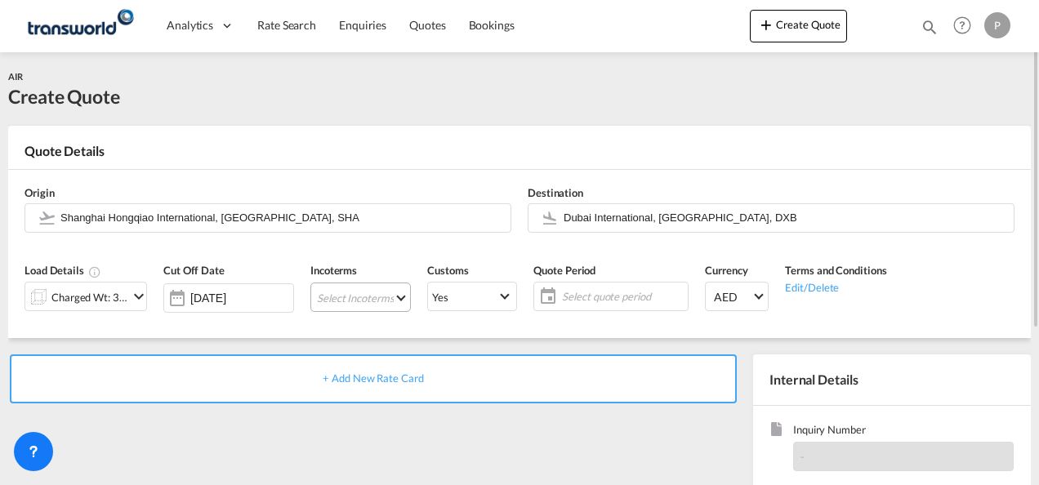
click at [361, 297] on md-select "Select Incoterms EXW - export Ex Works CIF - import Cost,Insurance and Freight …" at bounding box center [360, 297] width 100 height 29
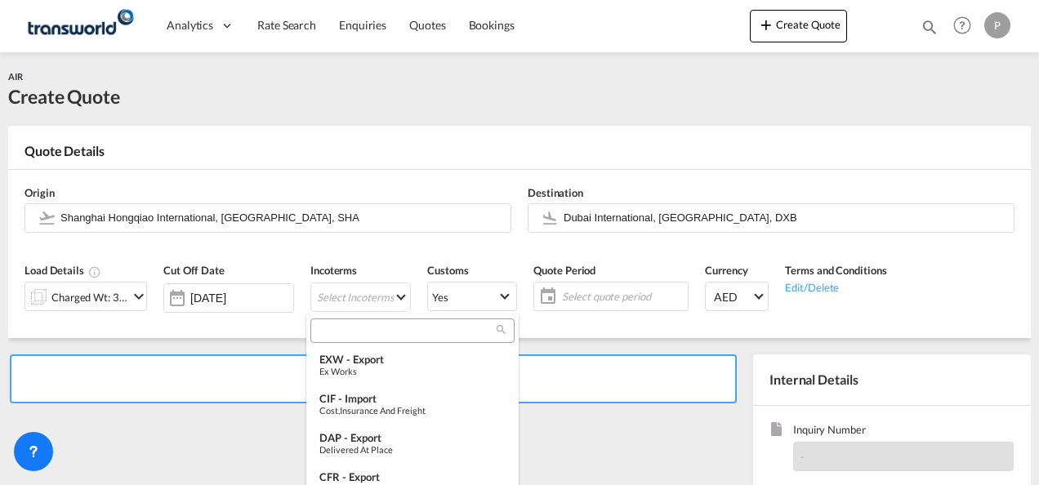
click at [383, 328] on input "search" at bounding box center [405, 330] width 181 height 15
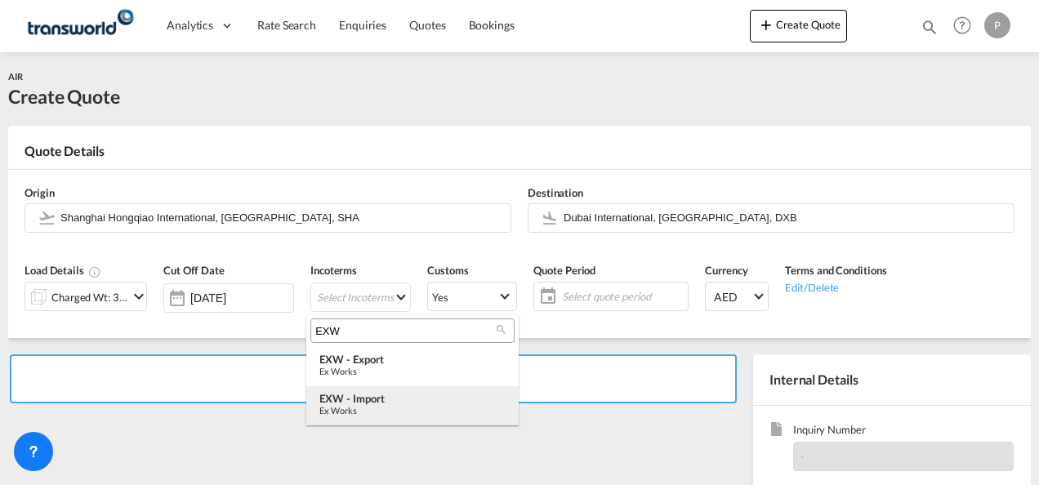
type input "EXW"
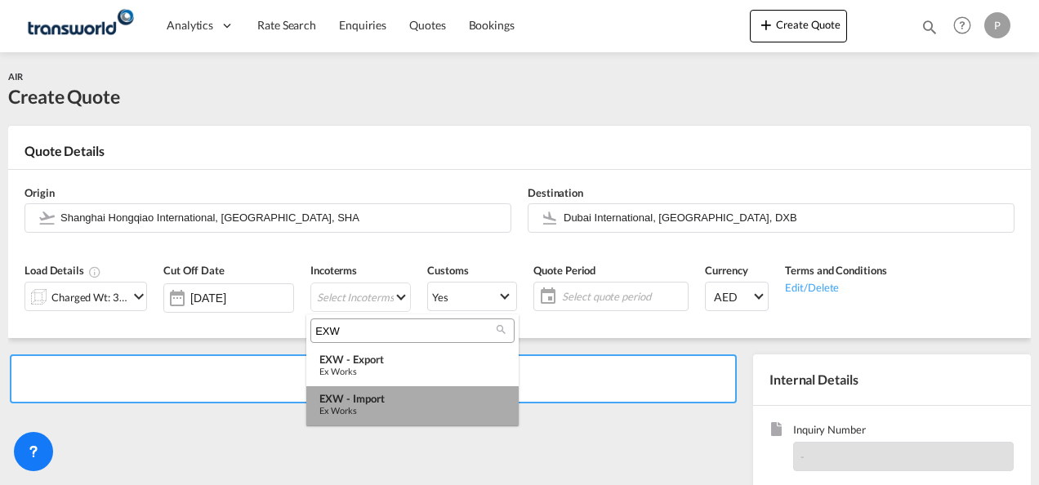
click at [381, 404] on div "EXW - import" at bounding box center [412, 398] width 186 height 13
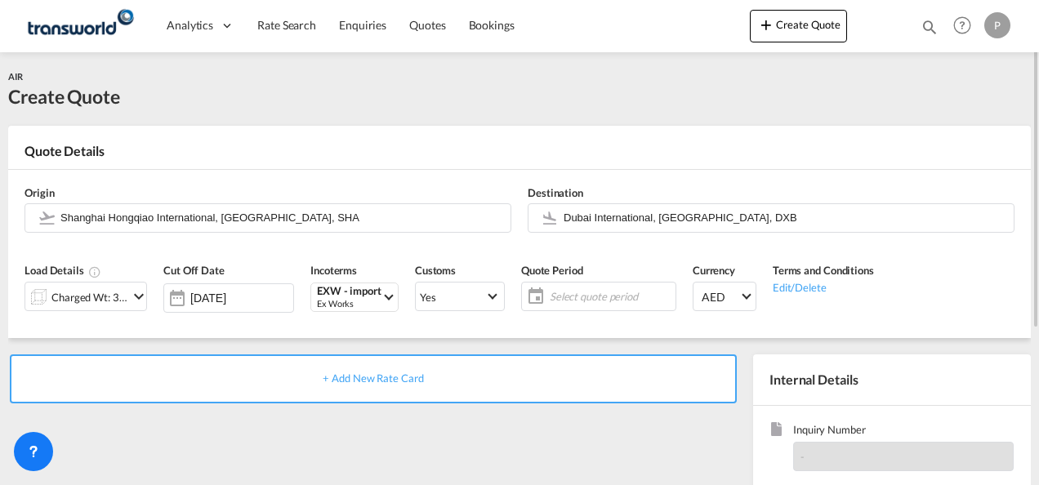
click at [580, 301] on span "Select quote period" at bounding box center [611, 296] width 122 height 15
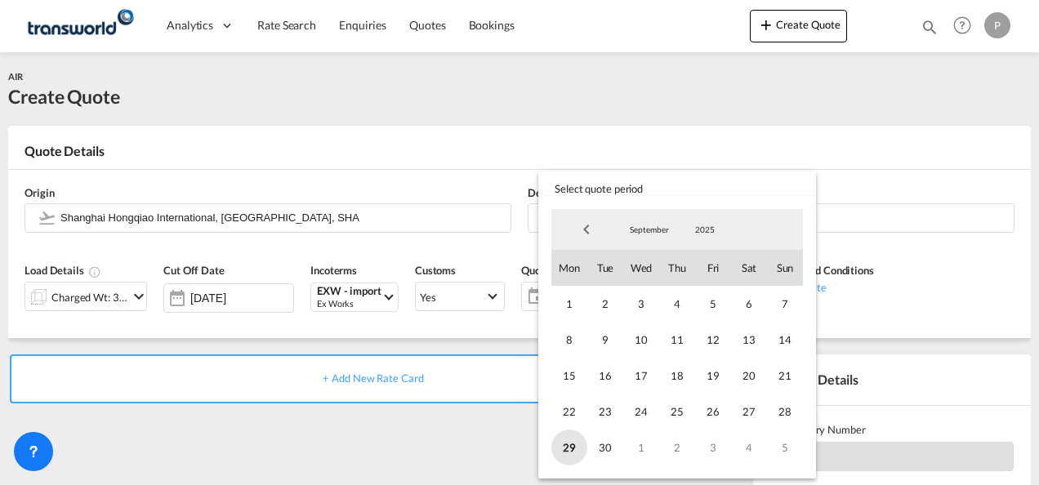
click at [575, 446] on span "29" at bounding box center [569, 448] width 36 height 36
click at [781, 444] on span "5" at bounding box center [785, 448] width 36 height 36
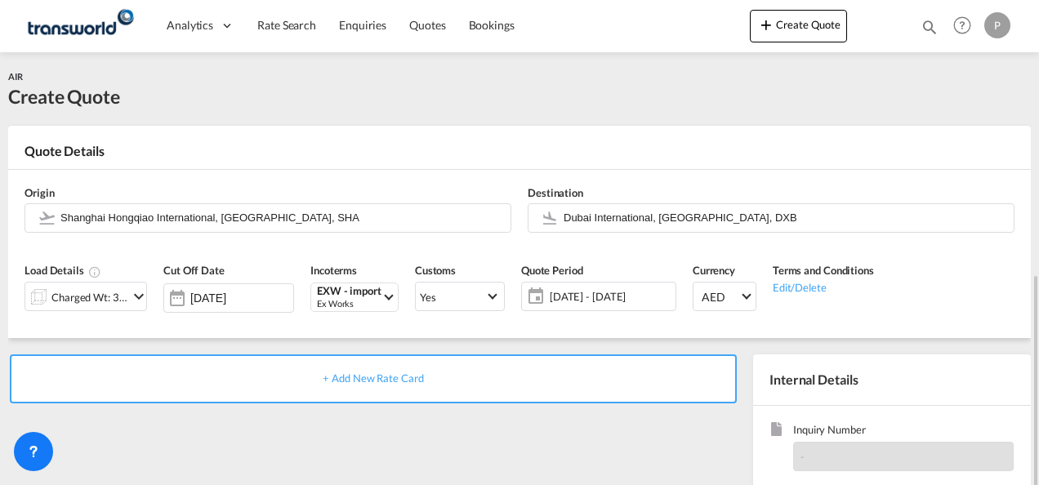
scroll to position [163, 0]
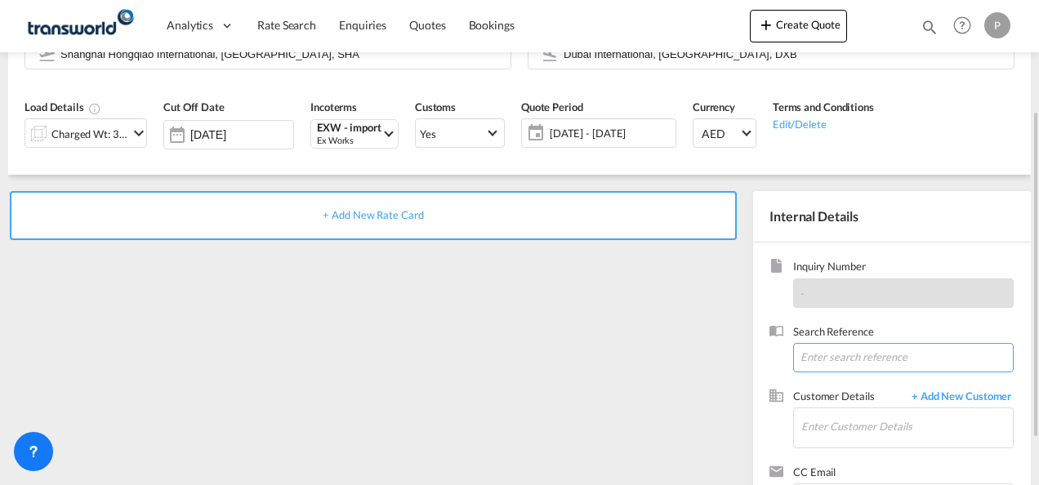
click at [845, 352] on input at bounding box center [903, 357] width 221 height 29
click at [824, 352] on input at bounding box center [903, 357] width 221 height 29
paste input "176-18834185"
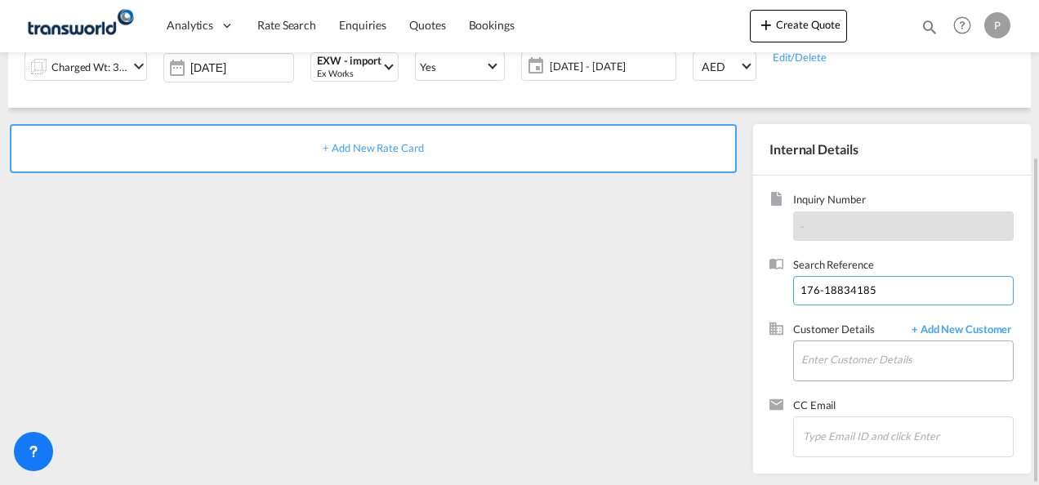
type input "176-18834185"
click at [854, 359] on input "Enter Customer Details" at bounding box center [907, 359] width 212 height 37
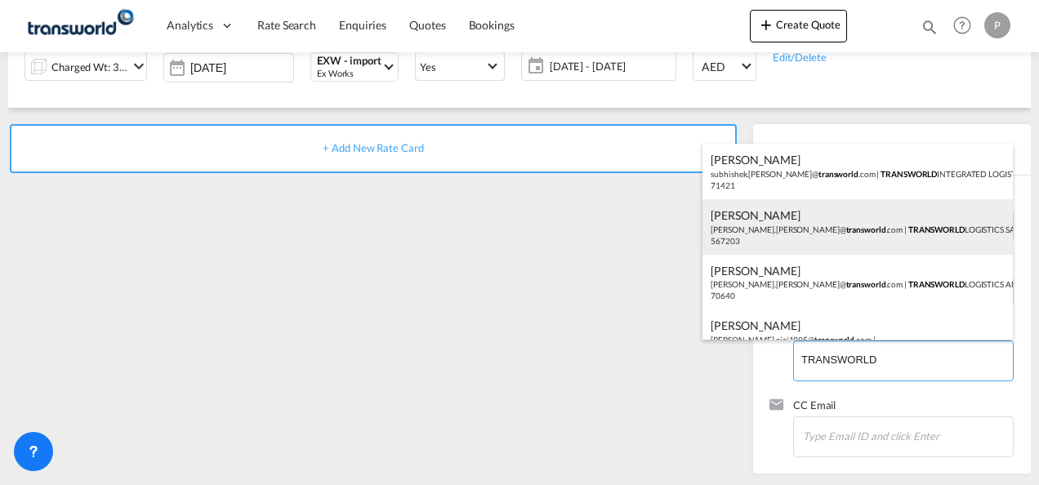
click at [889, 227] on div "[PERSON_NAME] [PERSON_NAME].[PERSON_NAME]@ transworld .com | TRANSWORLD LOGISTI…" at bounding box center [858, 227] width 310 height 56
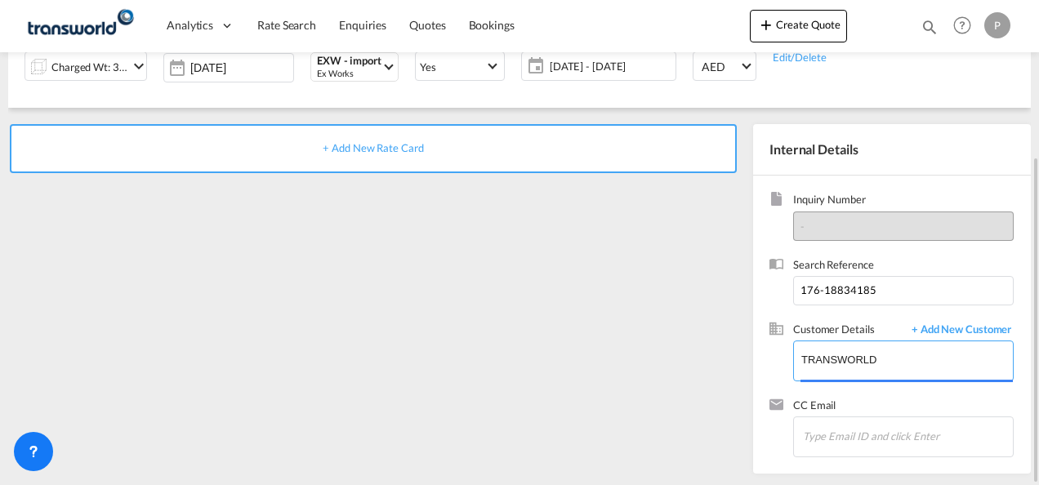
type input "TRANSWORLD LOGISTICS SAUDI, [PERSON_NAME], [PERSON_NAME][EMAIL_ADDRESS][PERSON_…"
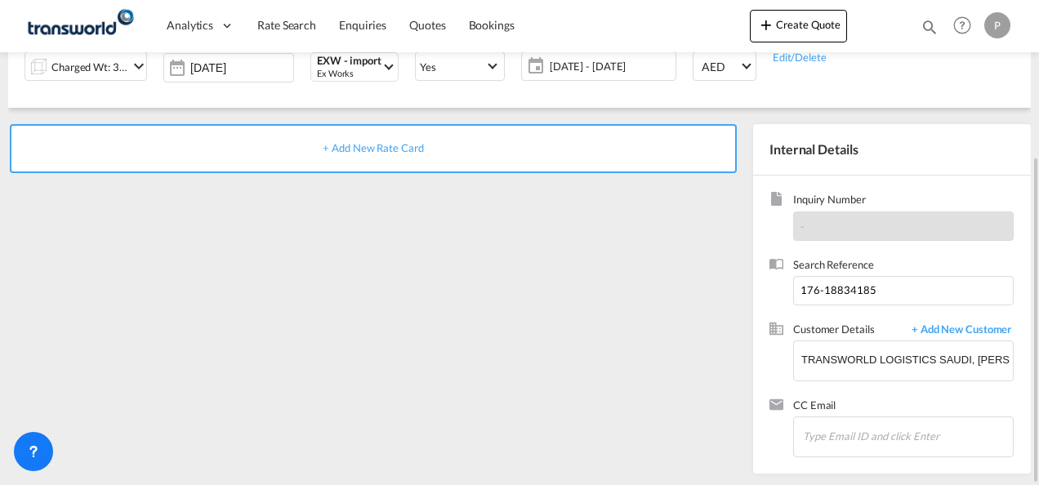
click at [355, 141] on span "+ Add New Rate Card" at bounding box center [373, 147] width 100 height 13
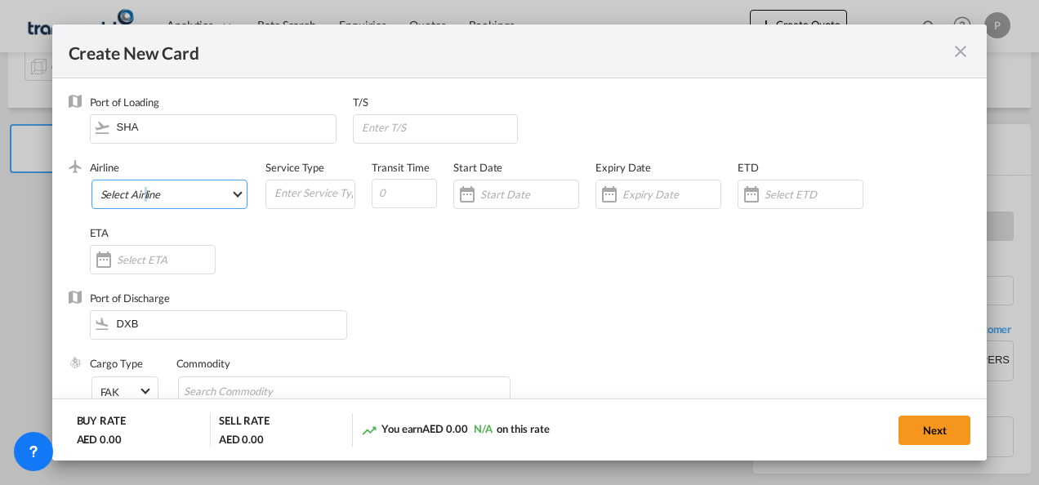
click at [146, 199] on md-select "Select Airline AIR EXPRESS S.A. (1166- / -) CMA CGM Air Cargo (1140-2C / -) DDW…" at bounding box center [169, 194] width 157 height 29
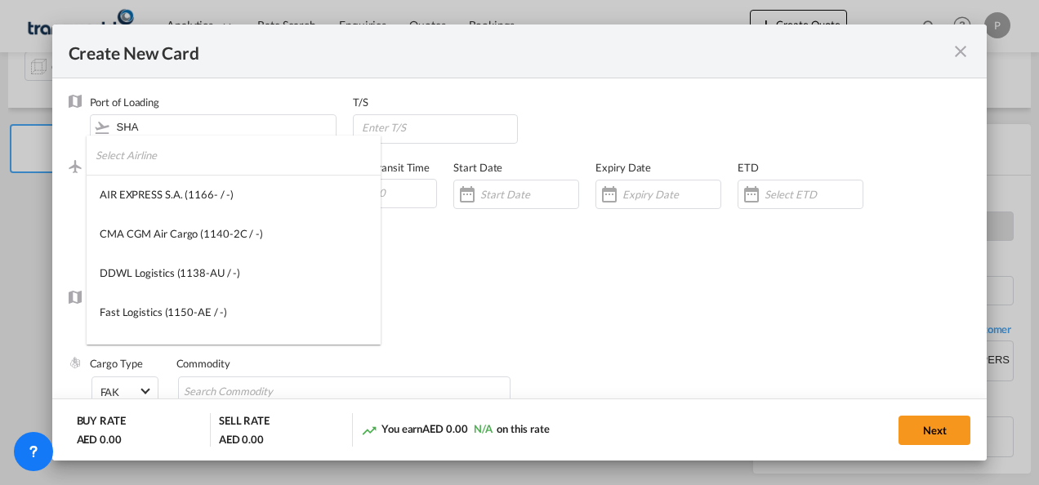
click at [201, 160] on input "search" at bounding box center [238, 155] width 285 height 39
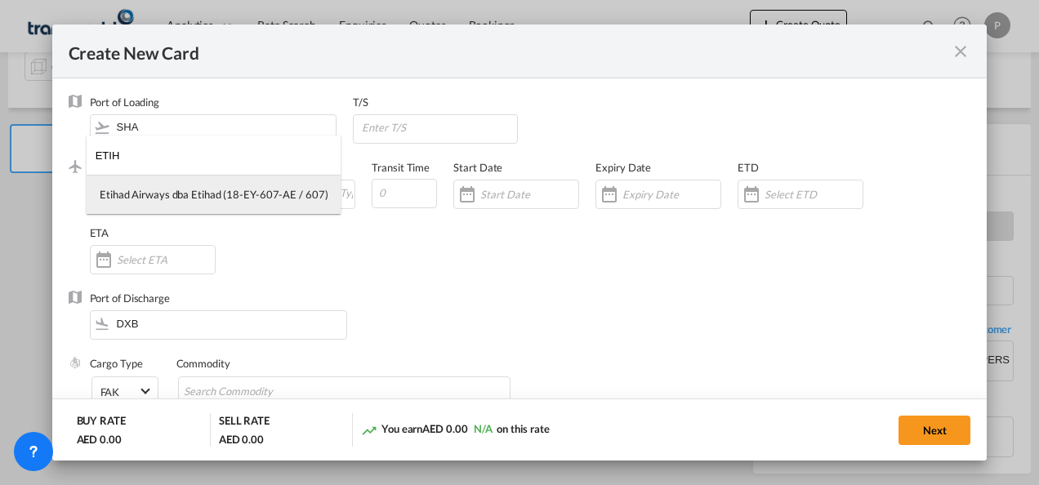
type input "ETIH"
click at [196, 199] on div "Etihad Airways dba Etihad (18-EY-607-AE / 607)" at bounding box center [214, 194] width 228 height 15
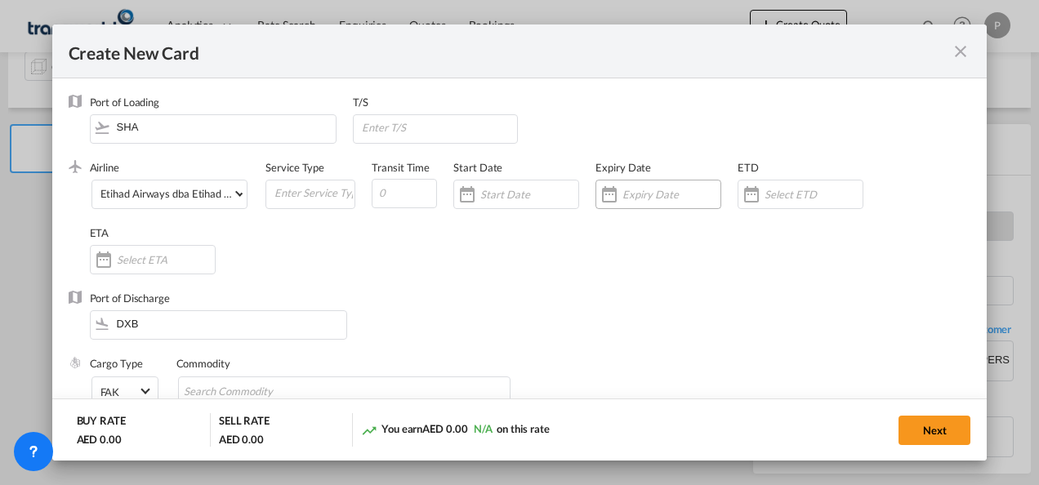
click at [640, 190] on input "Create New Card ..." at bounding box center [671, 194] width 98 height 13
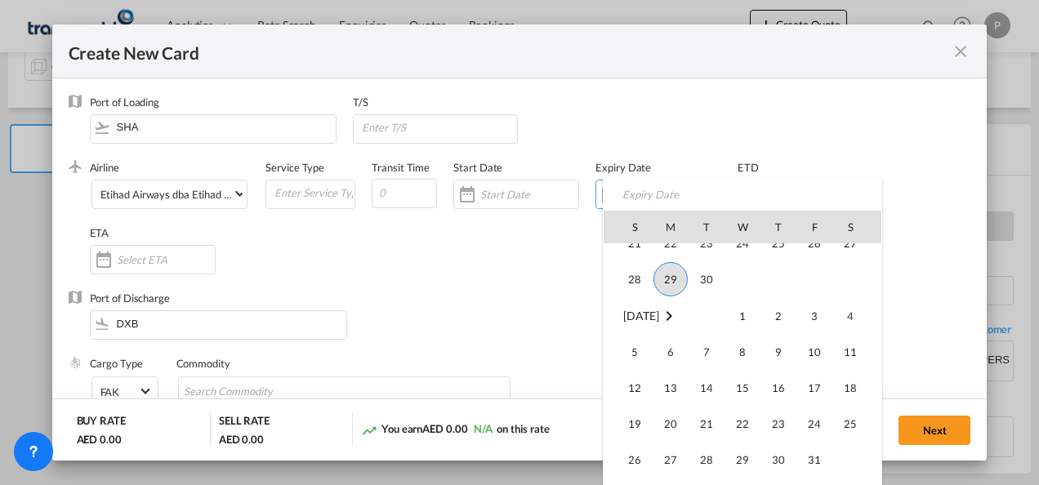
scroll to position [378557, 0]
click at [634, 350] on span "5" at bounding box center [634, 351] width 33 height 33
type input "[DATE]"
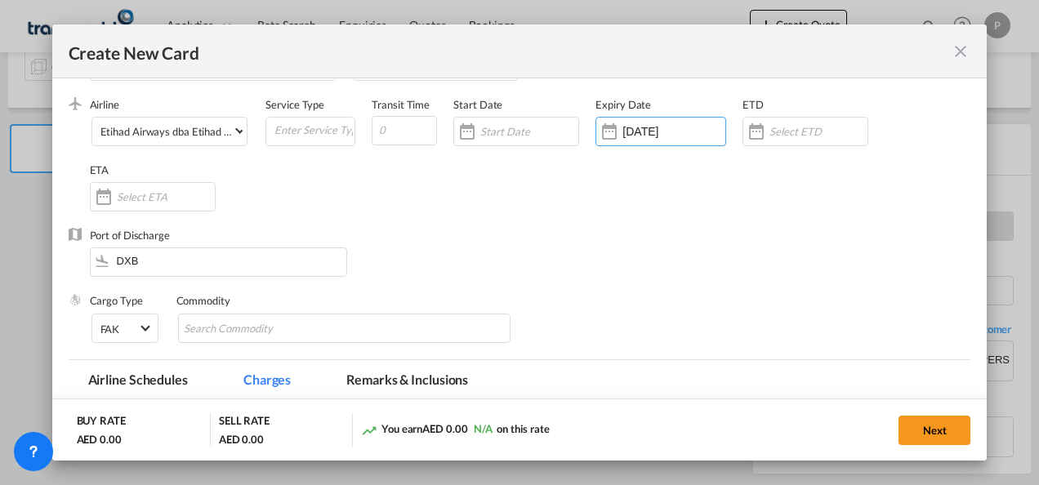
scroll to position [163, 0]
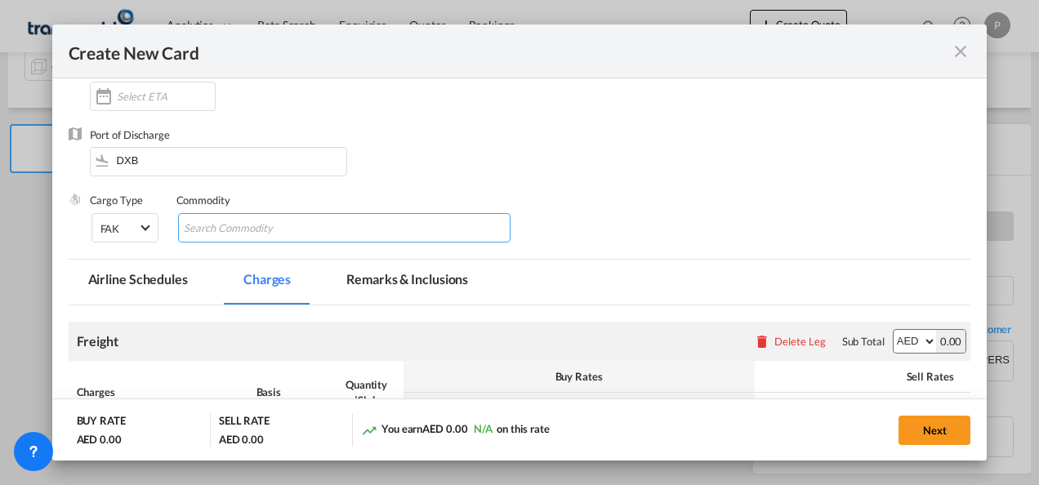
click at [274, 229] on input "Chips input." at bounding box center [258, 229] width 149 height 26
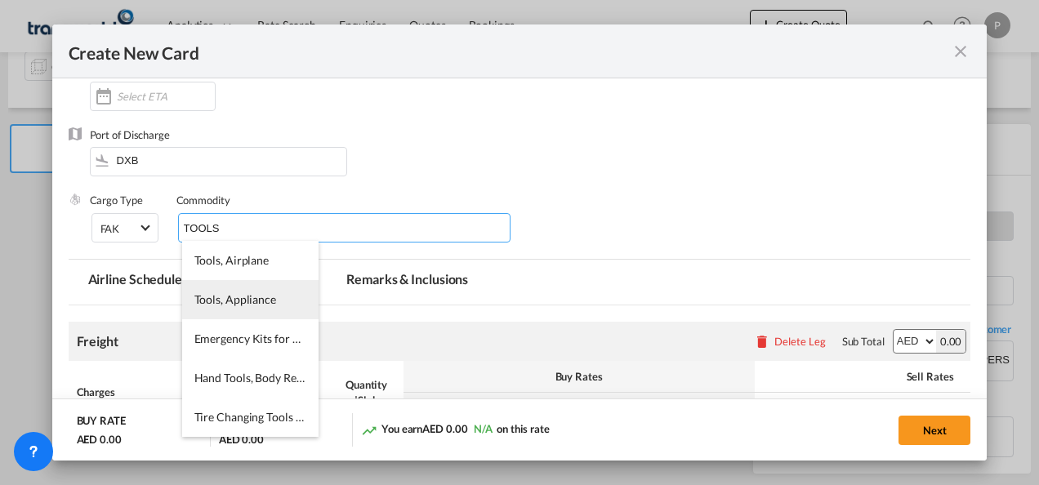
type input "TOOLS"
click at [263, 293] on span "Tools, Appliance" at bounding box center [235, 299] width 82 height 14
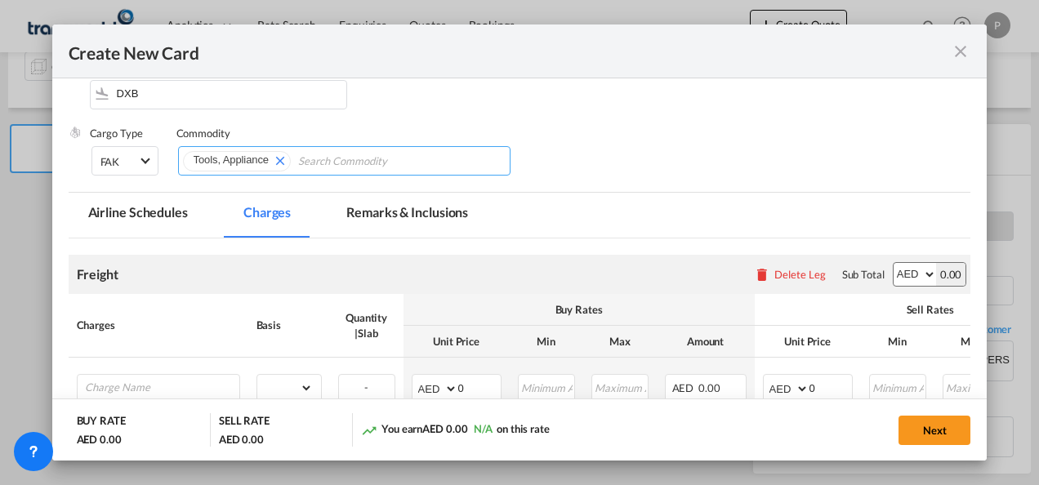
scroll to position [327, 0]
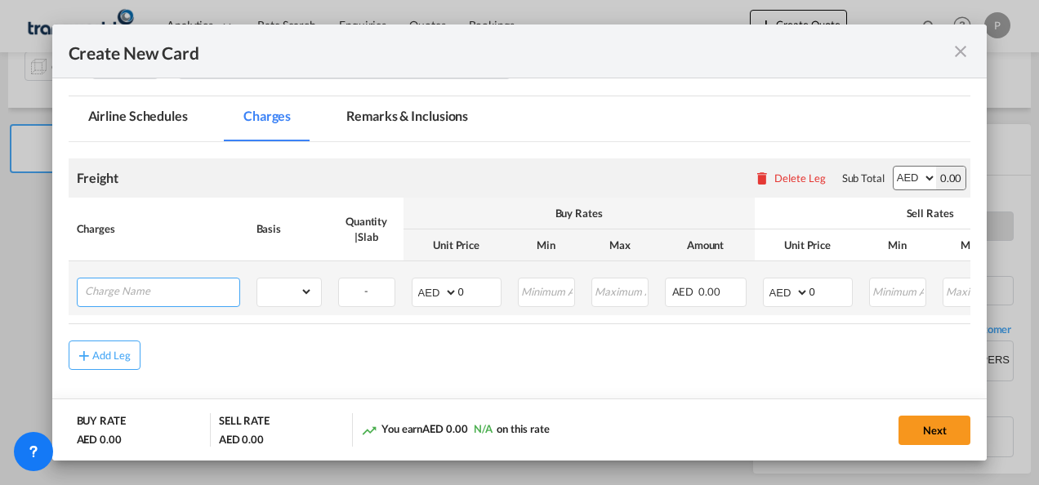
click at [129, 294] on input "Charge Name" at bounding box center [162, 291] width 154 height 25
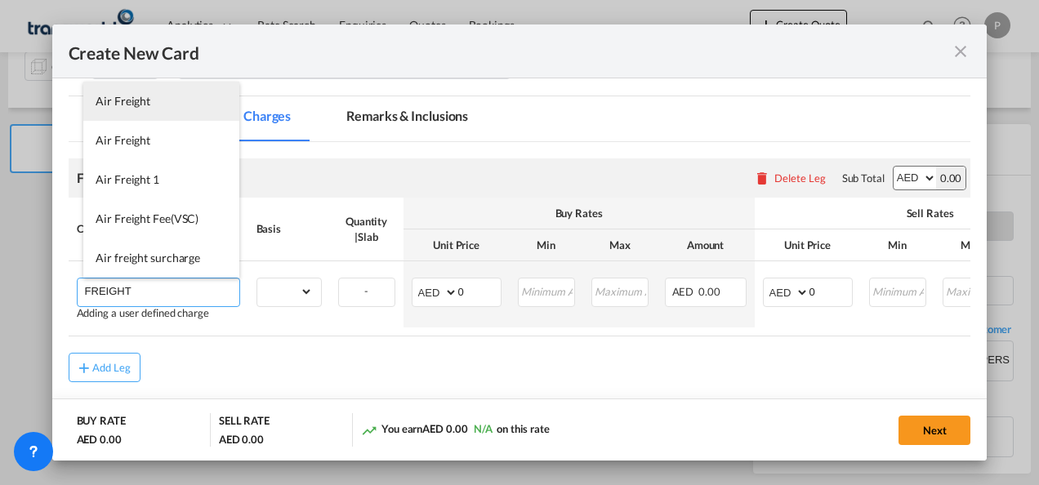
click at [151, 105] on li "Air Freight" at bounding box center [161, 101] width 156 height 39
type input "Air Freight"
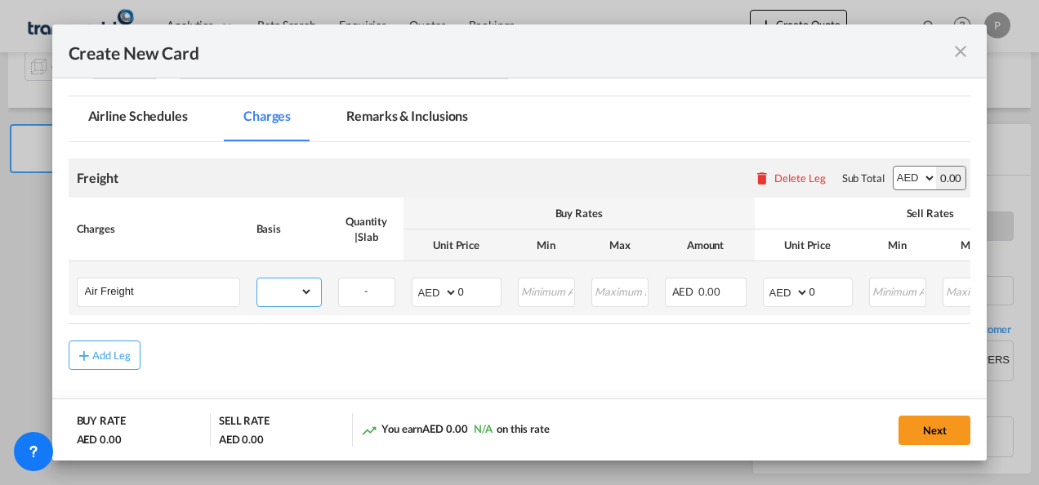
click at [308, 291] on select "gross_weight volumetric_weight per_shipment per_bl per_km % on air freight per_…" at bounding box center [285, 292] width 56 height 26
select select "per_shipment"
click at [257, 279] on select "gross_weight volumetric_weight per_shipment per_bl per_km % on air freight per_…" at bounding box center [285, 292] width 56 height 26
click at [479, 286] on input "0" at bounding box center [479, 291] width 42 height 25
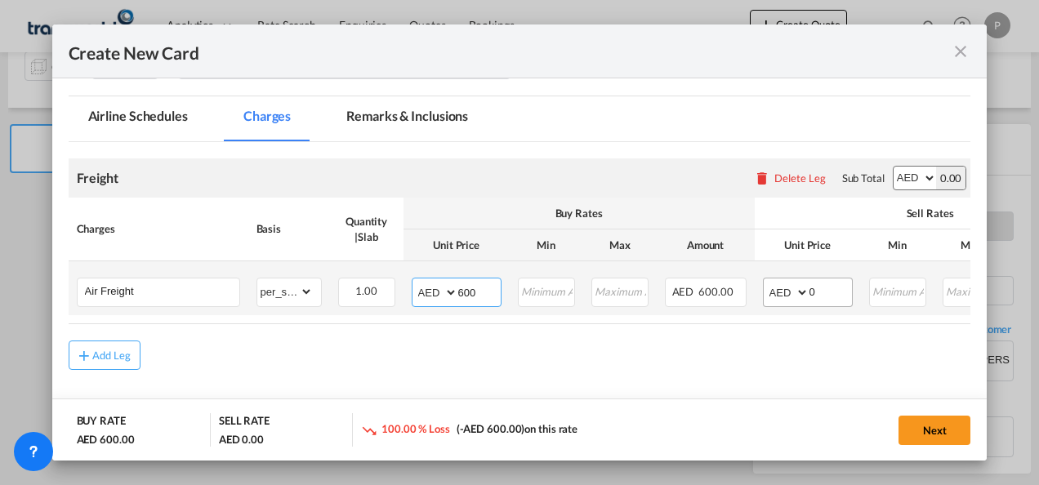
type input "600"
click at [832, 290] on input "0" at bounding box center [831, 291] width 42 height 25
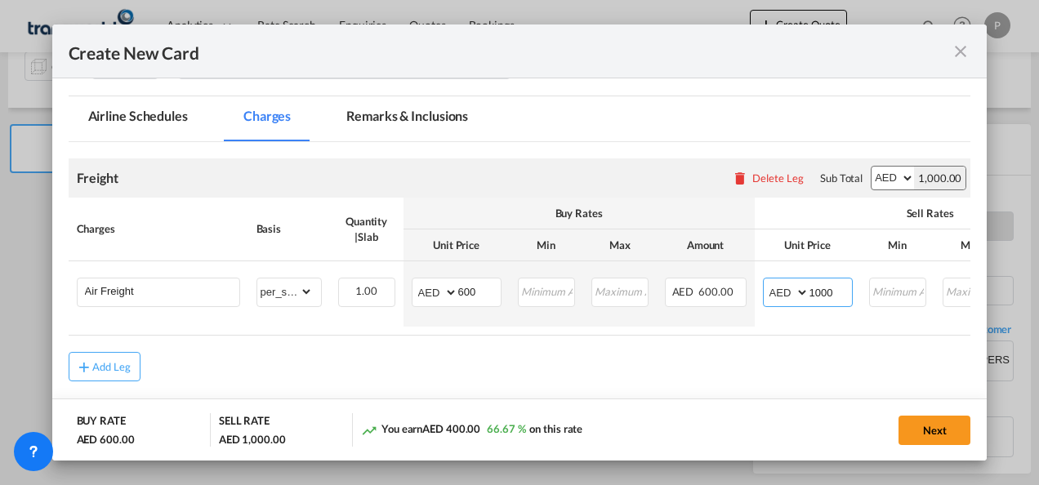
type input "1000"
click at [635, 175] on div "Freight Please enter leg name Leg Name Already Exists Delete Leg Sub Total AED …" at bounding box center [520, 177] width 903 height 39
click at [939, 431] on button "Next" at bounding box center [935, 430] width 72 height 29
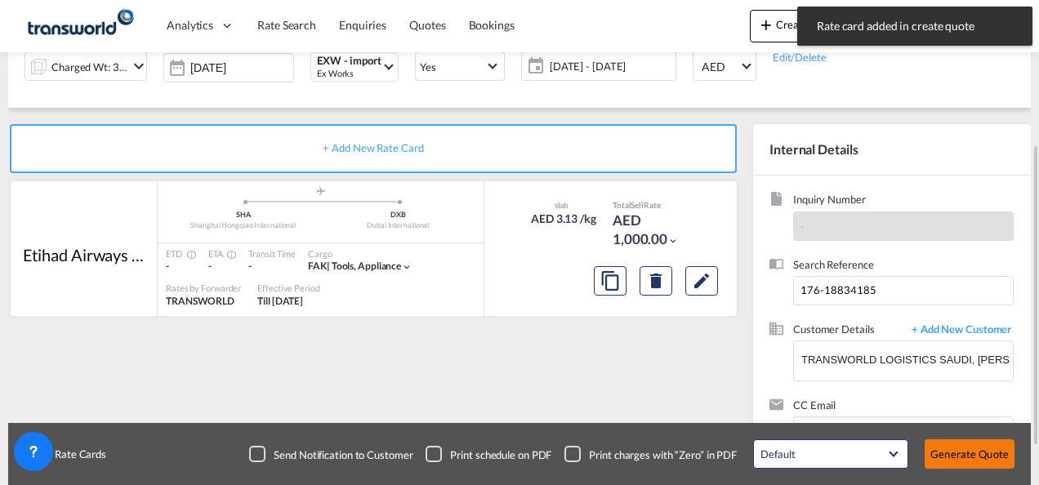
click at [980, 463] on button "Generate Quote" at bounding box center [970, 453] width 90 height 29
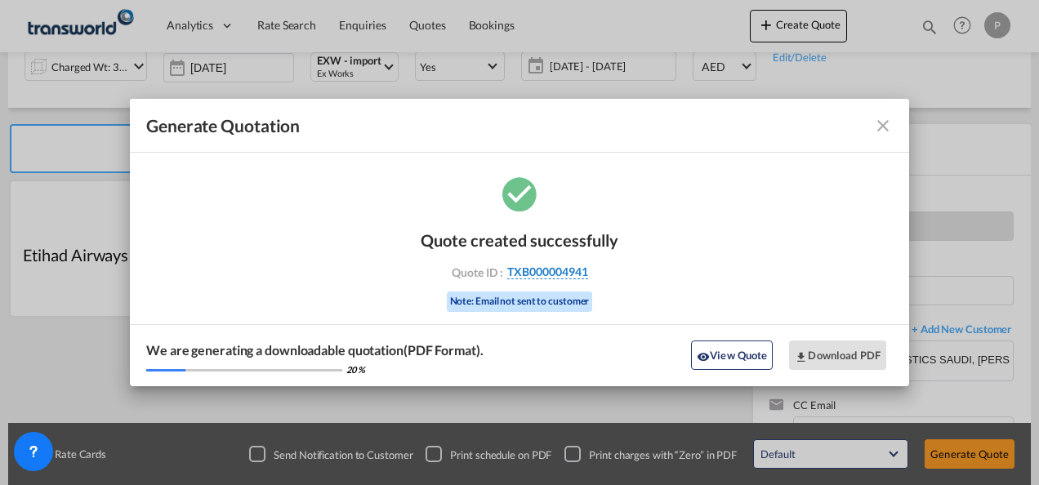
click at [542, 271] on span "TXB000004941" at bounding box center [547, 272] width 81 height 15
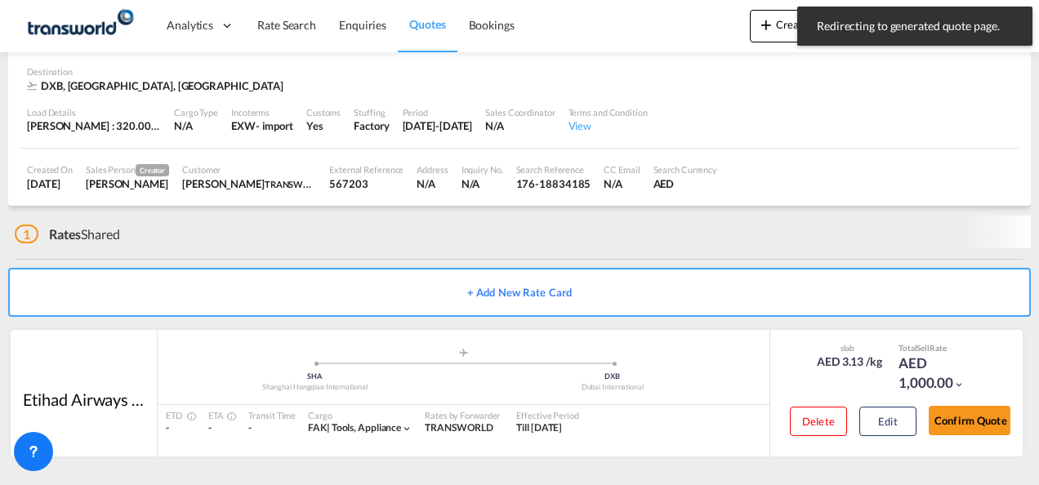
scroll to position [100, 0]
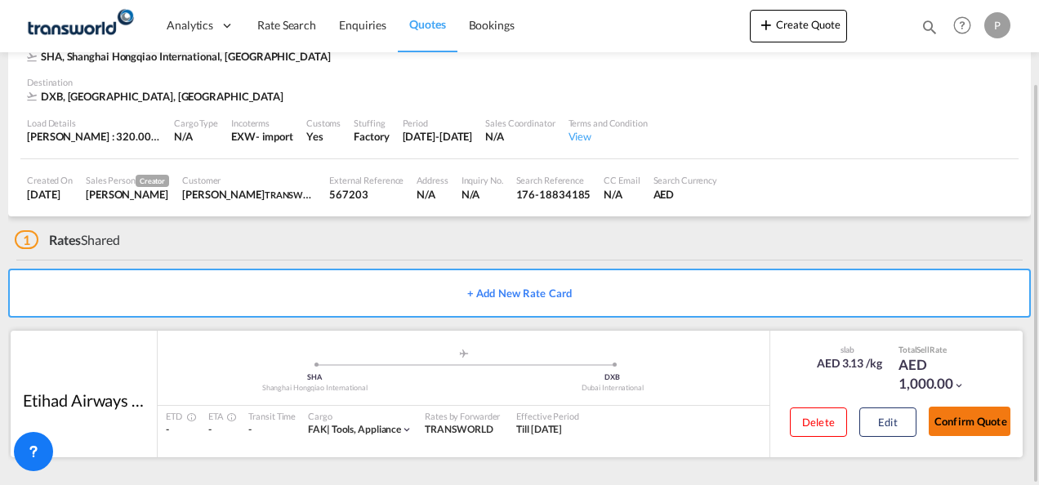
click at [966, 422] on button "Confirm Quote" at bounding box center [970, 421] width 82 height 29
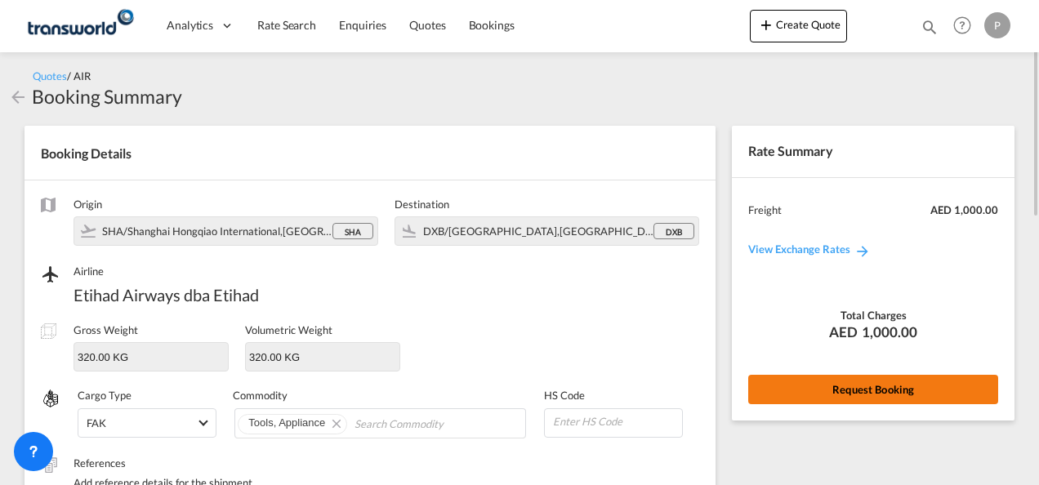
click at [839, 391] on button "Request Booking" at bounding box center [873, 389] width 250 height 29
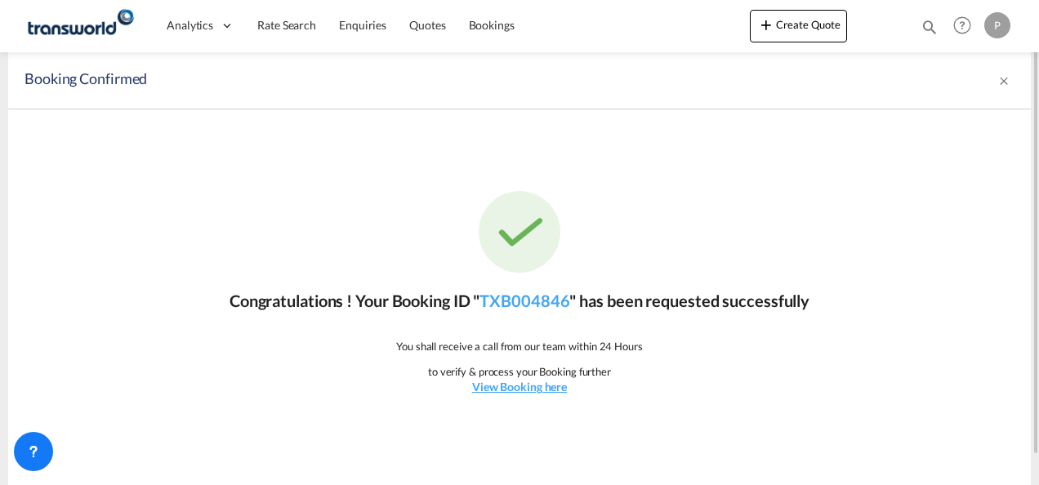
click at [657, 245] on div "Congratulations ! Your Booking ID " TXB004846 " has been requested successfully…" at bounding box center [519, 293] width 1023 height 368
click at [541, 304] on link "TXB004846" at bounding box center [525, 301] width 90 height 20
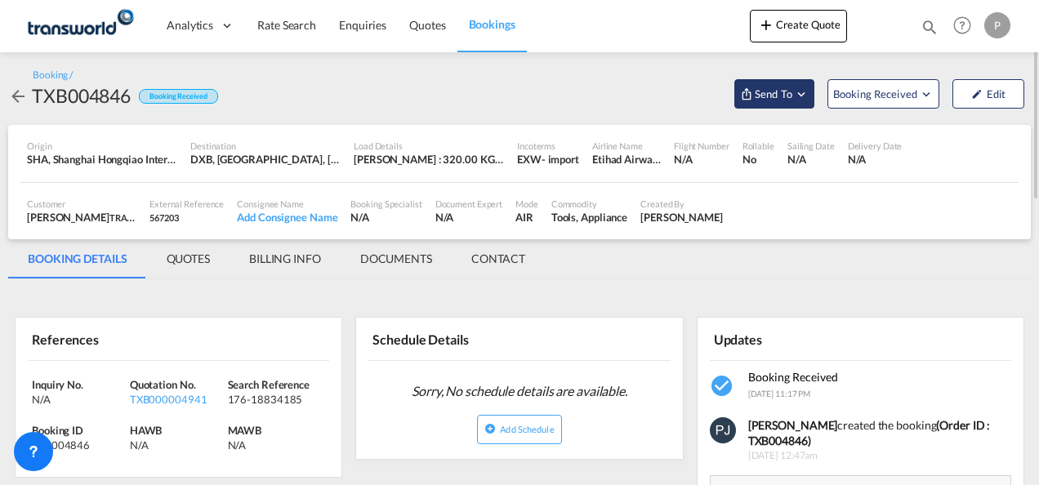
click at [801, 90] on md-icon "Open demo menu" at bounding box center [801, 94] width 15 height 15
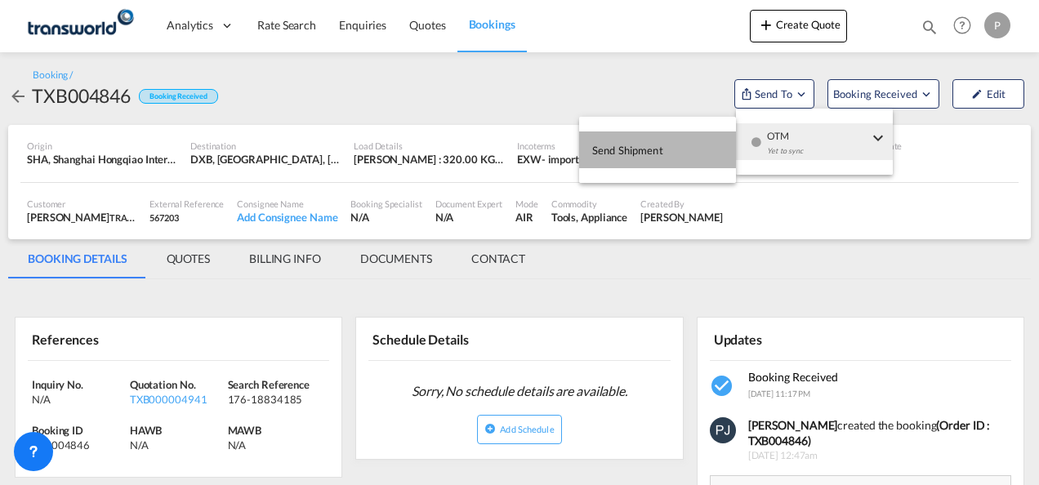
click at [624, 150] on span "Send Shipment" at bounding box center [627, 150] width 71 height 26
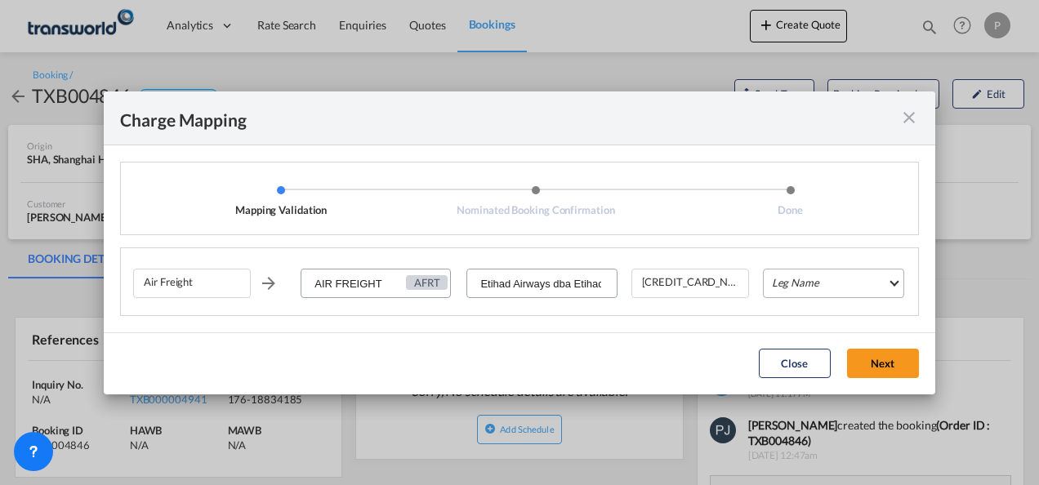
click at [822, 286] on md-select "Leg Name HANDLING ORIGIN HANDLING DESTINATION OTHERS TL PICK UP CUSTOMS ORIGIN …" at bounding box center [833, 283] width 141 height 29
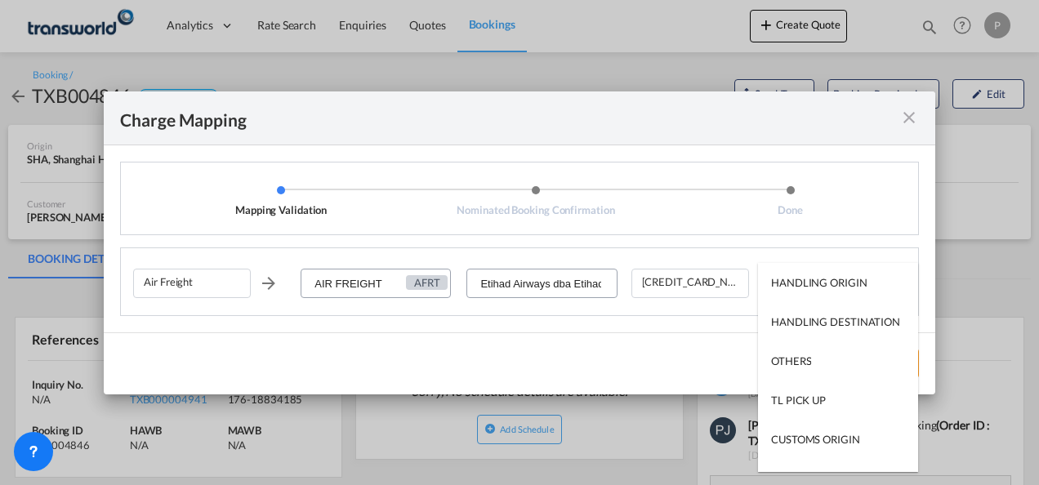
type md-option "HANDLING ORIGIN"
type md-option "AIR"
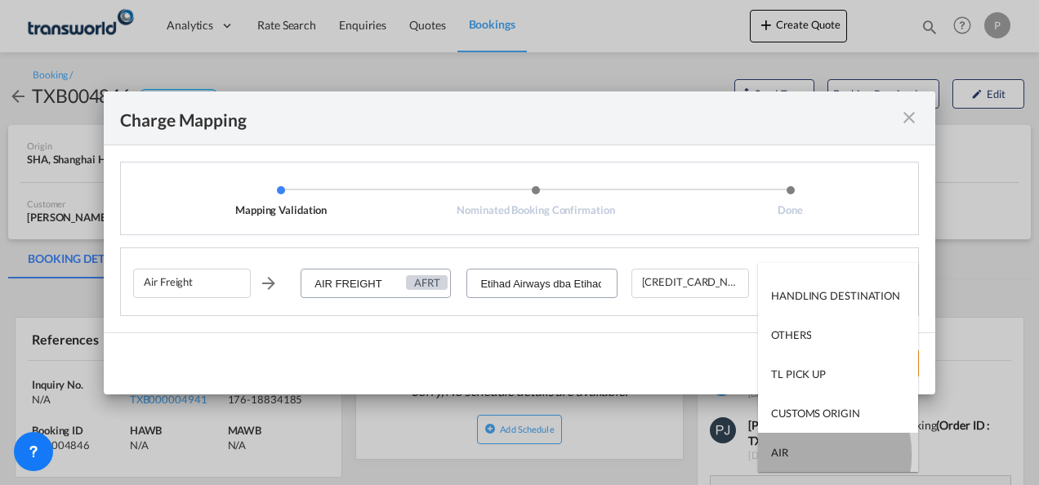
click at [801, 454] on md-option "AIR" at bounding box center [838, 452] width 160 height 39
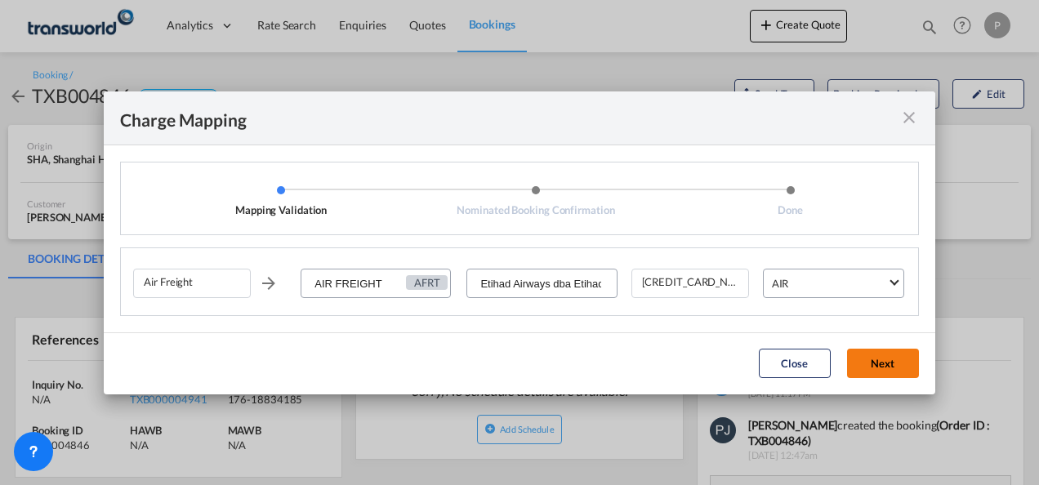
click at [872, 366] on button "Next" at bounding box center [883, 363] width 72 height 29
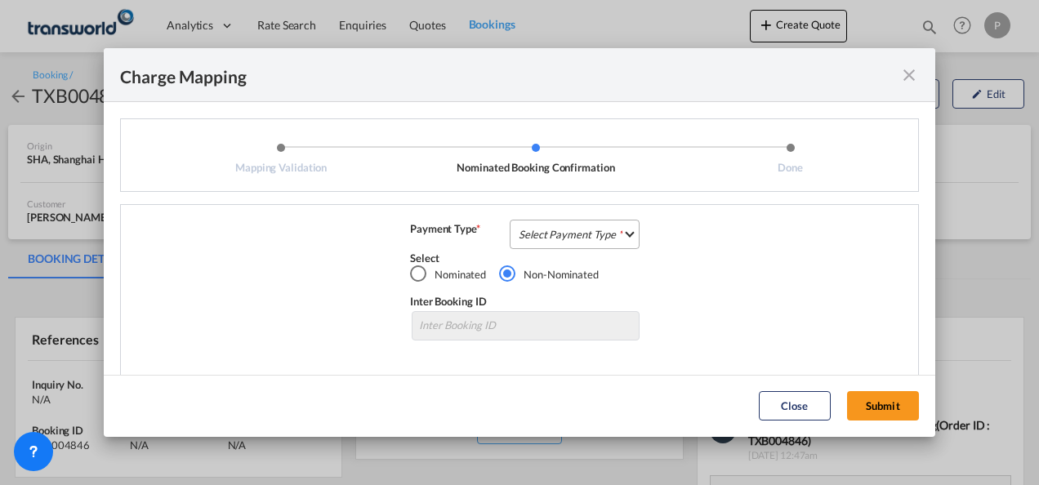
click at [553, 232] on md-select "Select Payment Type COLLECT PREPAID" at bounding box center [575, 234] width 130 height 29
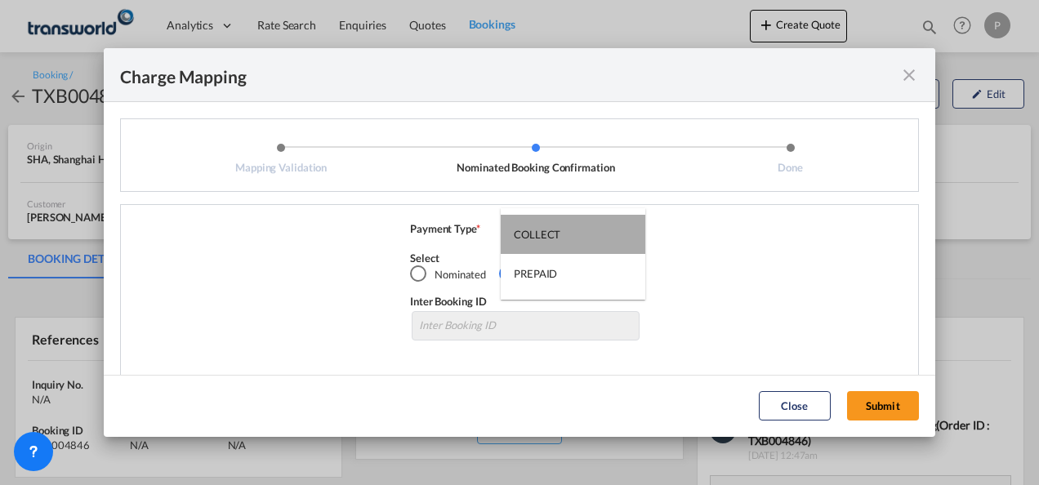
click at [557, 234] on div "COLLECT" at bounding box center [537, 234] width 47 height 15
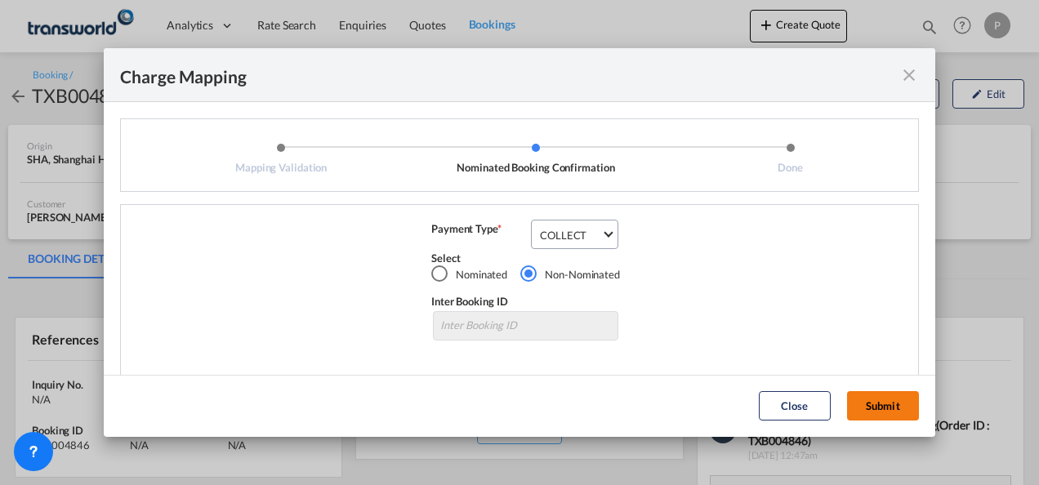
click at [876, 400] on button "Submit" at bounding box center [883, 405] width 72 height 29
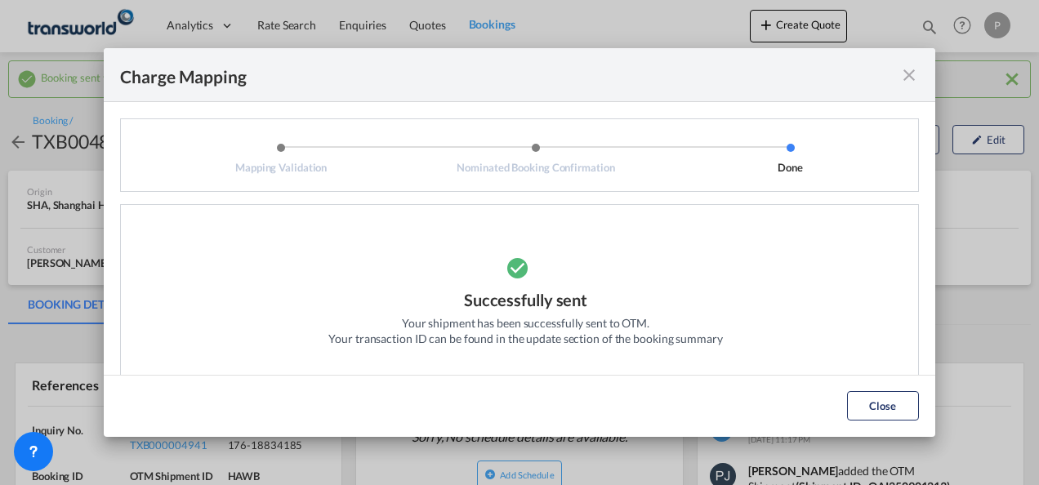
drag, startPoint x: 885, startPoint y: 404, endPoint x: 725, endPoint y: 402, distance: 160.9
click at [885, 404] on button "Close" at bounding box center [883, 405] width 72 height 29
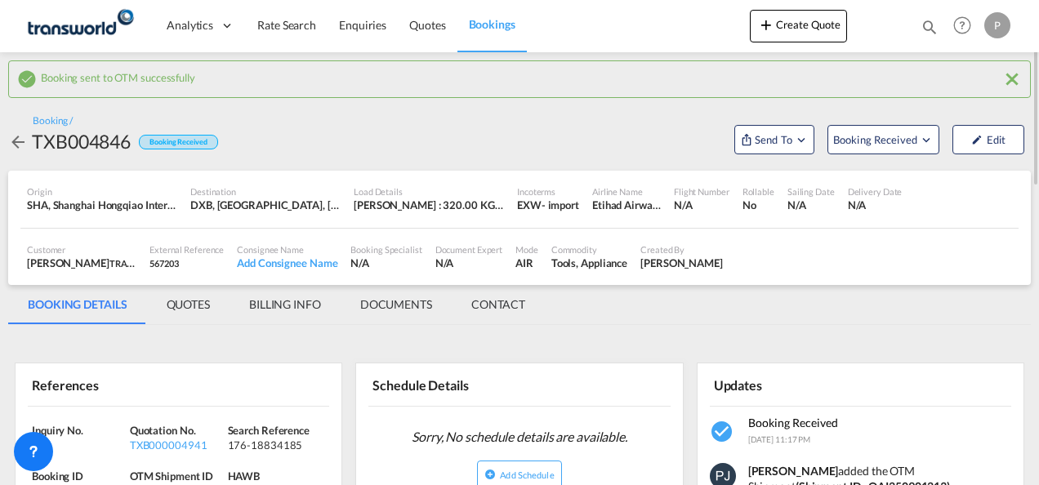
scroll to position [82, 0]
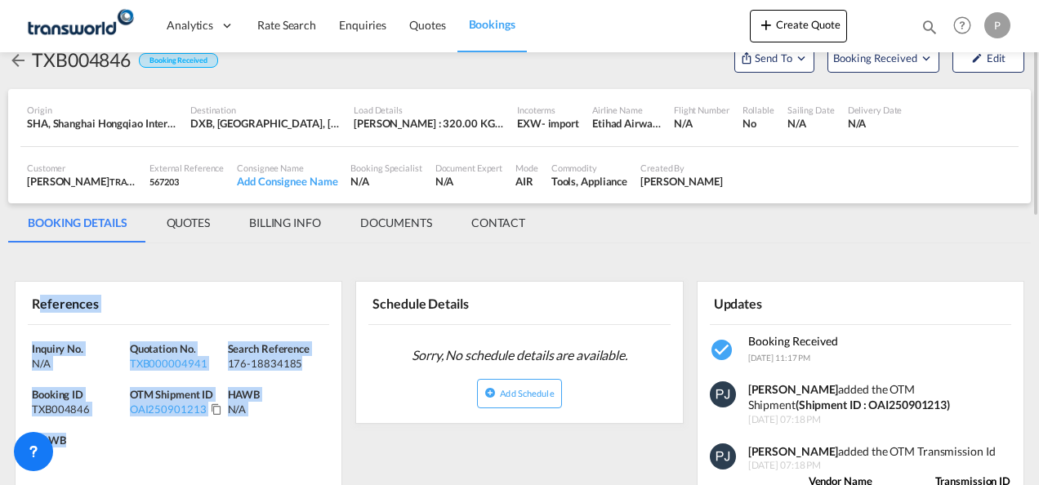
drag, startPoint x: 40, startPoint y: 306, endPoint x: 132, endPoint y: 426, distance: 151.5
click at [129, 430] on div "References Inquiry No. N/A Quotation No. TXB000004941 Search Reference 176-1883…" at bounding box center [179, 384] width 328 height 207
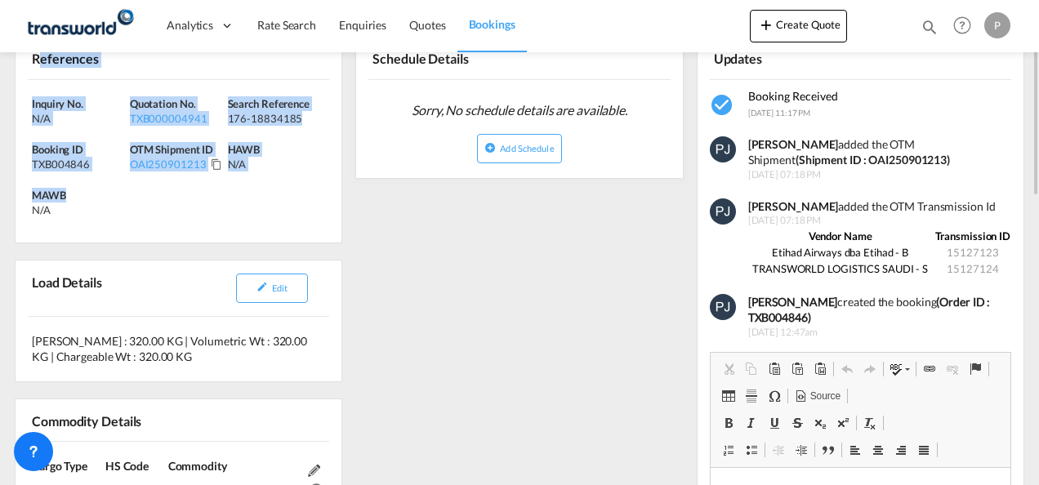
scroll to position [245, 0]
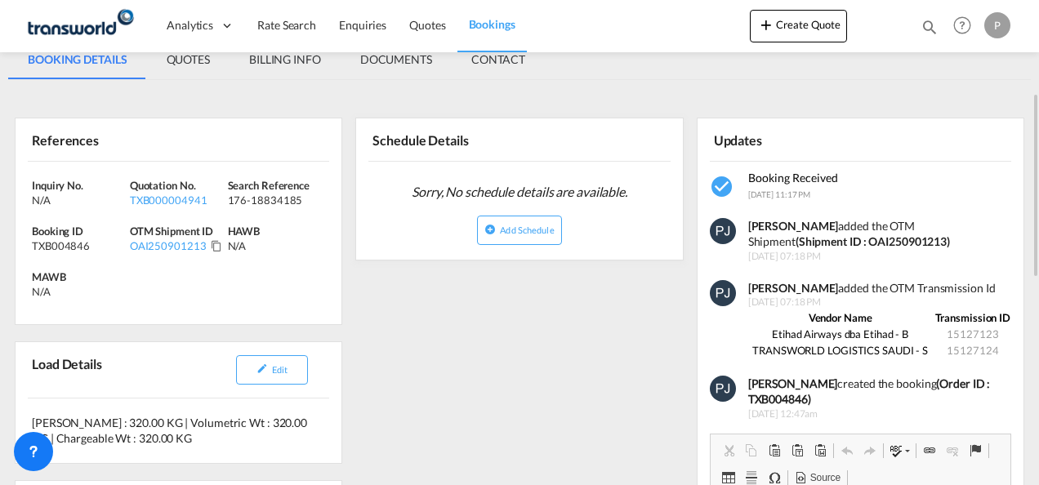
click at [116, 291] on div "N/A" at bounding box center [77, 291] width 90 height 15
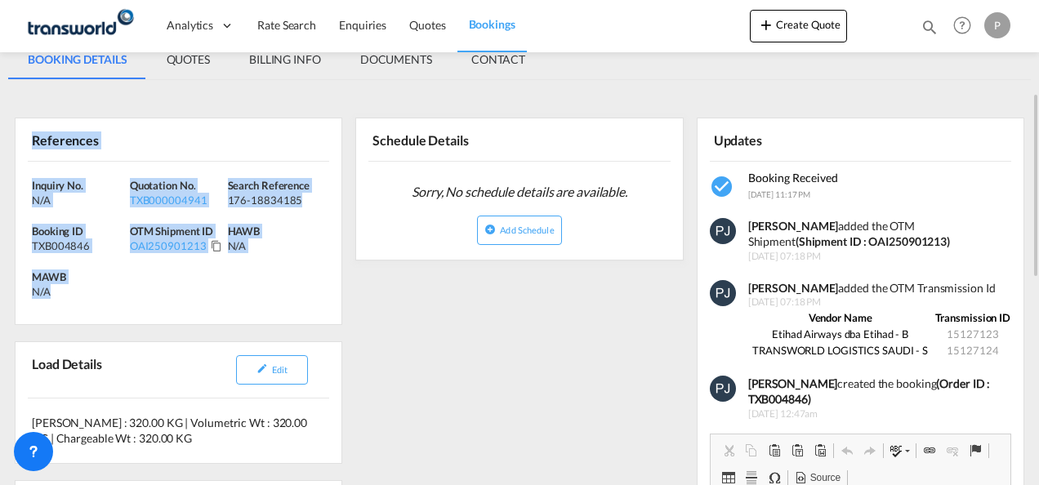
drag, startPoint x: 33, startPoint y: 137, endPoint x: 104, endPoint y: 294, distance: 171.9
click at [104, 294] on div "References Inquiry No. N/A Quotation No. TXB000004941 Search Reference 176-1883…" at bounding box center [179, 221] width 328 height 207
copy div "References Inquiry No. N/A Quotation No. TXB000004941 Search Reference 176-1883…"
